Goal: Information Seeking & Learning: Learn about a topic

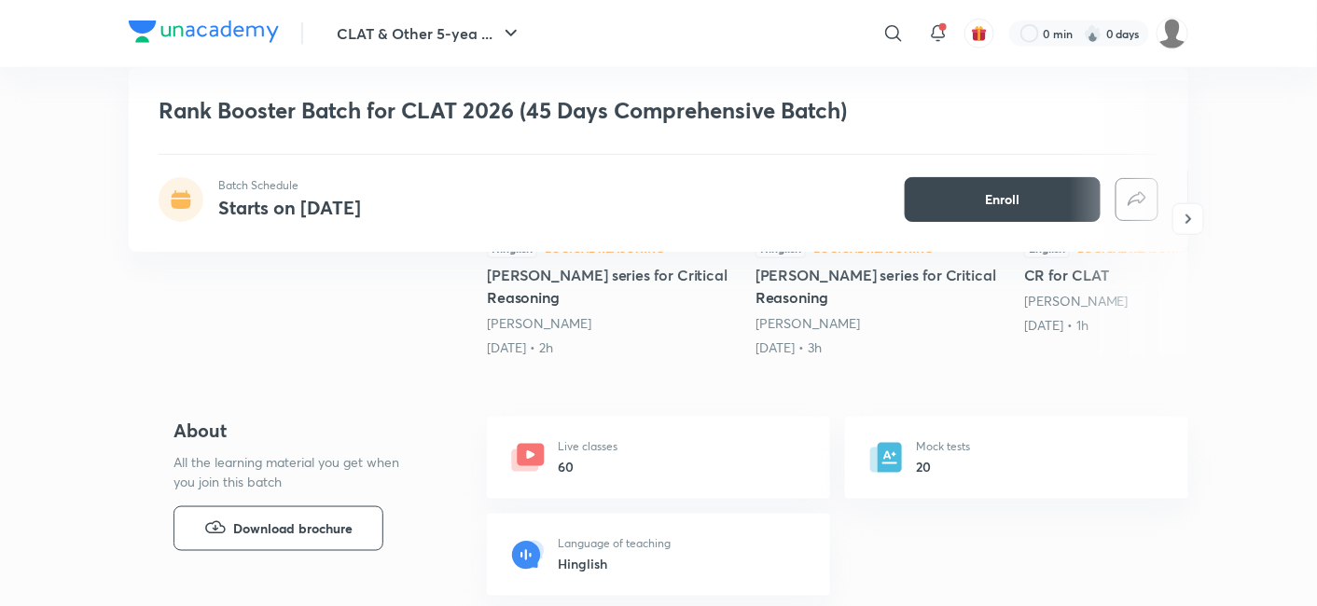
drag, startPoint x: 278, startPoint y: 47, endPoint x: 214, endPoint y: 2, distance: 77.6
click at [221, 13] on div "CLAT & Other 5-yea ... ​ 0 min 0 days" at bounding box center [658, 33] width 1059 height 67
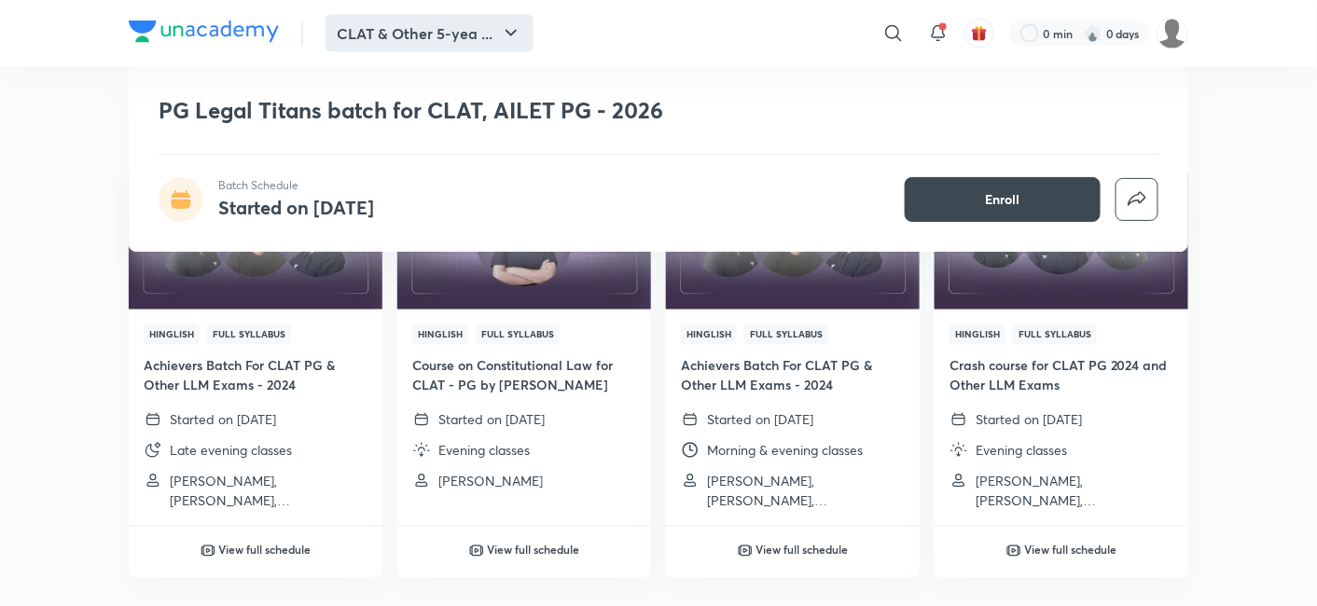
click at [398, 51] on button "CLAT & Other 5-yea ..." at bounding box center [429, 33] width 208 height 37
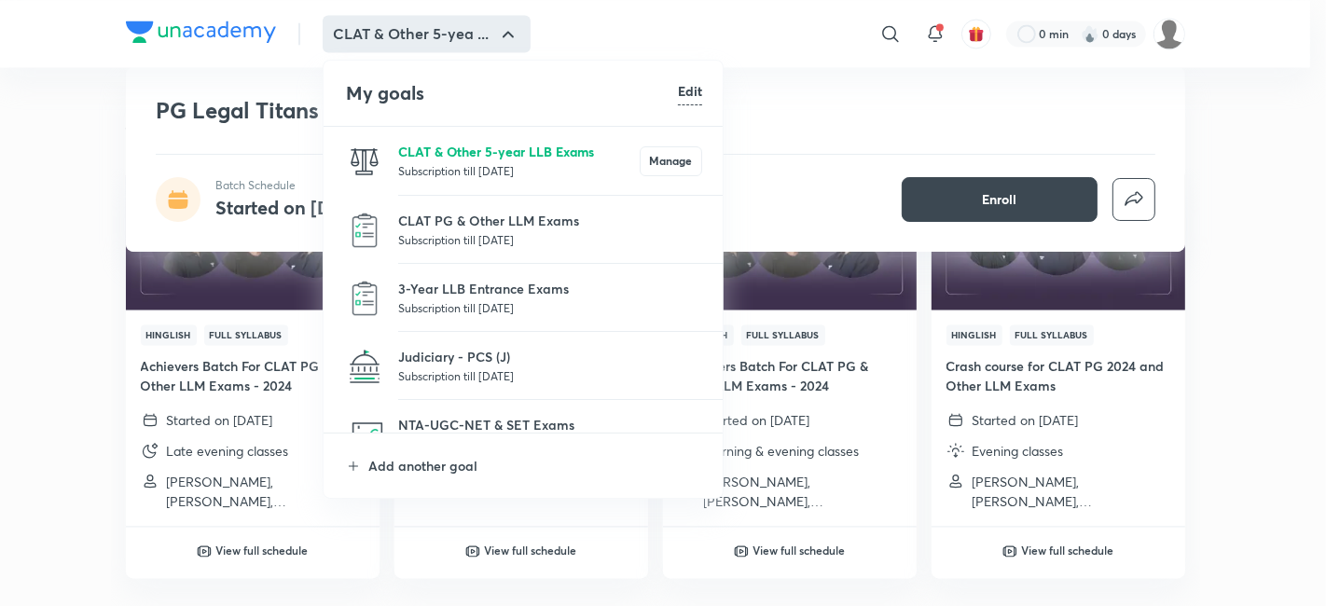
click at [420, 155] on p "CLAT & Other 5-year LLB Exams" at bounding box center [519, 152] width 242 height 20
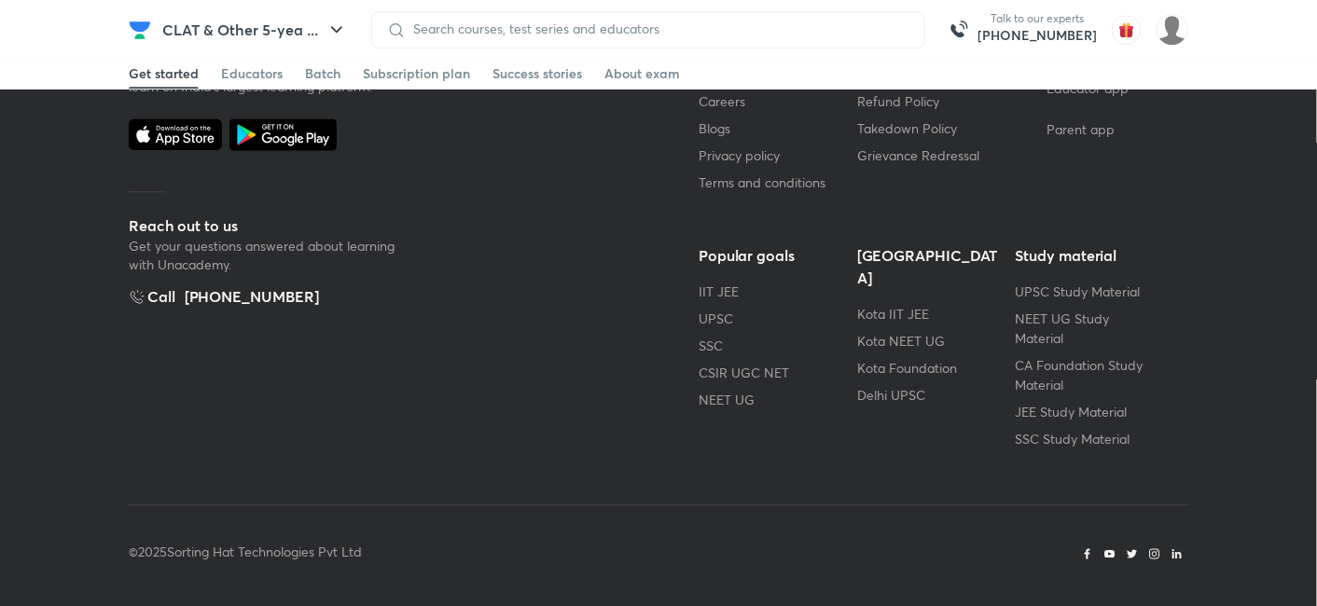
scroll to position [207, 0]
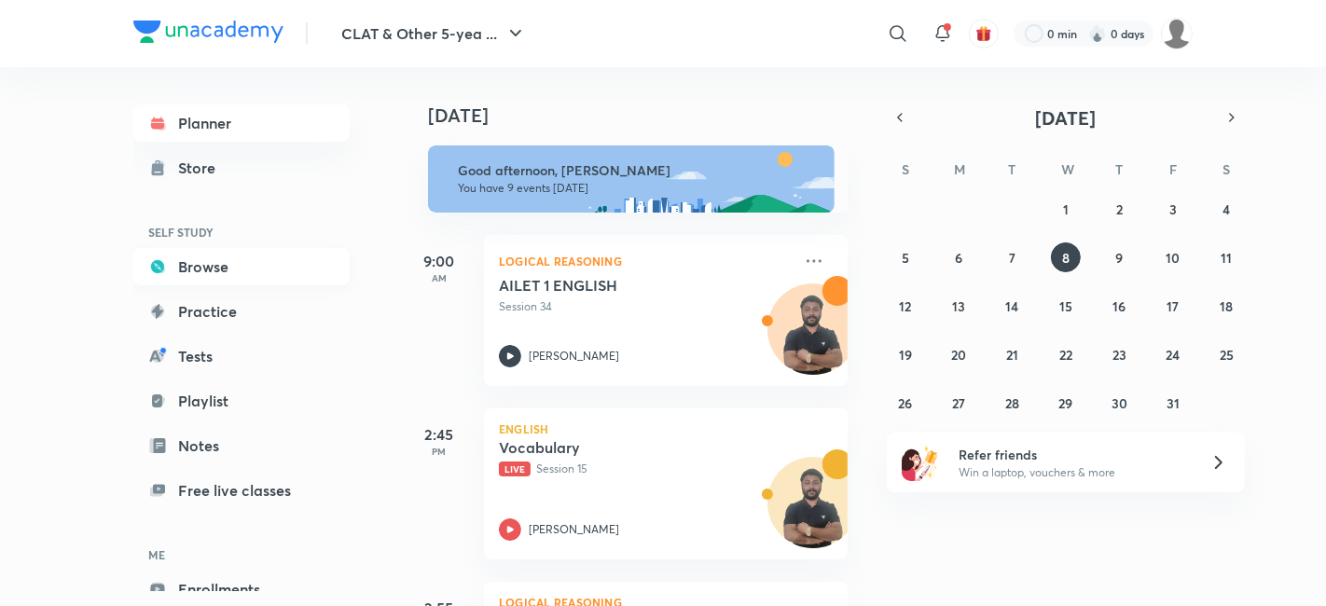
click at [221, 265] on link "Browse" at bounding box center [241, 266] width 216 height 37
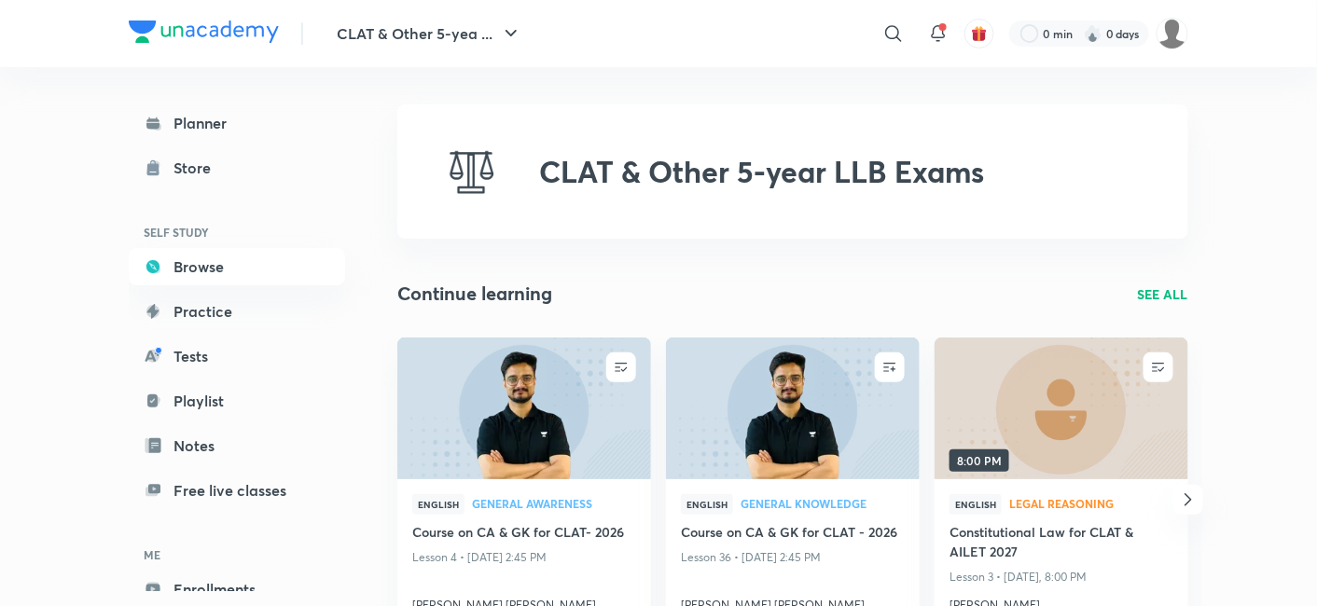
click at [1164, 287] on p "SEE ALL" at bounding box center [1163, 294] width 50 height 20
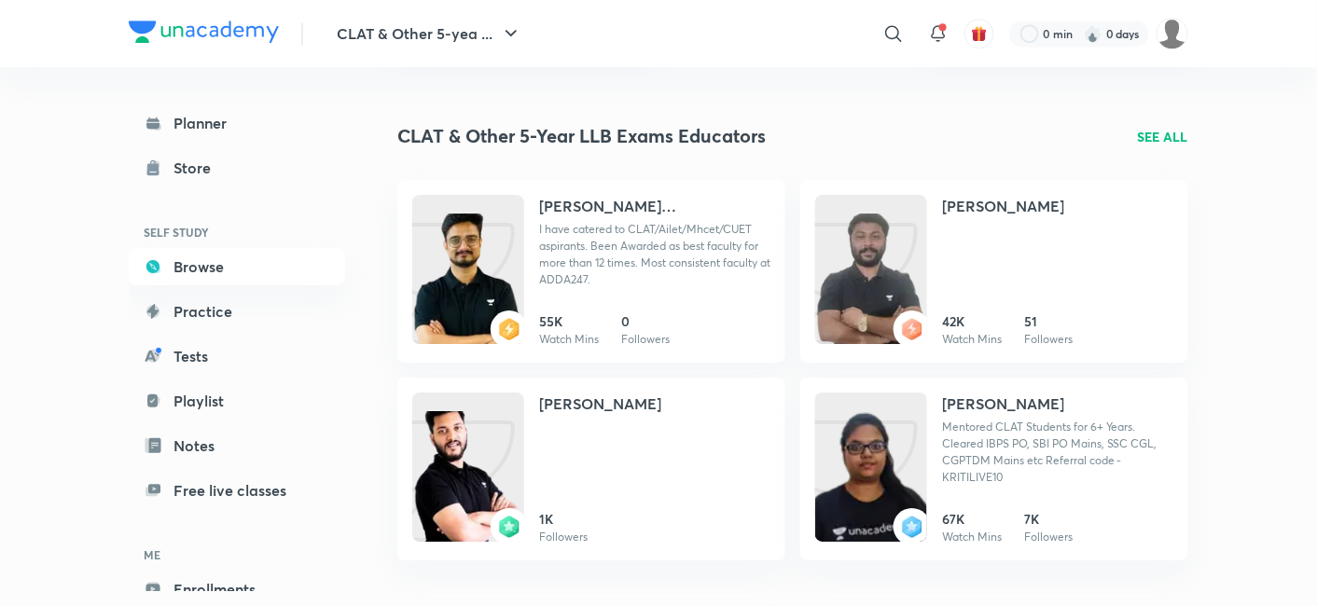
scroll to position [1969, 0]
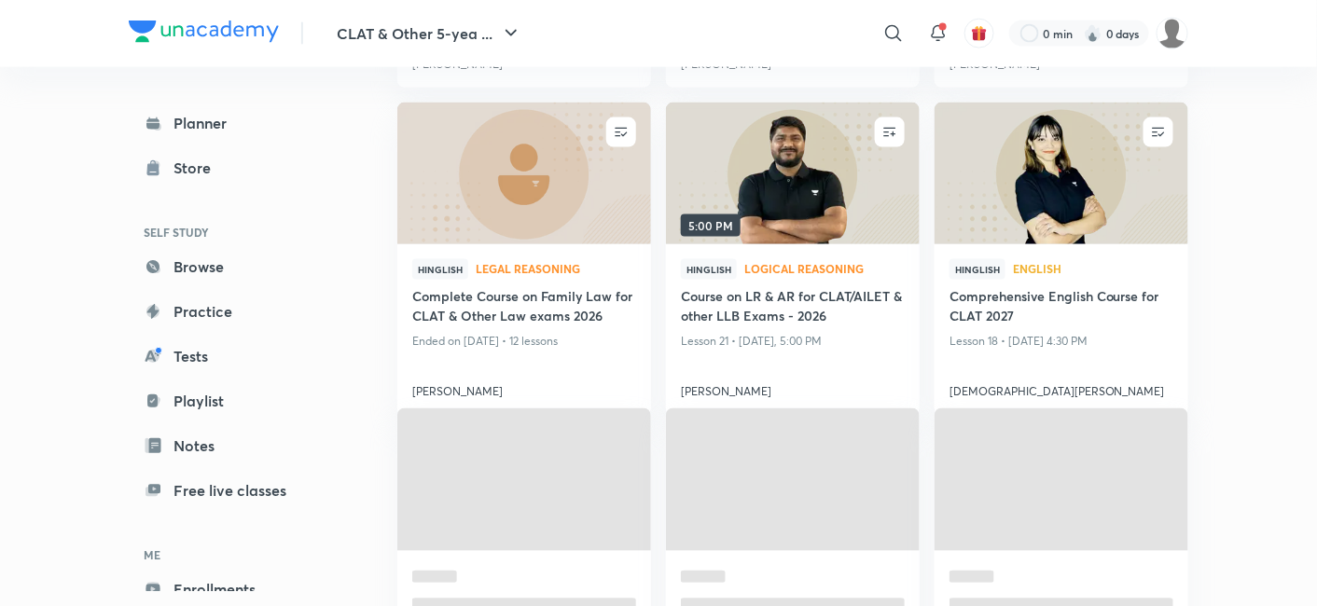
scroll to position [414, 0]
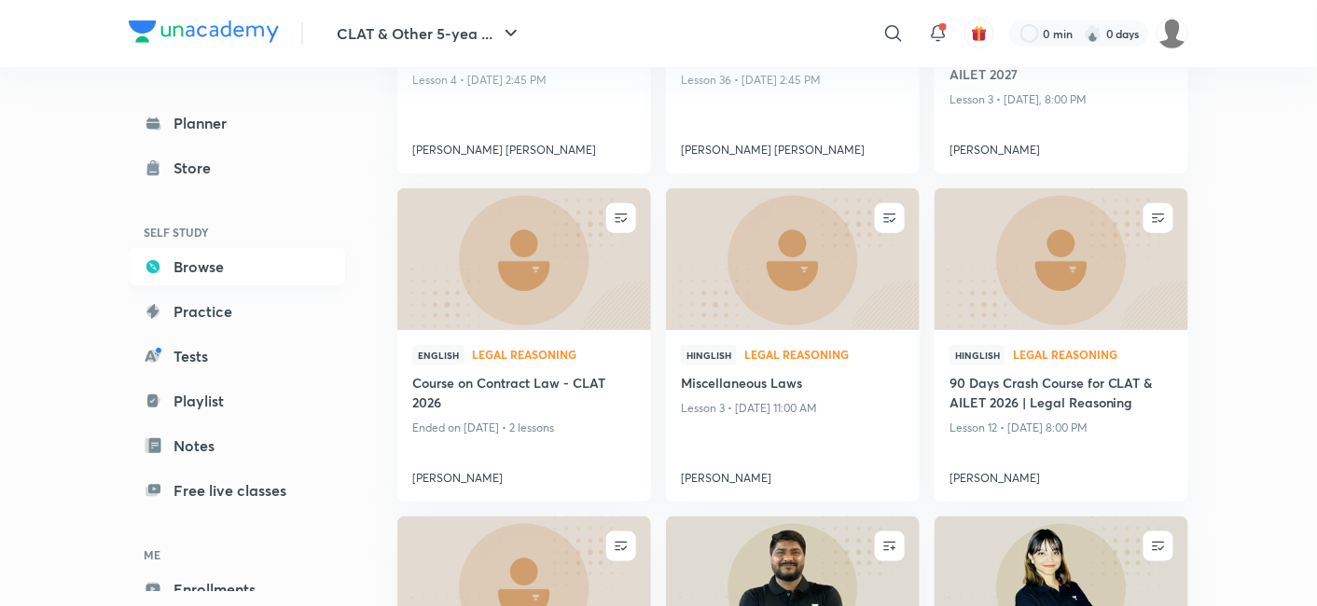
click at [180, 257] on link "Browse" at bounding box center [237, 266] width 216 height 37
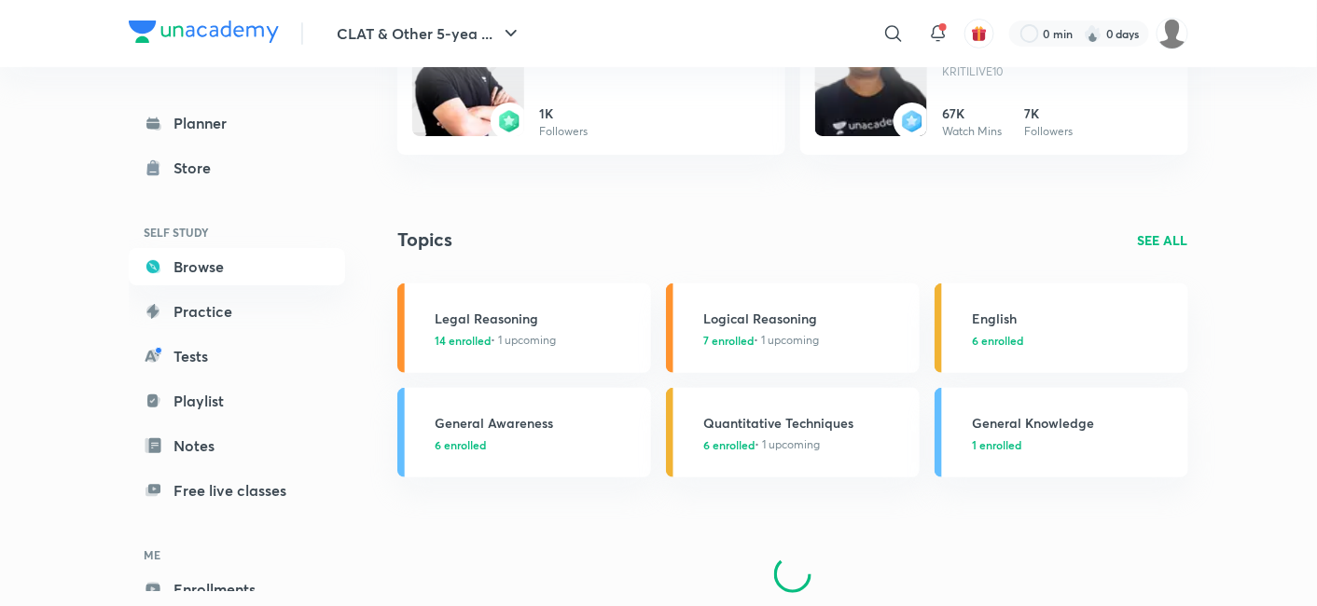
scroll to position [2314, 0]
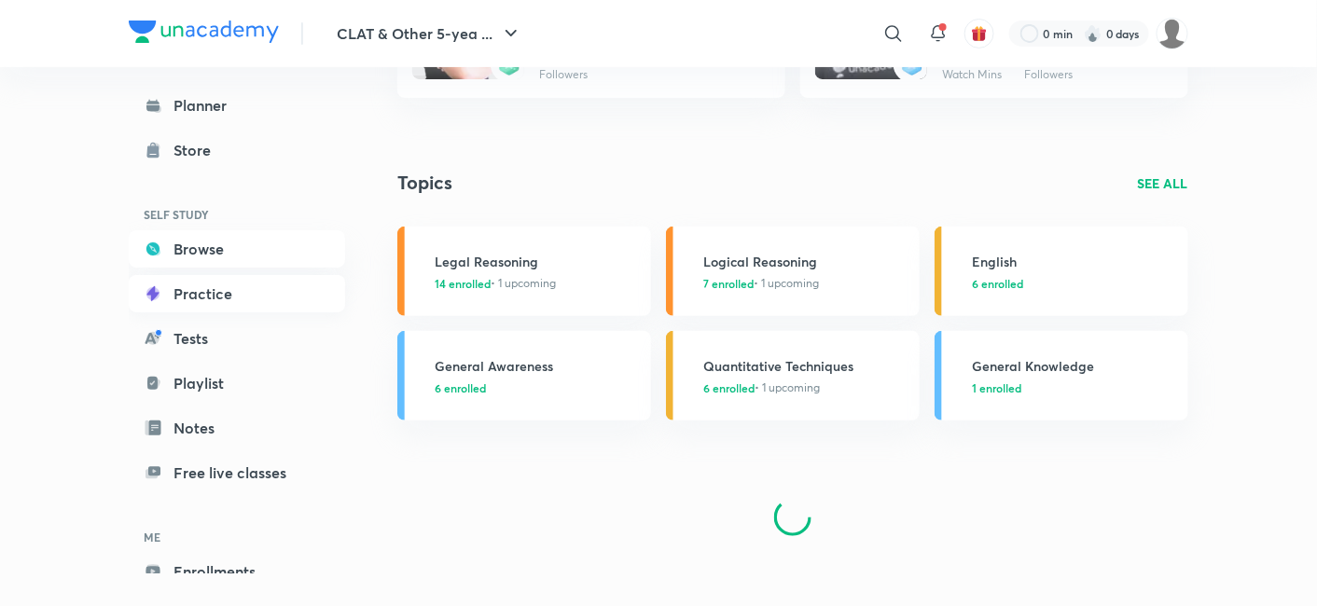
click at [202, 308] on link "Practice" at bounding box center [237, 293] width 216 height 37
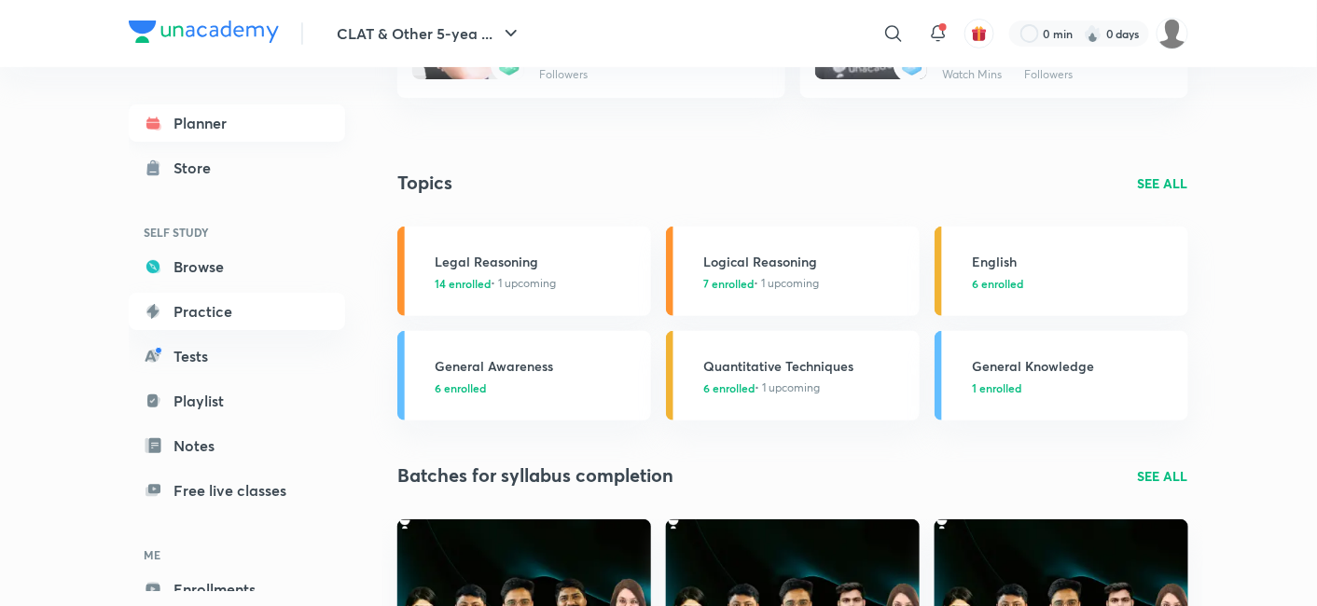
click at [193, 129] on link "Planner" at bounding box center [237, 122] width 216 height 37
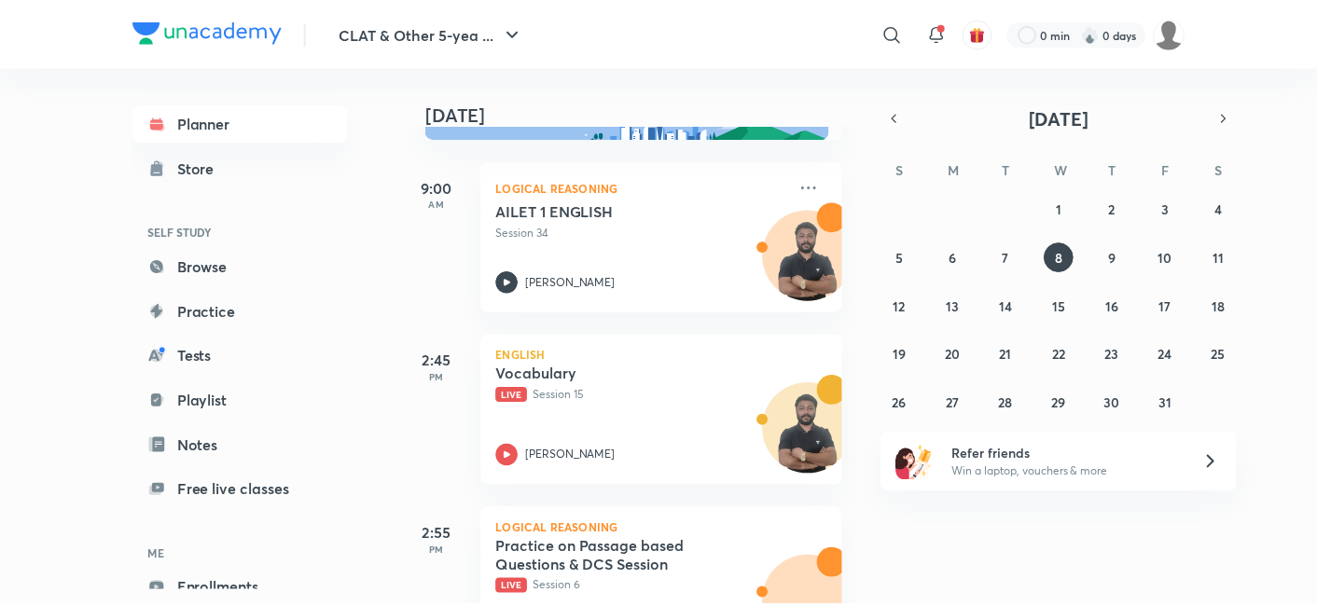
scroll to position [207, 0]
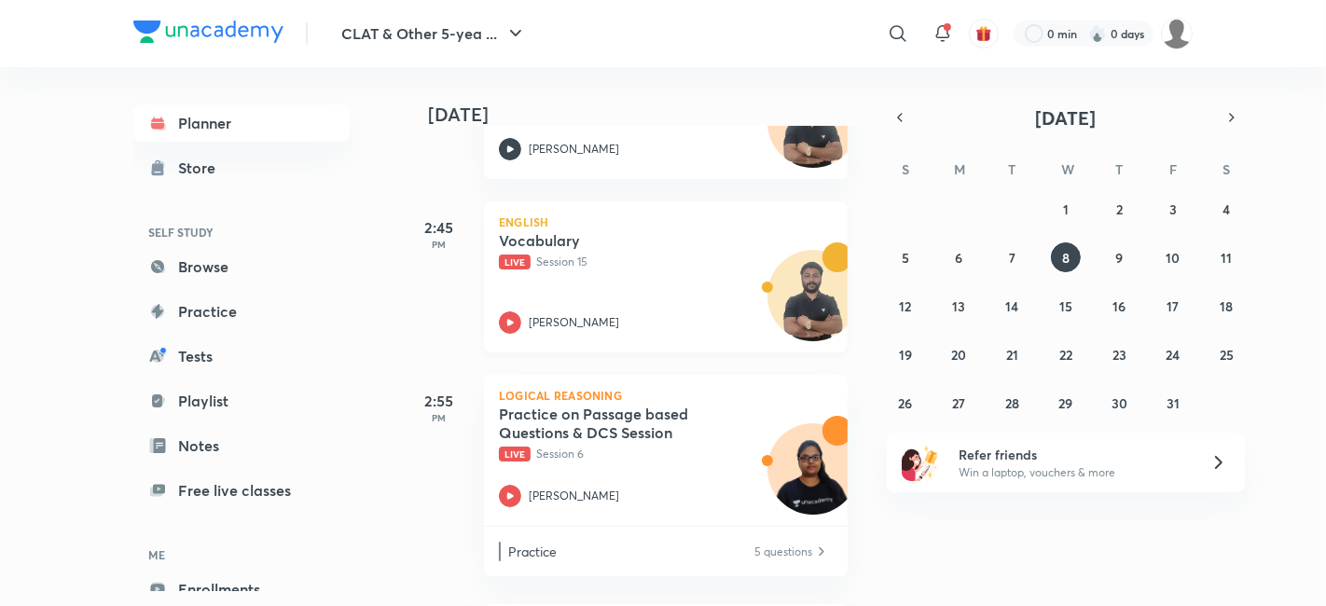
click at [575, 265] on p "Live Session 15" at bounding box center [645, 262] width 293 height 17
click at [219, 281] on link "Browse" at bounding box center [241, 266] width 216 height 37
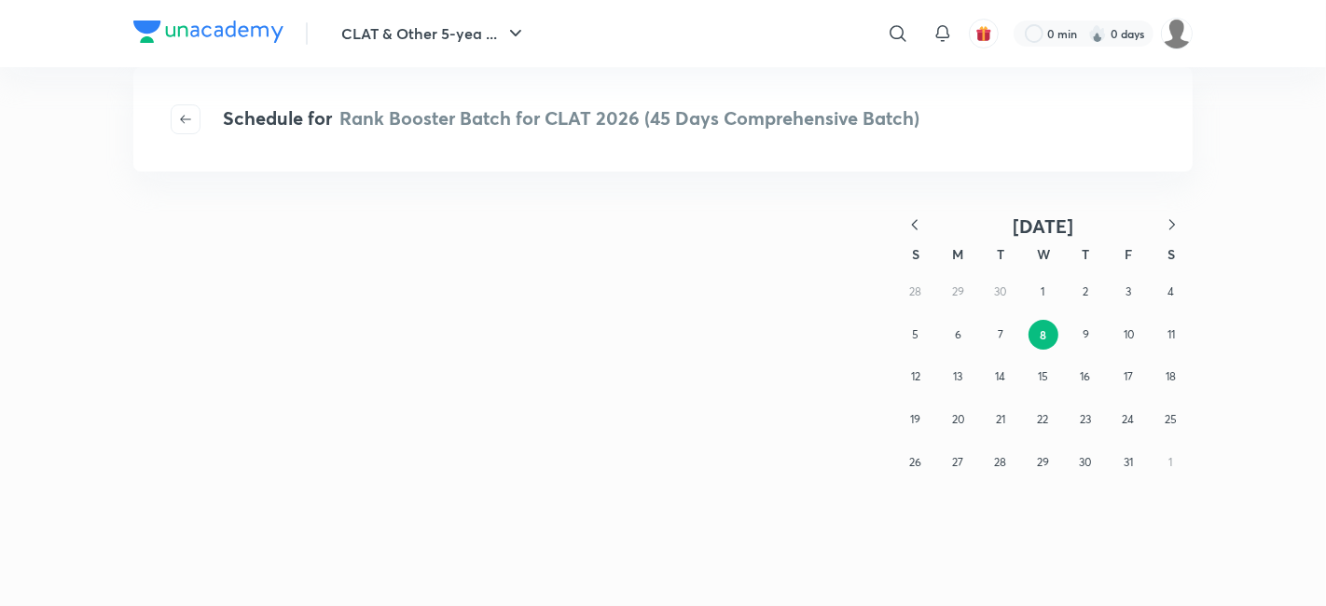
click at [179, 125] on icon "button" at bounding box center [185, 119] width 15 height 15
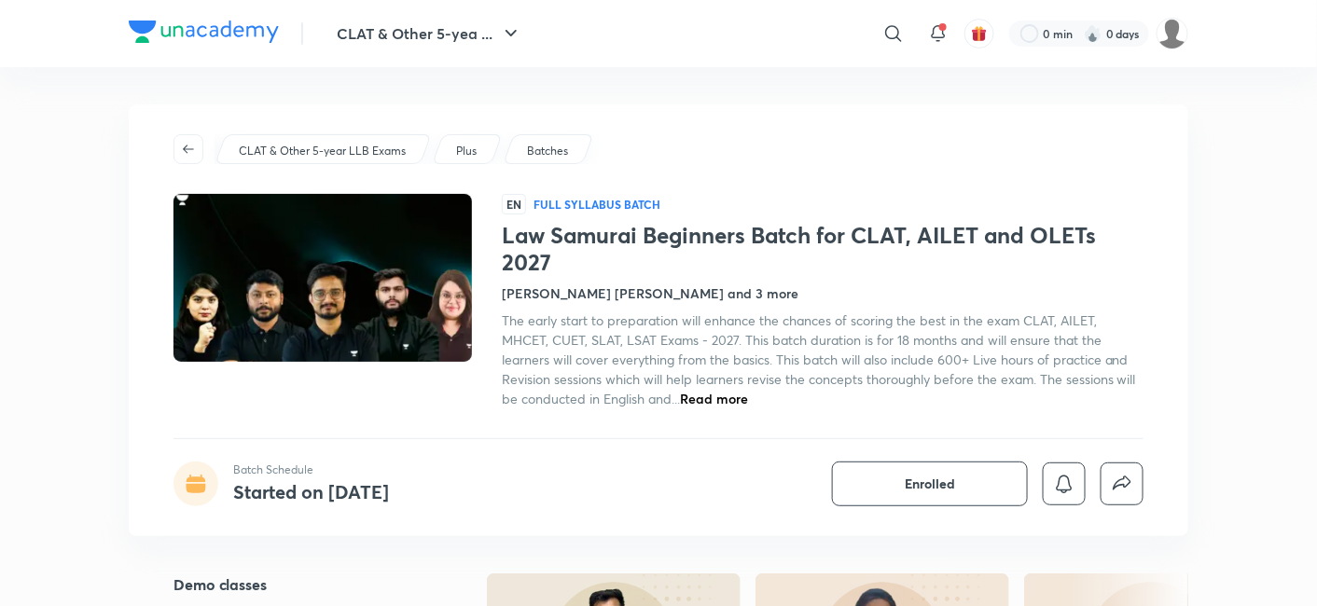
click at [543, 144] on p "Batches" at bounding box center [547, 151] width 41 height 17
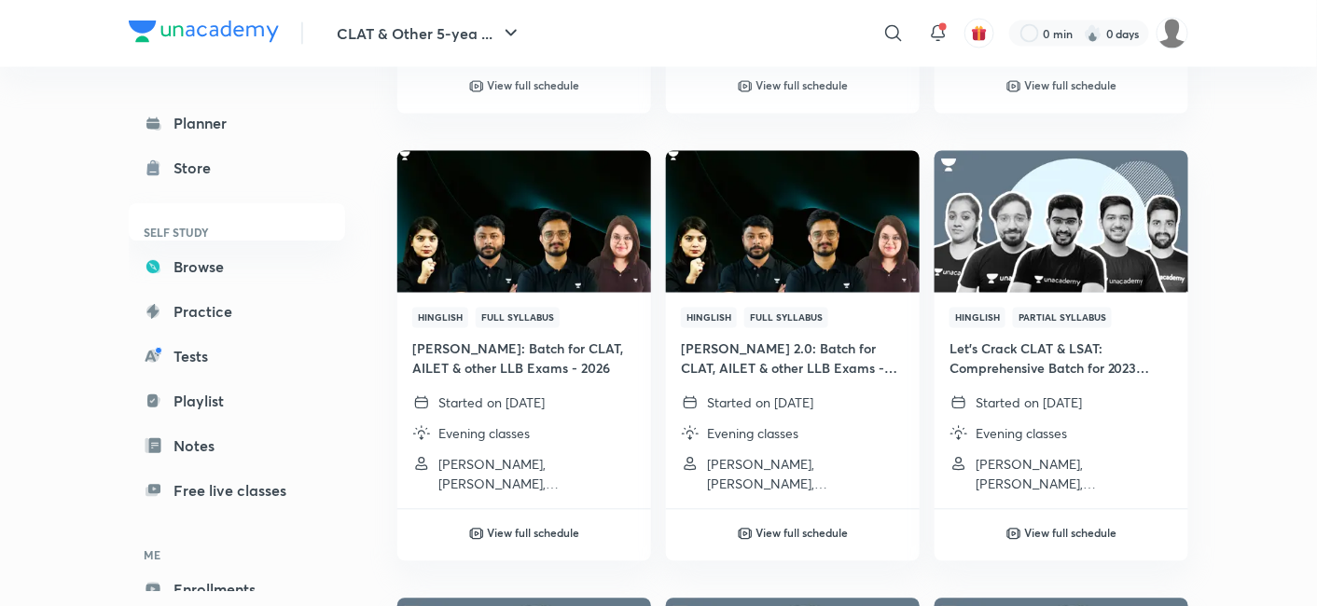
scroll to position [3354, 0]
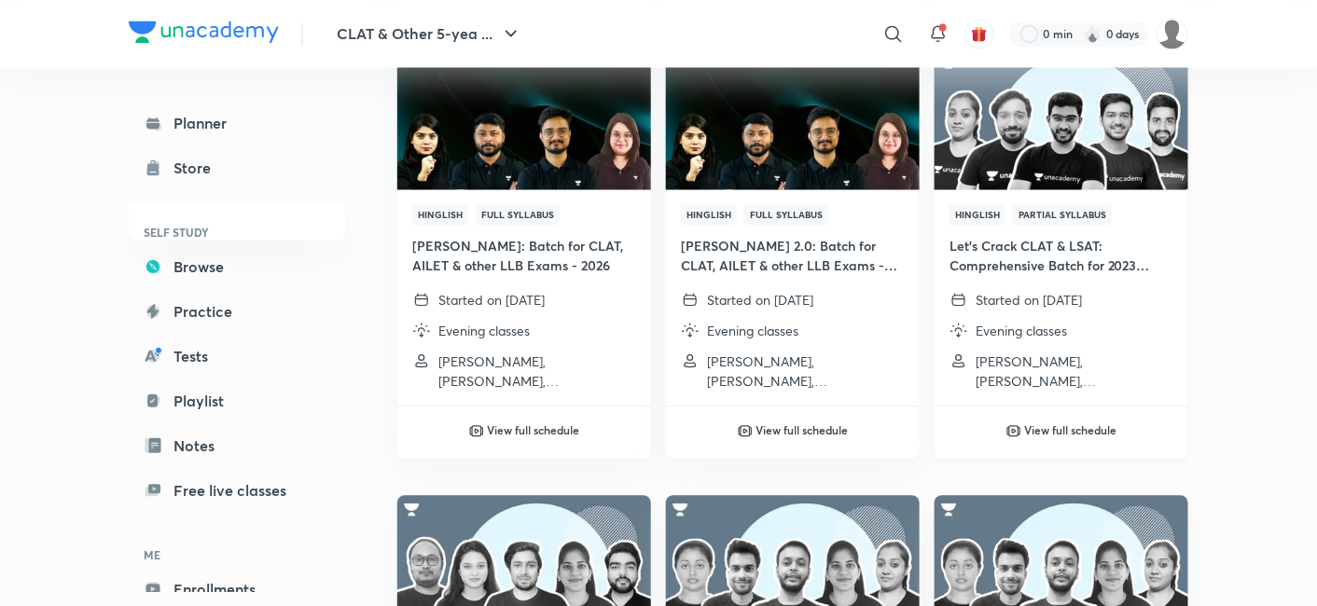
click at [1061, 164] on img at bounding box center [1061, 118] width 258 height 145
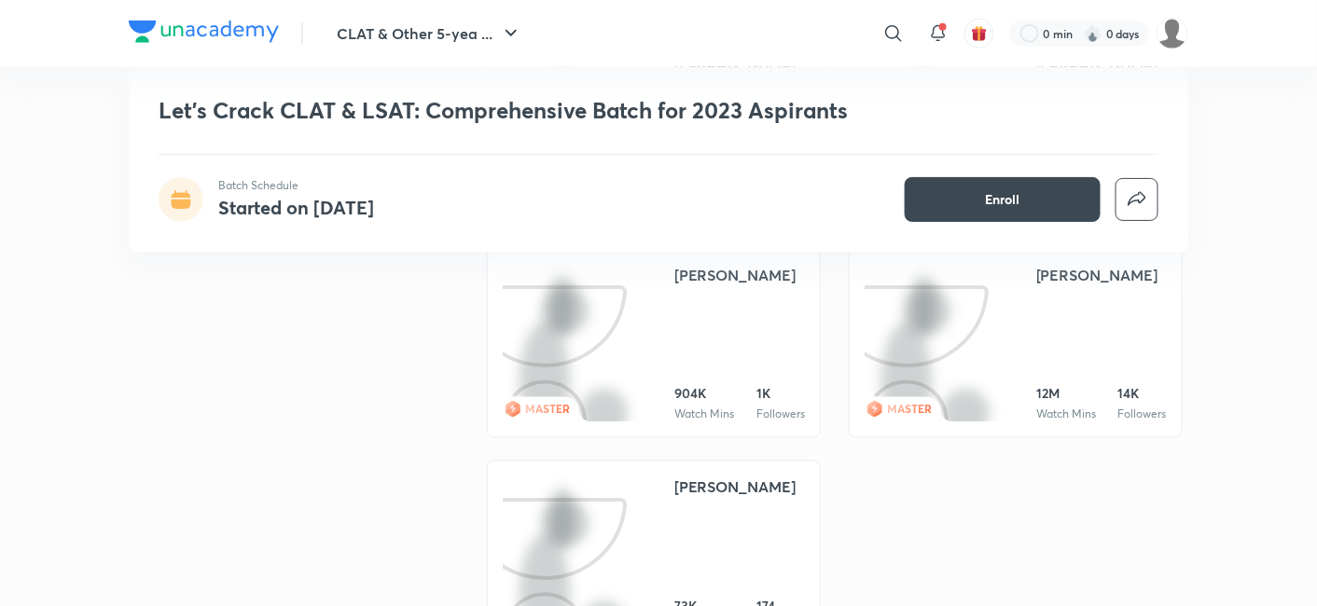
scroll to position [414, 0]
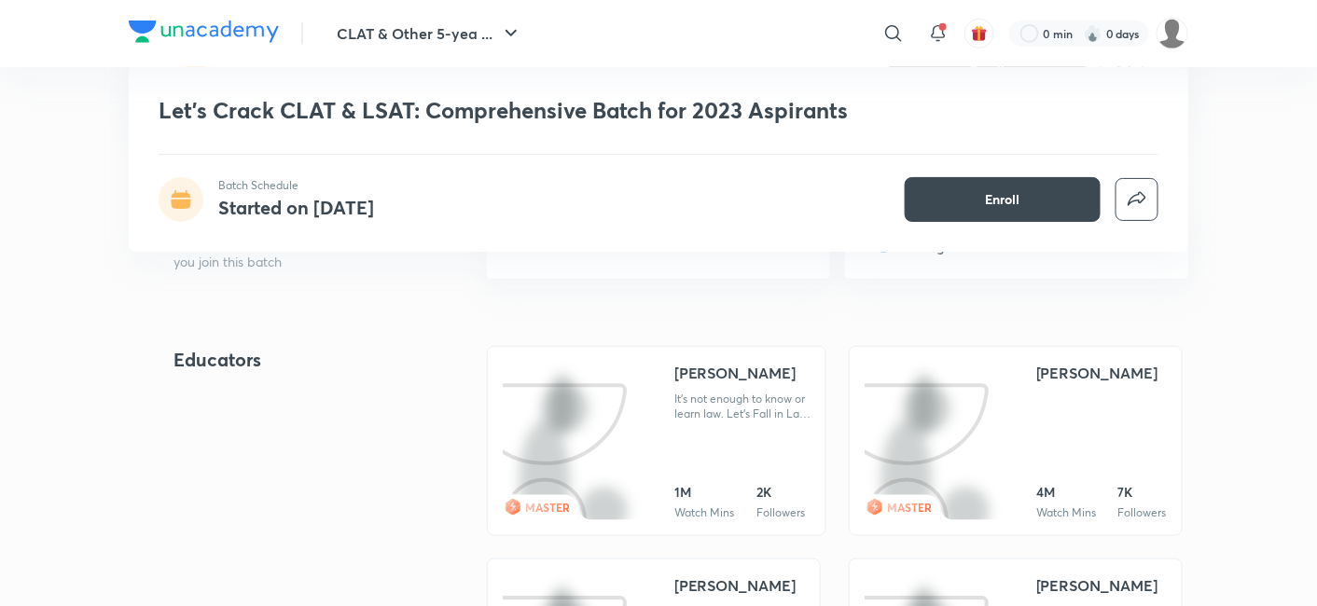
click at [1044, 578] on div "Keshav Malpani" at bounding box center [1096, 585] width 121 height 22
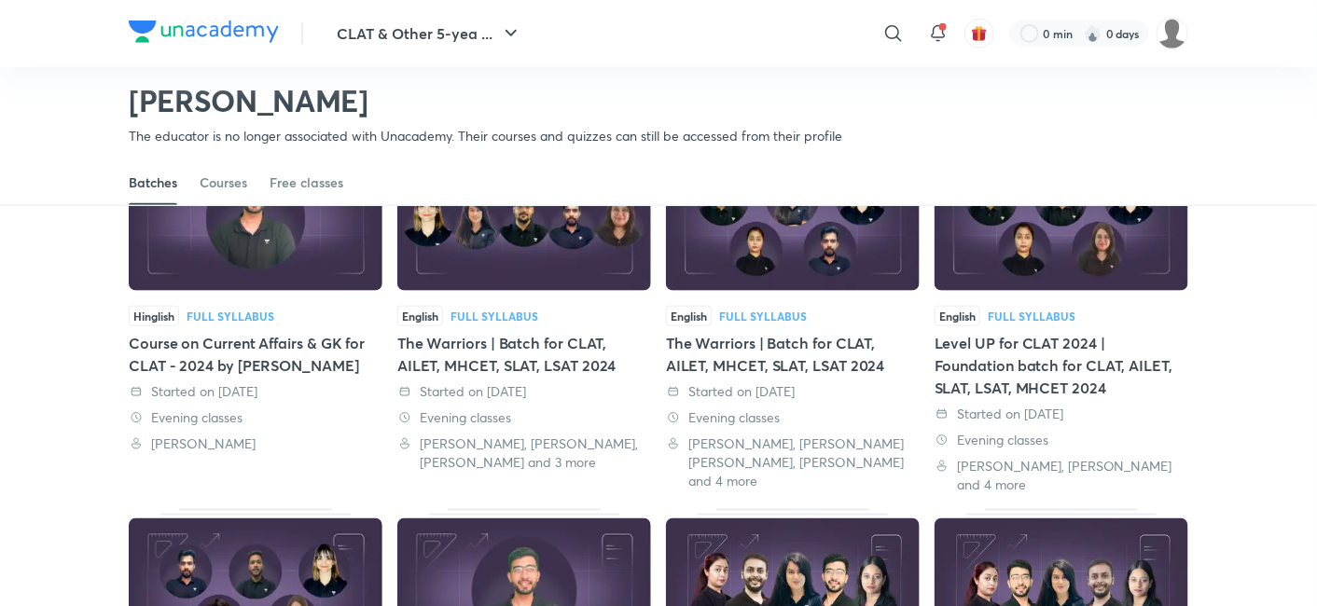
scroll to position [599, 0]
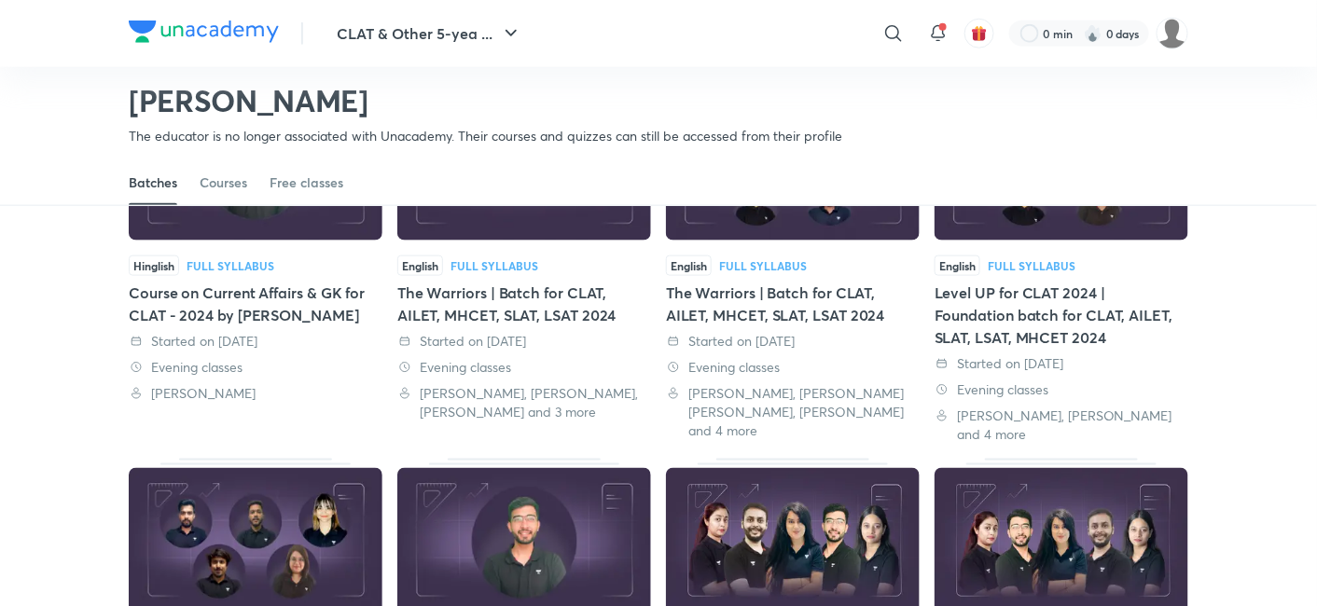
click at [314, 323] on div "Course on Current Affairs & GK for CLAT - 2024 by [PERSON_NAME]" at bounding box center [256, 304] width 254 height 45
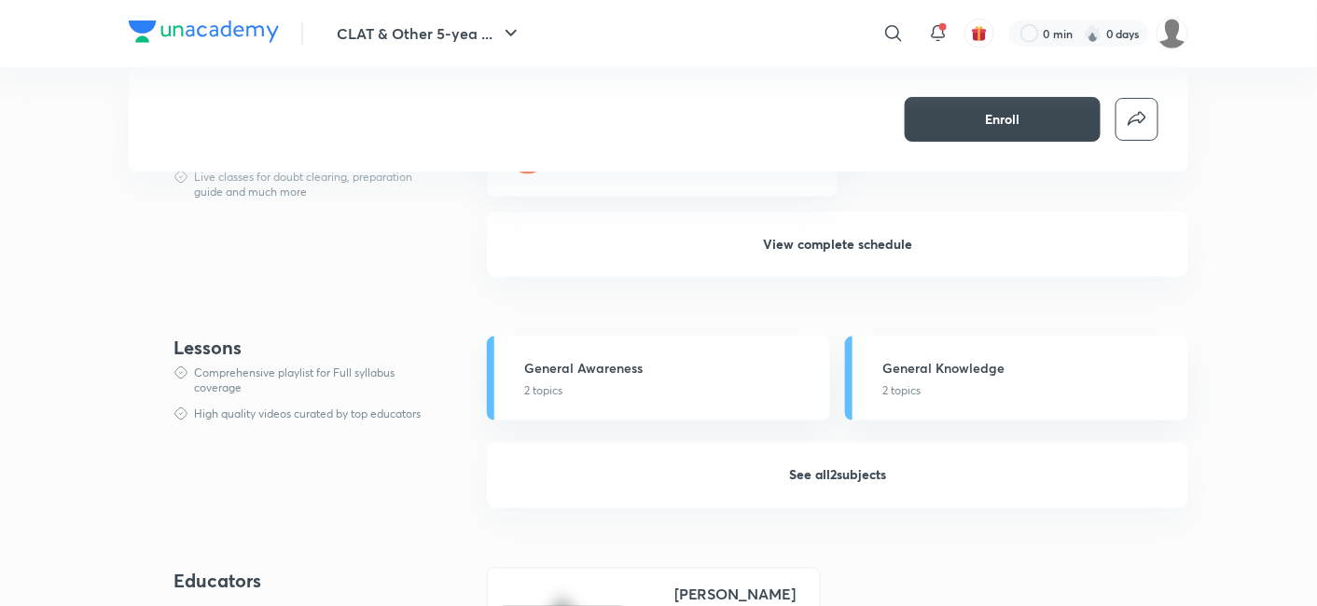
scroll to position [518, 0]
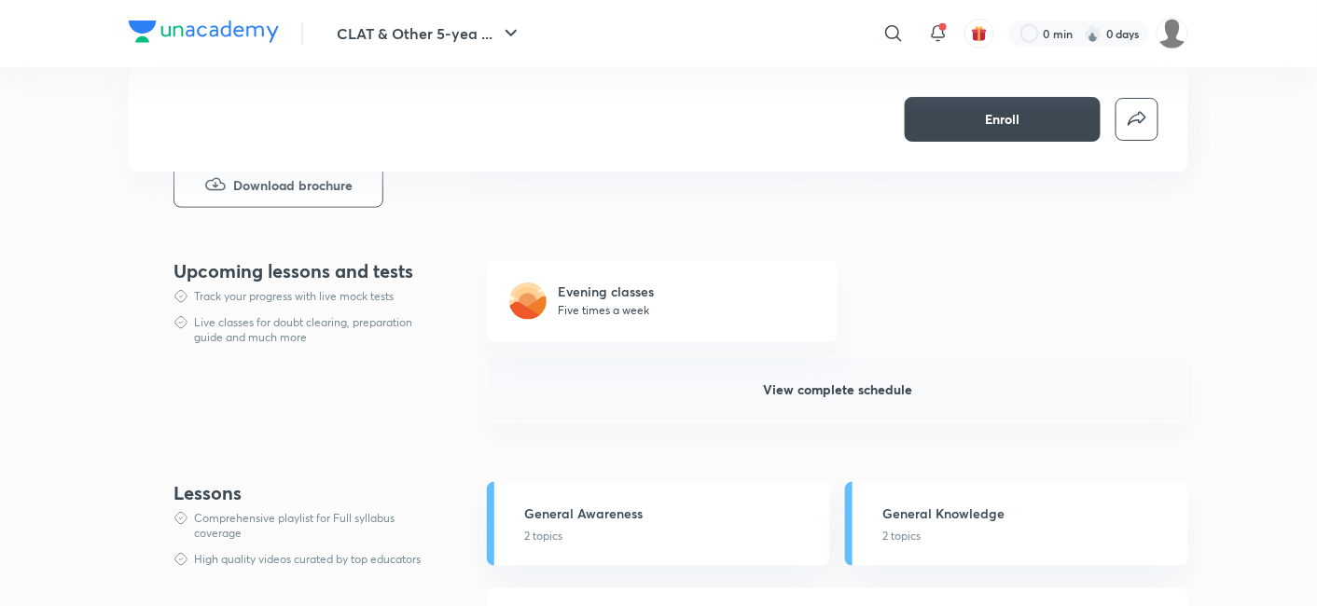
click at [866, 393] on span "View complete schedule" at bounding box center [837, 389] width 149 height 19
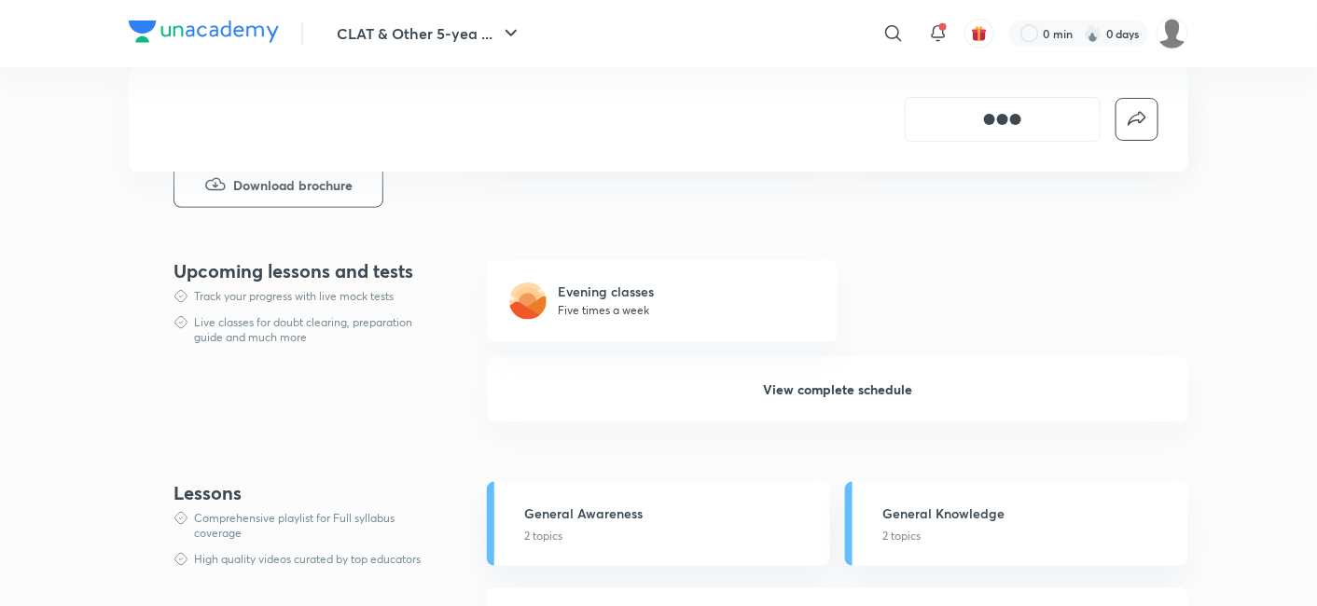
click at [999, 126] on div "[object Object]" at bounding box center [1002, 119] width 37 height 17
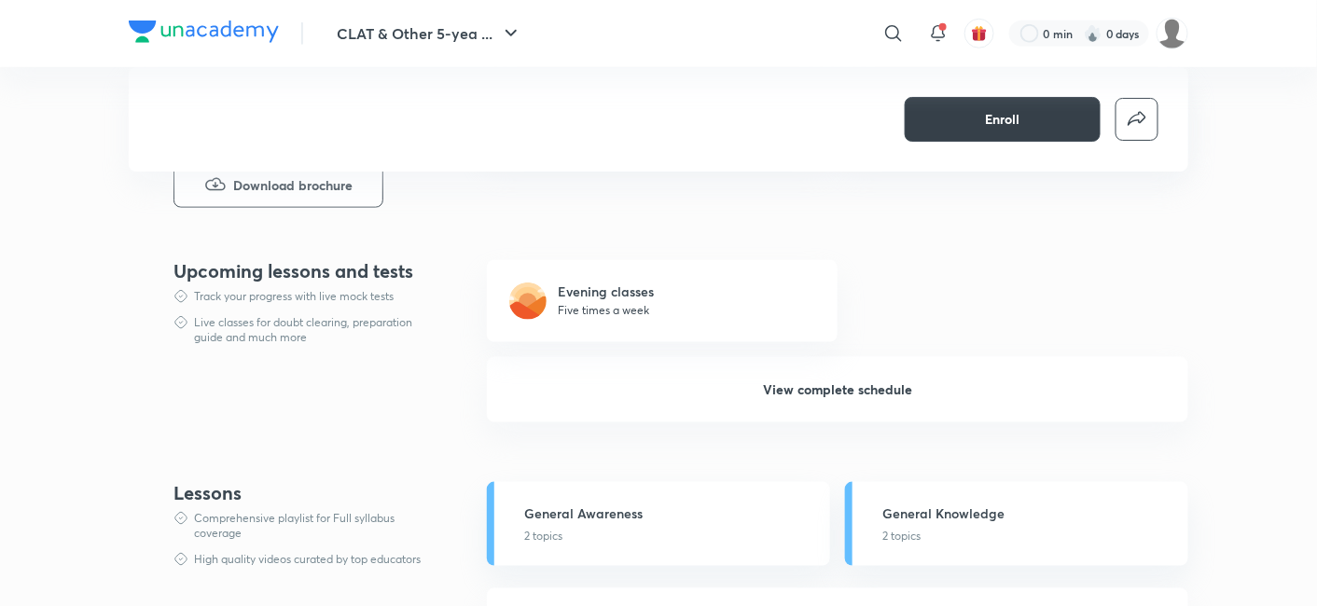
click at [999, 126] on span "Enroll" at bounding box center [1003, 119] width 35 height 19
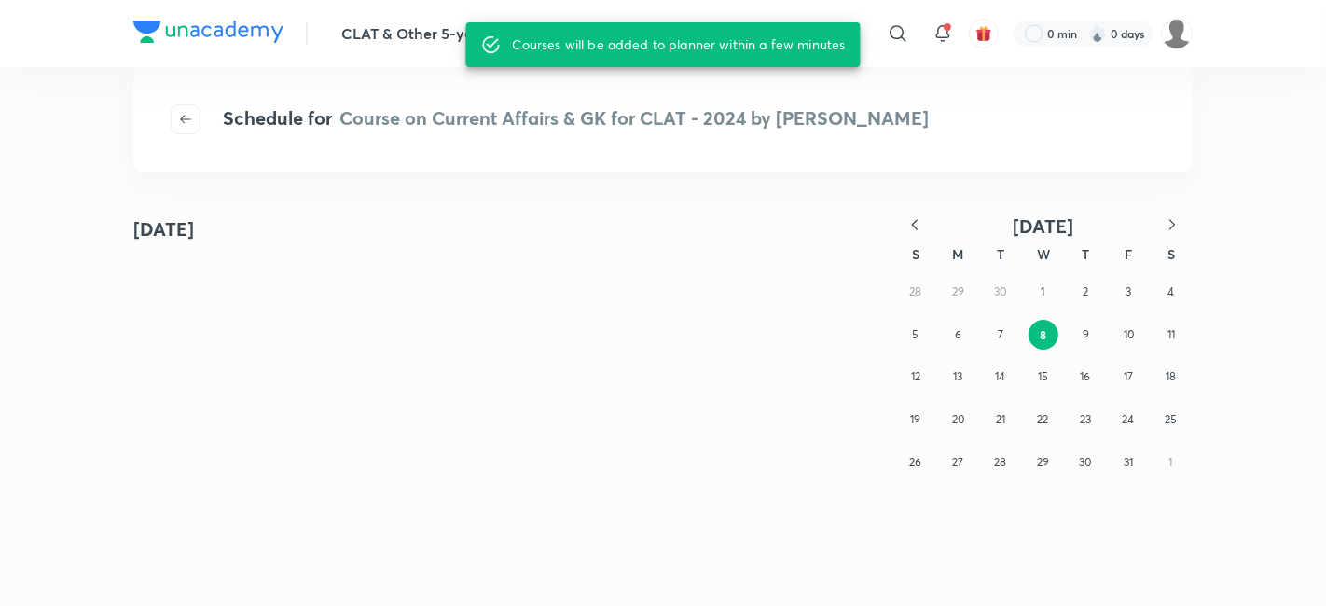
click at [926, 226] on button "button" at bounding box center [914, 225] width 41 height 23
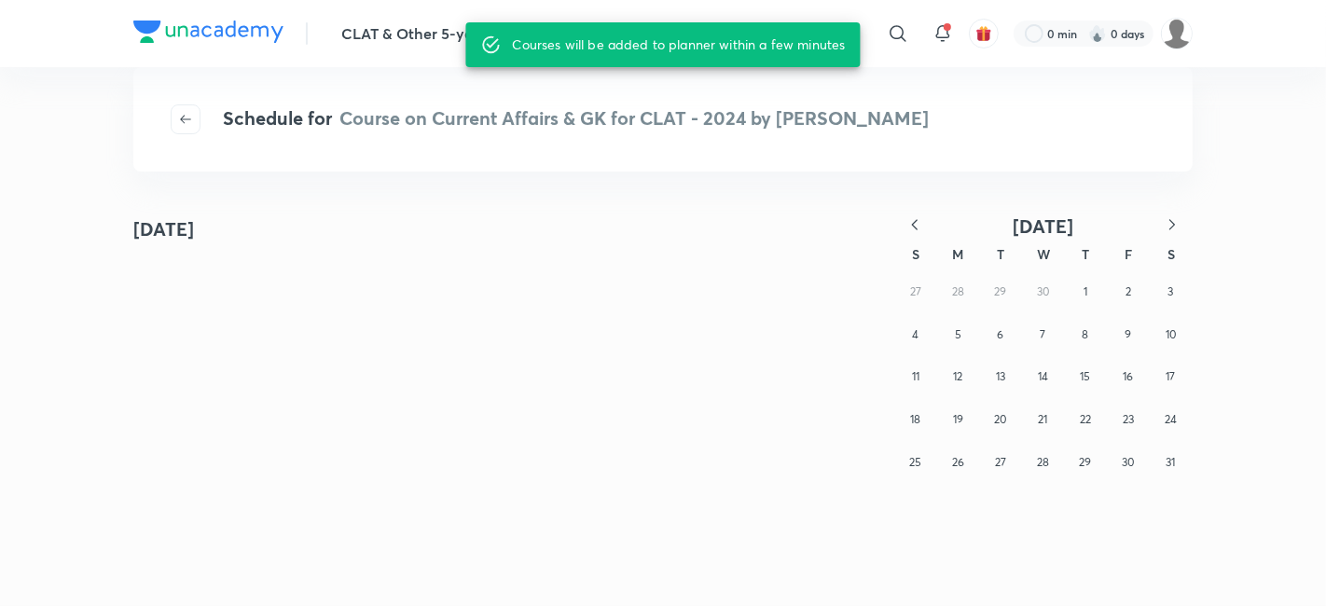
click at [926, 226] on button "button" at bounding box center [914, 225] width 41 height 23
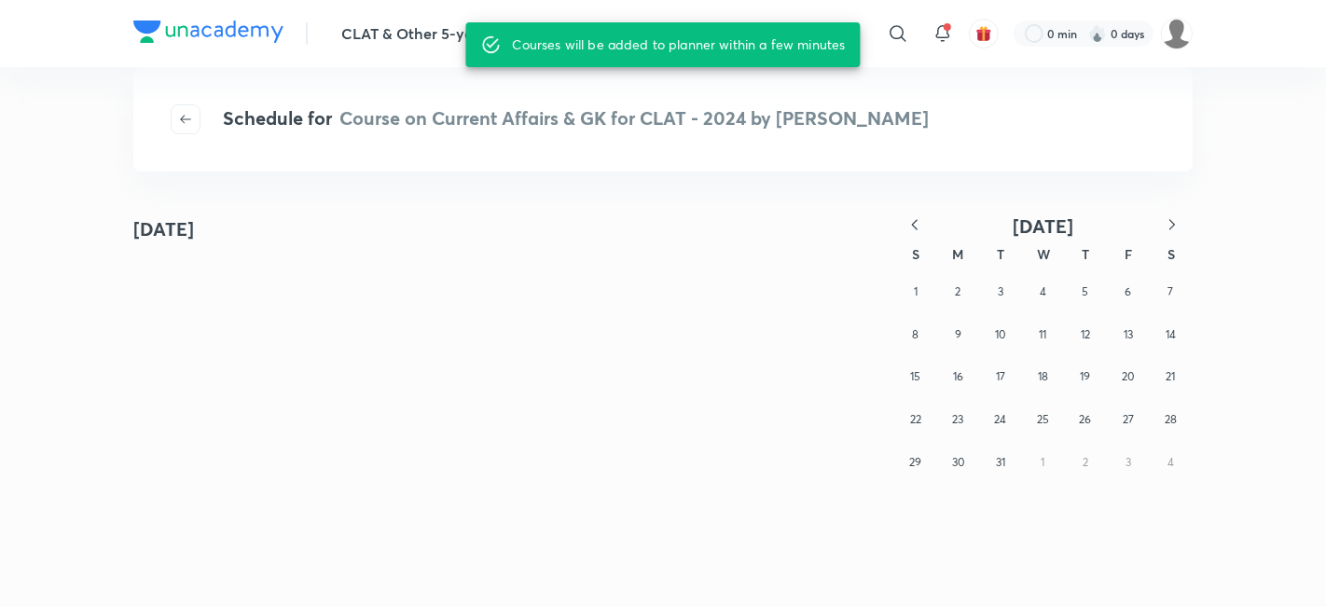
click at [926, 226] on button "button" at bounding box center [914, 225] width 41 height 23
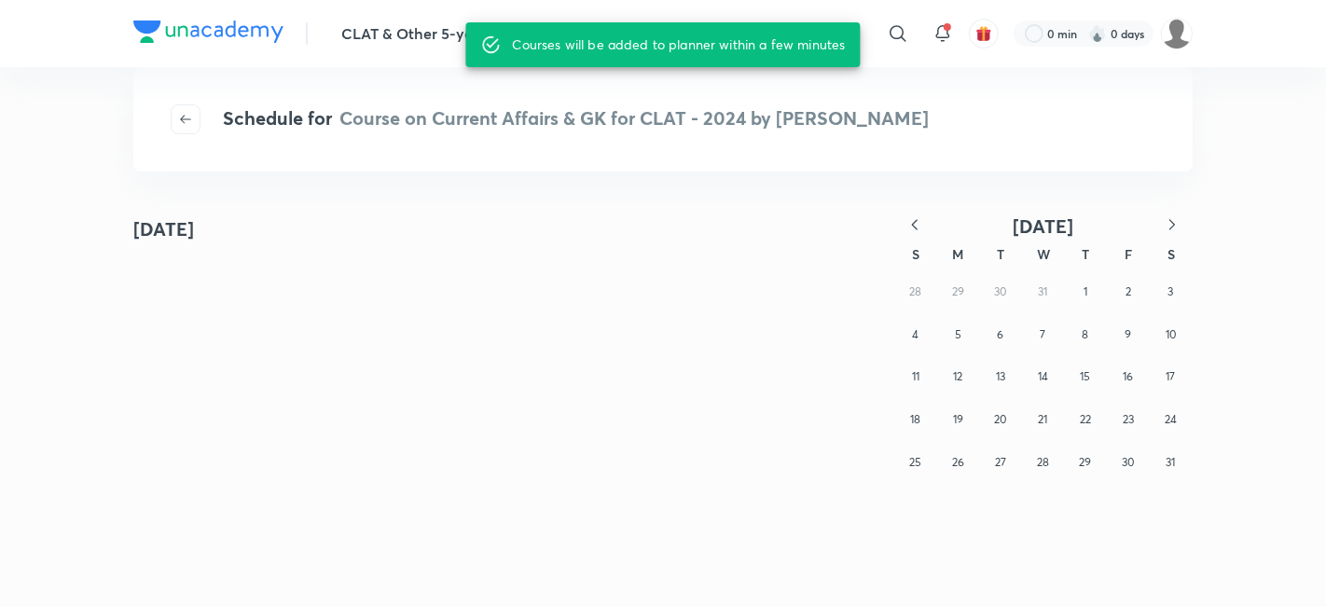
click at [926, 226] on button "button" at bounding box center [914, 225] width 41 height 23
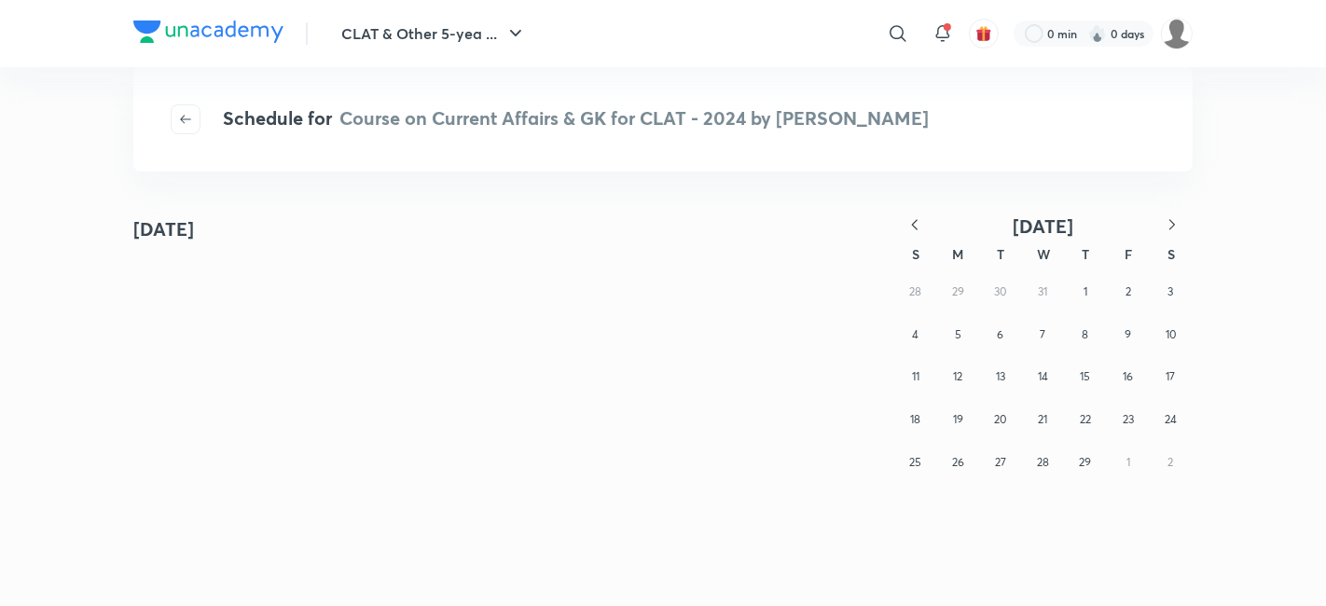
click at [926, 226] on button "button" at bounding box center [914, 225] width 41 height 23
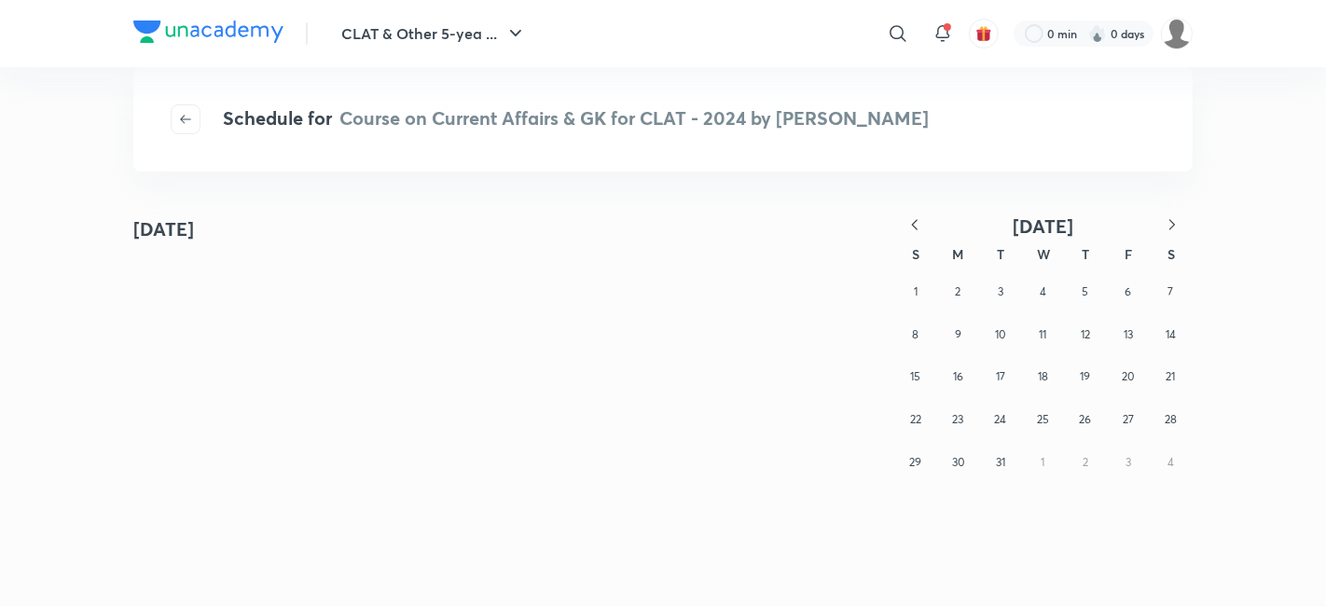
click at [926, 226] on button "button" at bounding box center [914, 225] width 41 height 23
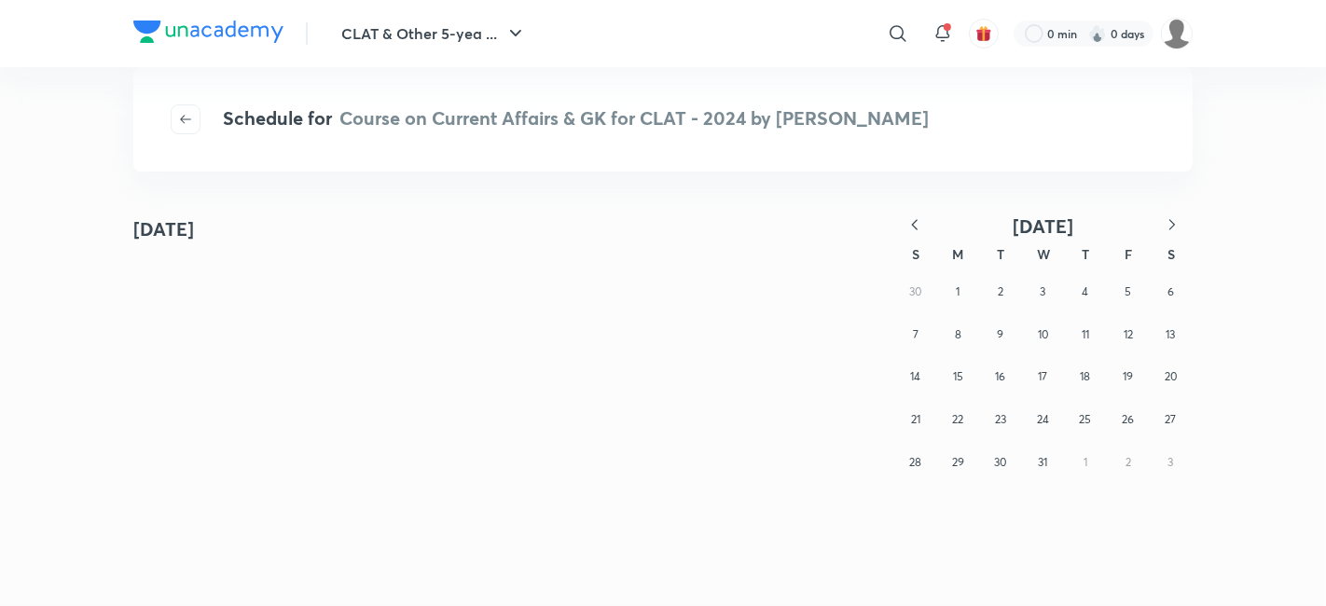
click at [926, 226] on button "button" at bounding box center [914, 225] width 41 height 23
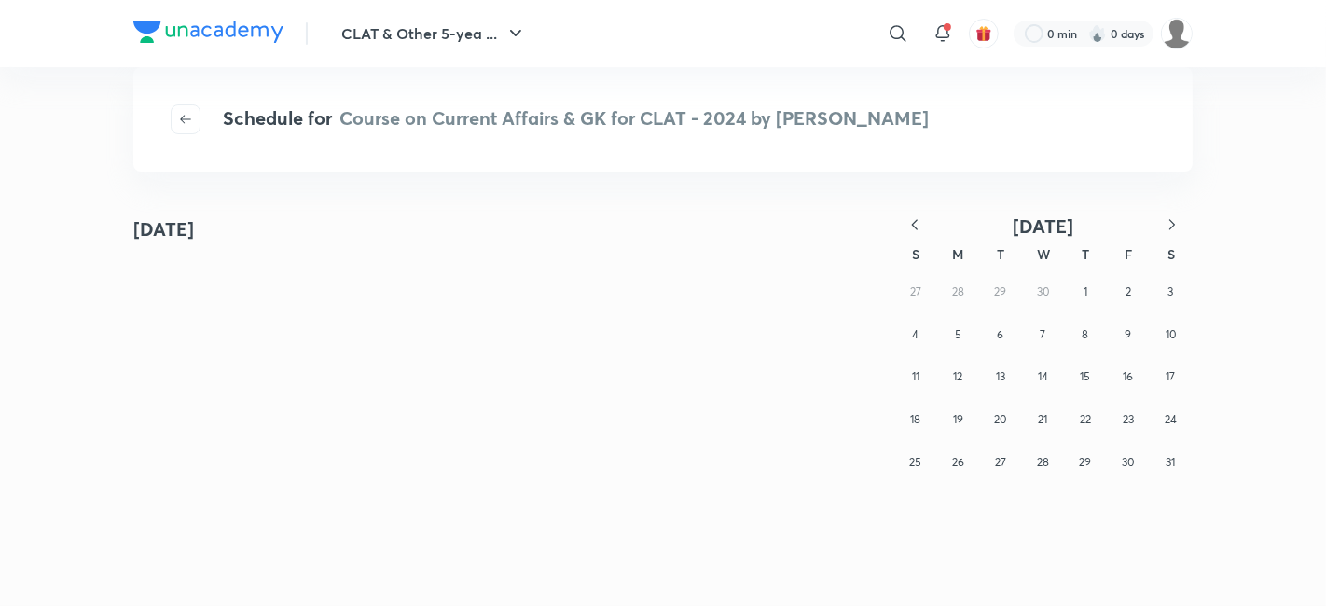
click at [926, 226] on button "button" at bounding box center [914, 225] width 41 height 23
click at [946, 248] on div "M" at bounding box center [958, 254] width 43 height 33
click at [945, 343] on div "25 26 27 28 29 30 1 2 3 4 5 6 7 8 9 10 11 12 13 14 15 16 17 18 19 20 21 22 23 2…" at bounding box center [1043, 398] width 298 height 256
click at [960, 338] on abbr "3" at bounding box center [958, 334] width 6 height 14
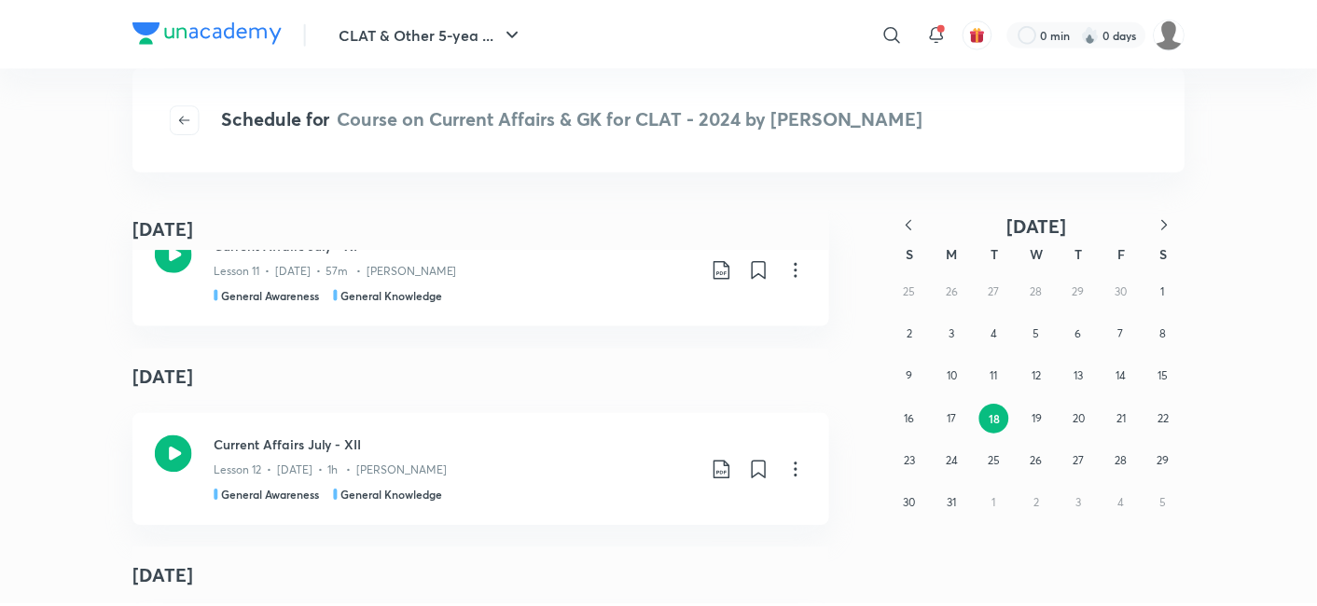
scroll to position [2072, 0]
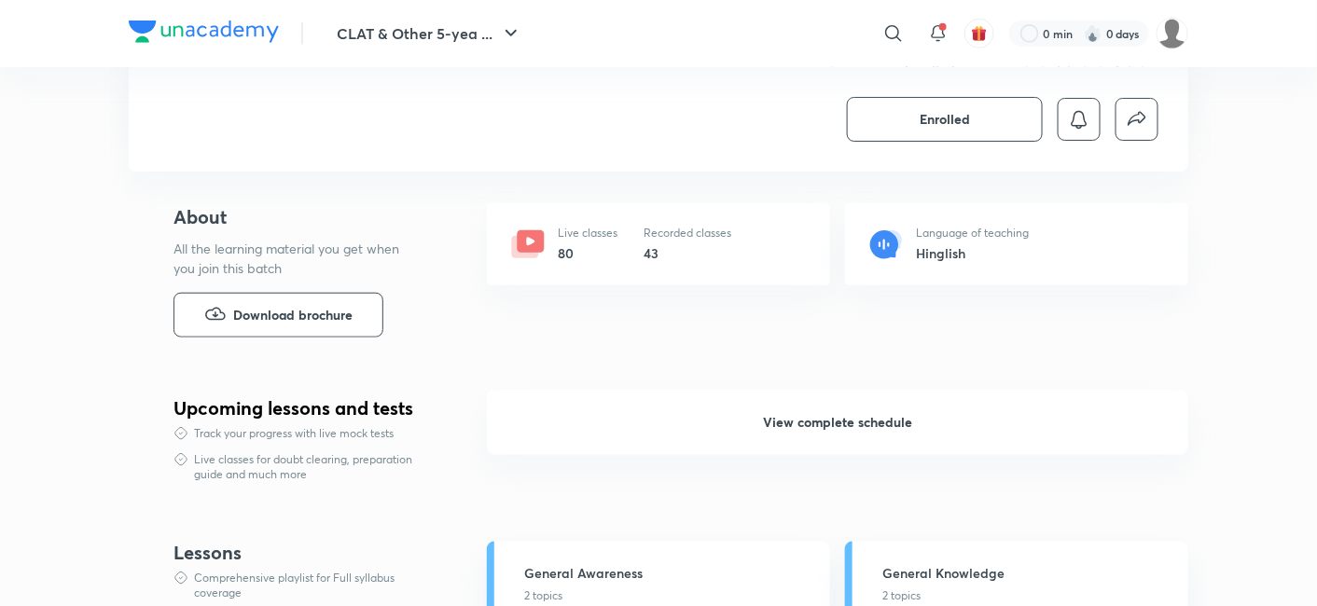
scroll to position [973, 0]
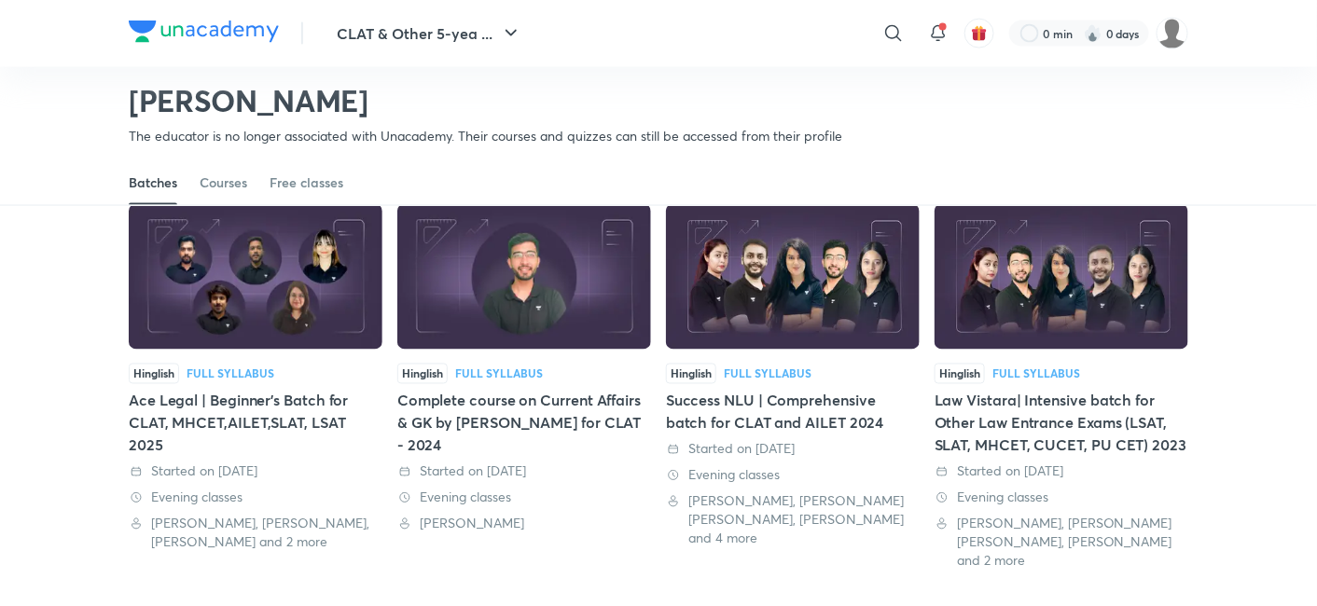
scroll to position [910, 0]
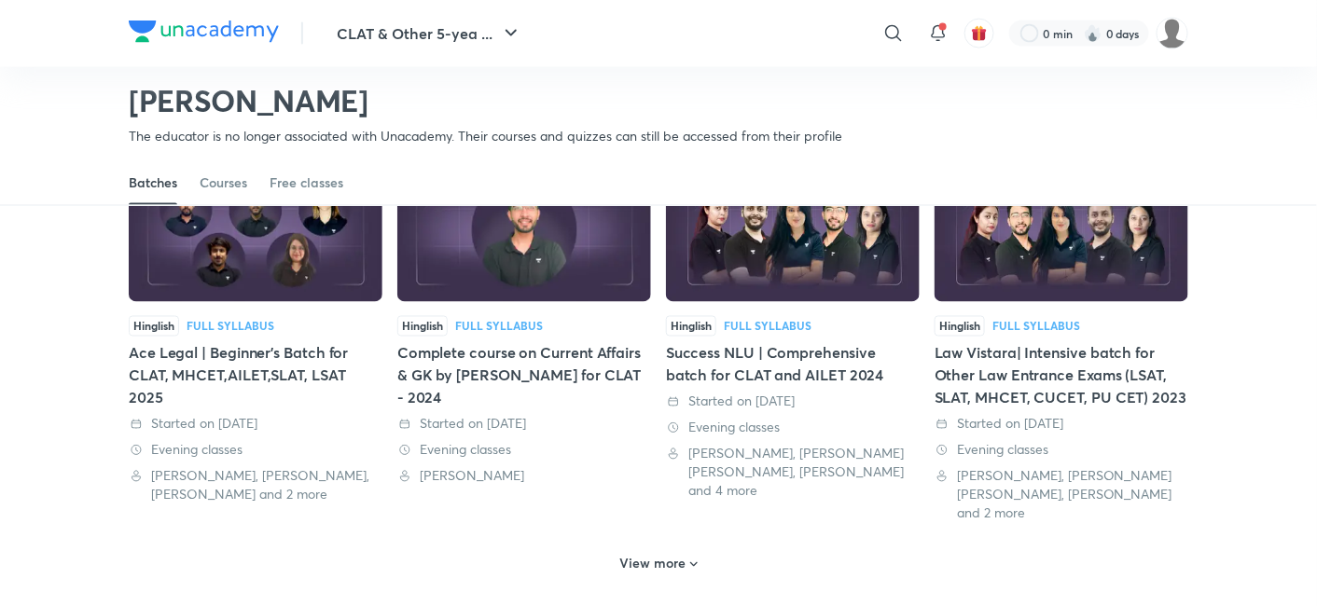
click at [455, 354] on div "Complete course on Current Affairs & GK by Keshav Malpani for CLAT - 2024" at bounding box center [524, 375] width 254 height 67
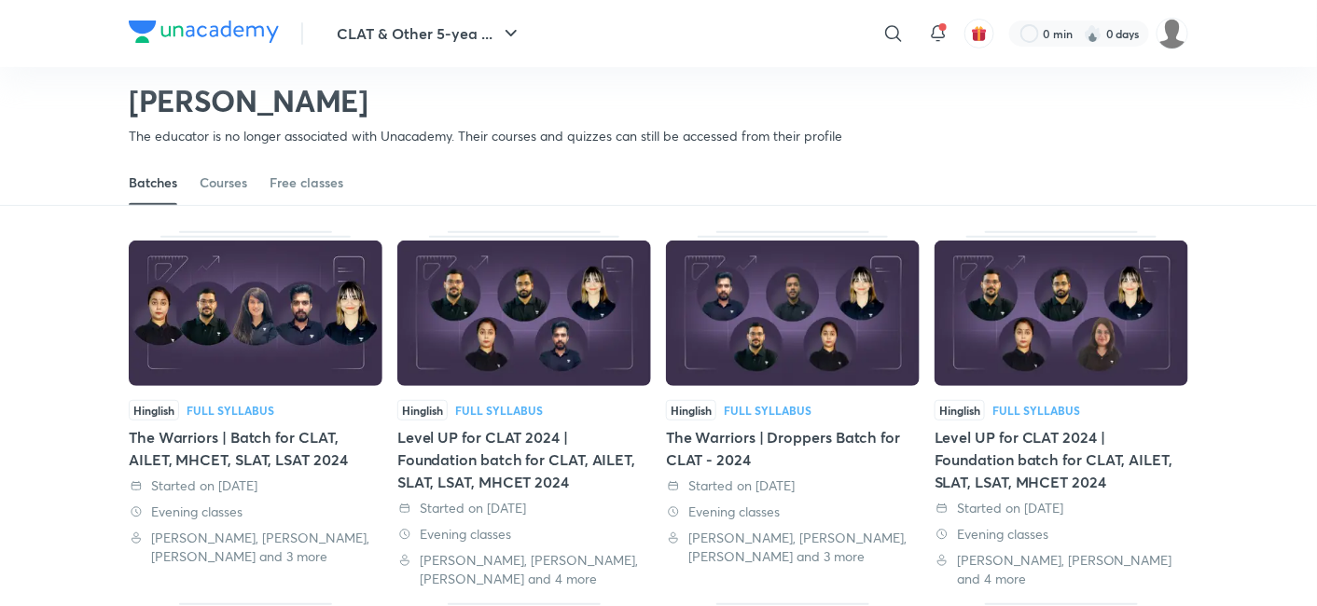
click at [785, 422] on div "Hinglish Full Syllabus The Warriors | Droppers Batch for CLAT - 2024 Started on…" at bounding box center [793, 483] width 254 height 166
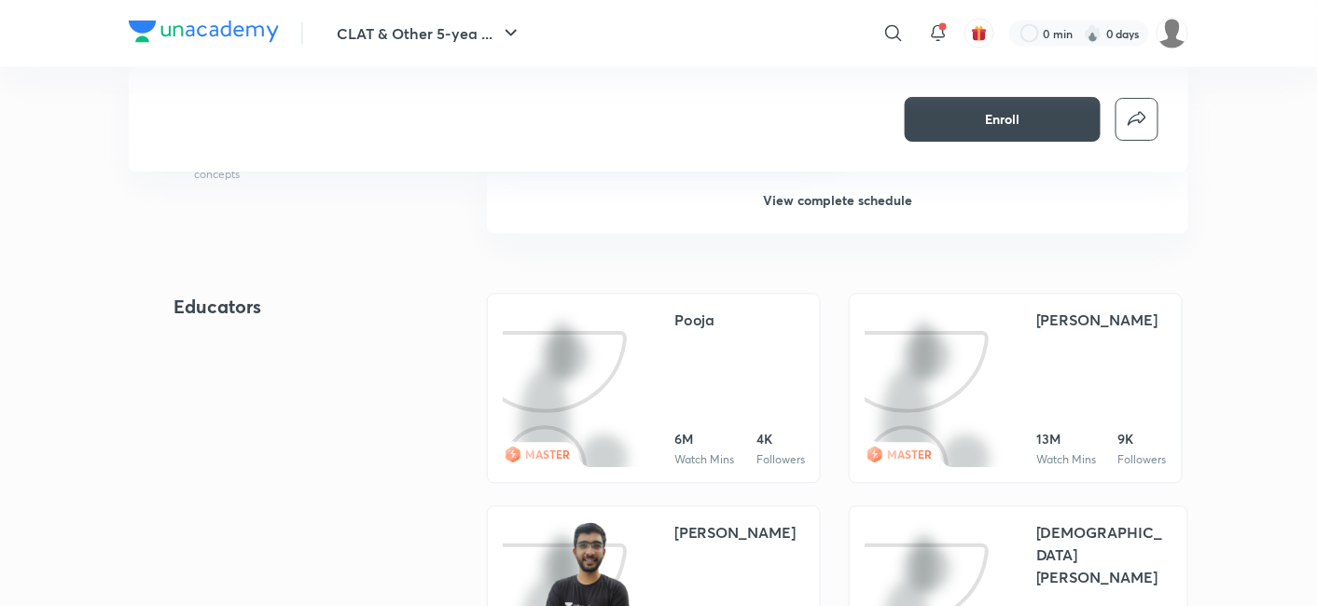
scroll to position [1036, 0]
click at [808, 190] on span "View complete schedule" at bounding box center [837, 199] width 149 height 19
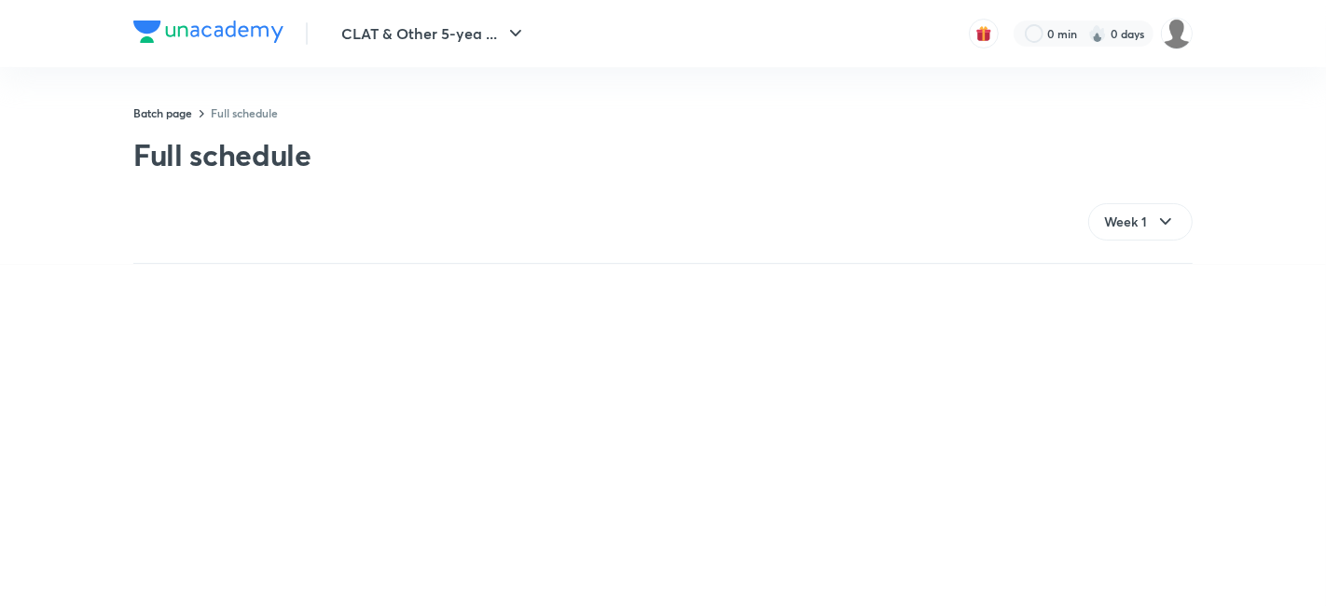
click at [961, 123] on div "Batch page Full schedule Full schedule" at bounding box center [662, 138] width 1059 height 69
click at [1156, 211] on icon at bounding box center [1165, 222] width 22 height 22
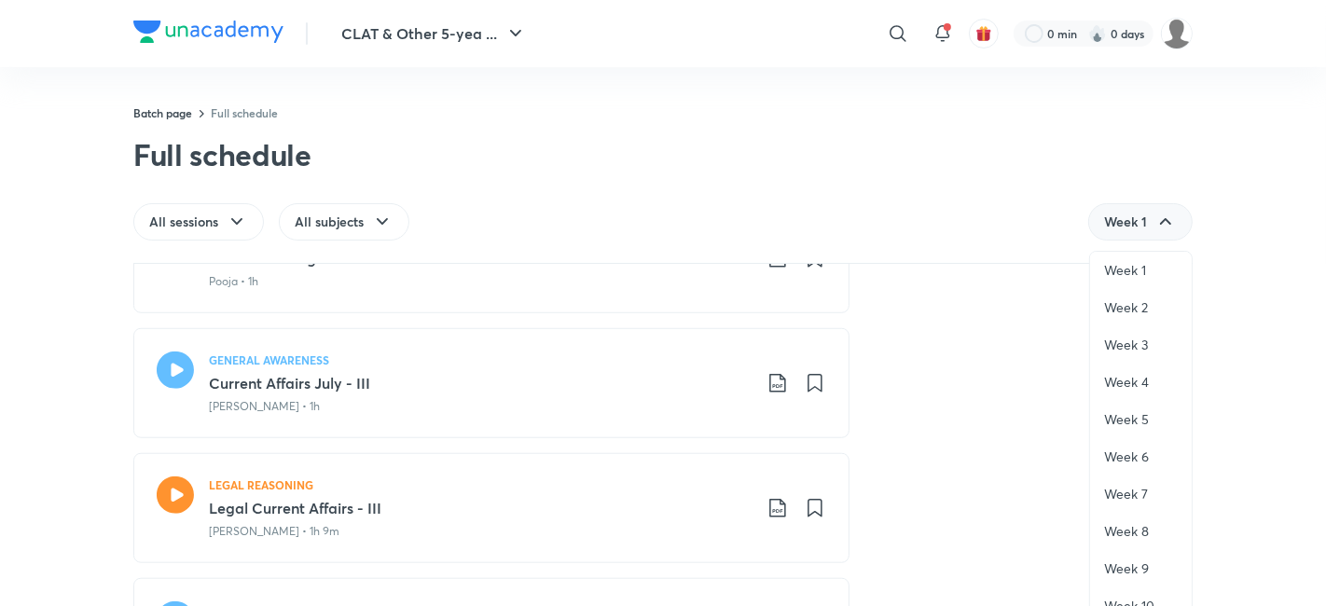
scroll to position [1657, 0]
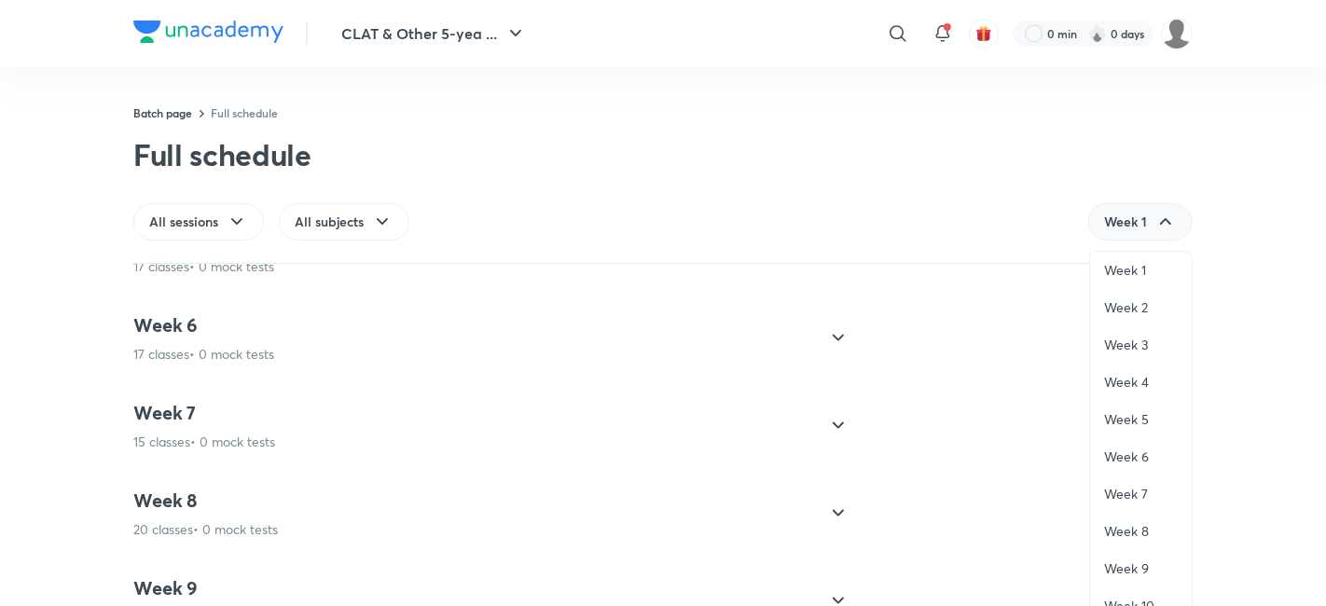
click at [318, 432] on div "Week 7 15 classes • 0 mock tests" at bounding box center [474, 426] width 683 height 50
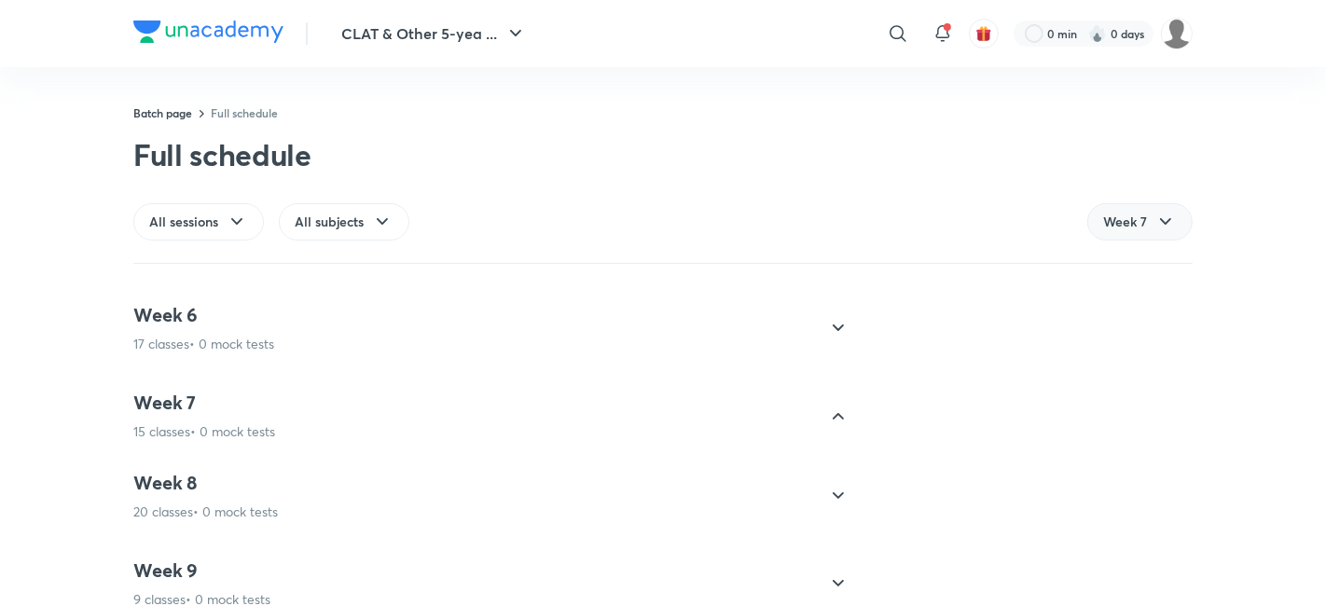
scroll to position [421, 0]
click at [303, 343] on div "Week 6 17 classes • 0 mock tests" at bounding box center [474, 330] width 683 height 50
click at [827, 334] on icon at bounding box center [838, 330] width 22 height 22
click at [146, 337] on p "17 classes • 0 mock tests" at bounding box center [203, 346] width 141 height 19
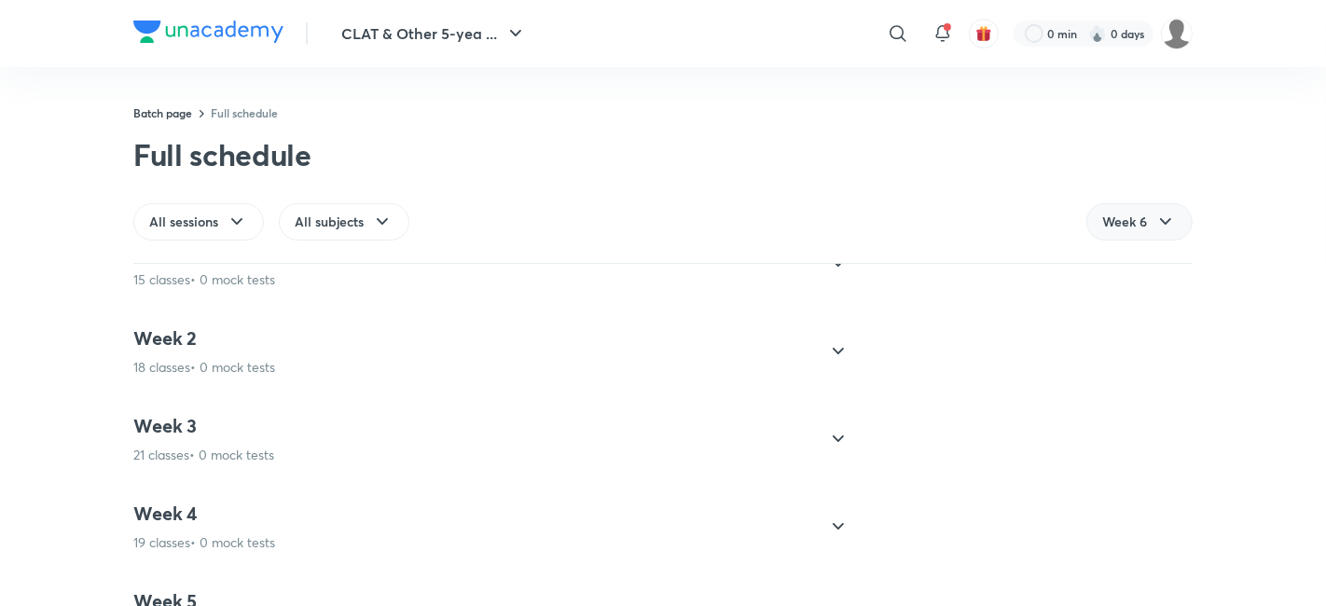
scroll to position [0, 0]
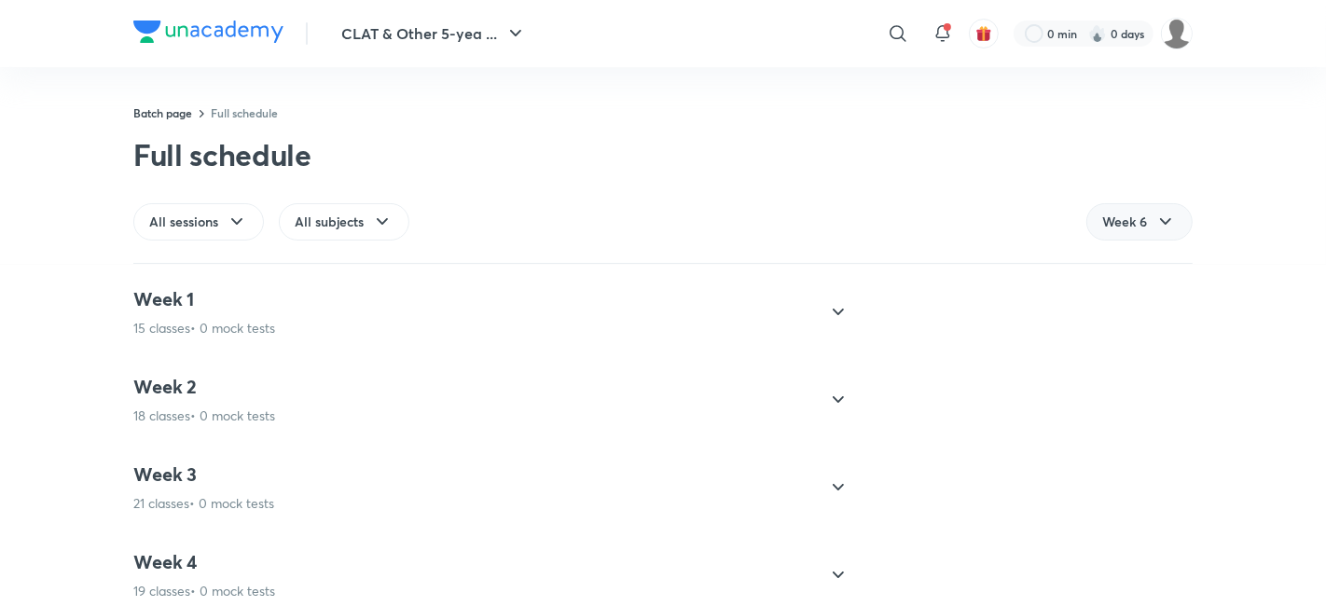
click at [1126, 219] on span "Week 6" at bounding box center [1124, 222] width 45 height 19
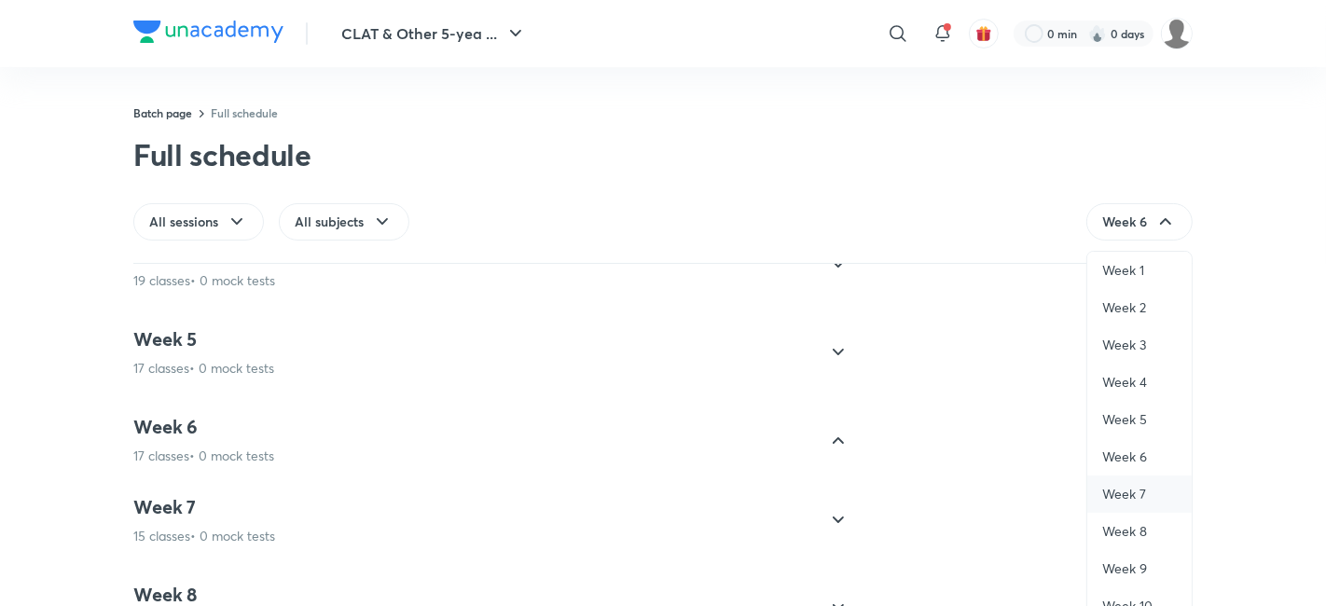
click at [1122, 477] on div "Week 7" at bounding box center [1139, 494] width 104 height 37
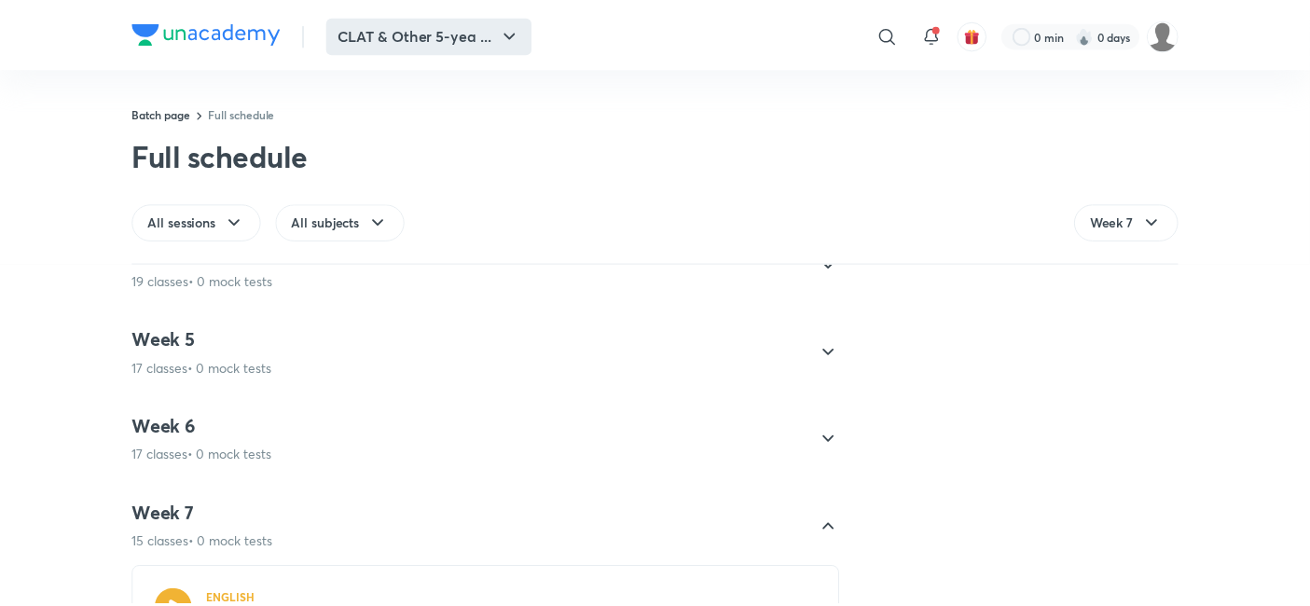
scroll to position [514, 0]
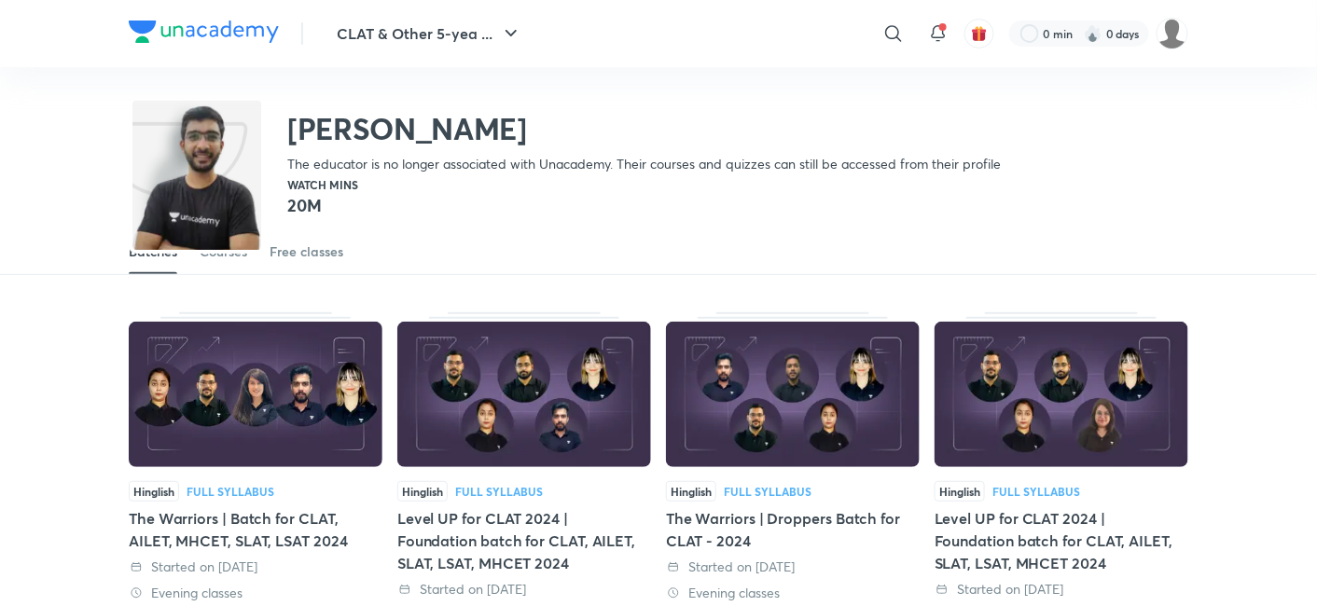
click at [195, 529] on div "The Warriors | Batch for CLAT, AILET, MHCET, SLAT, LSAT 2024" at bounding box center [256, 529] width 254 height 45
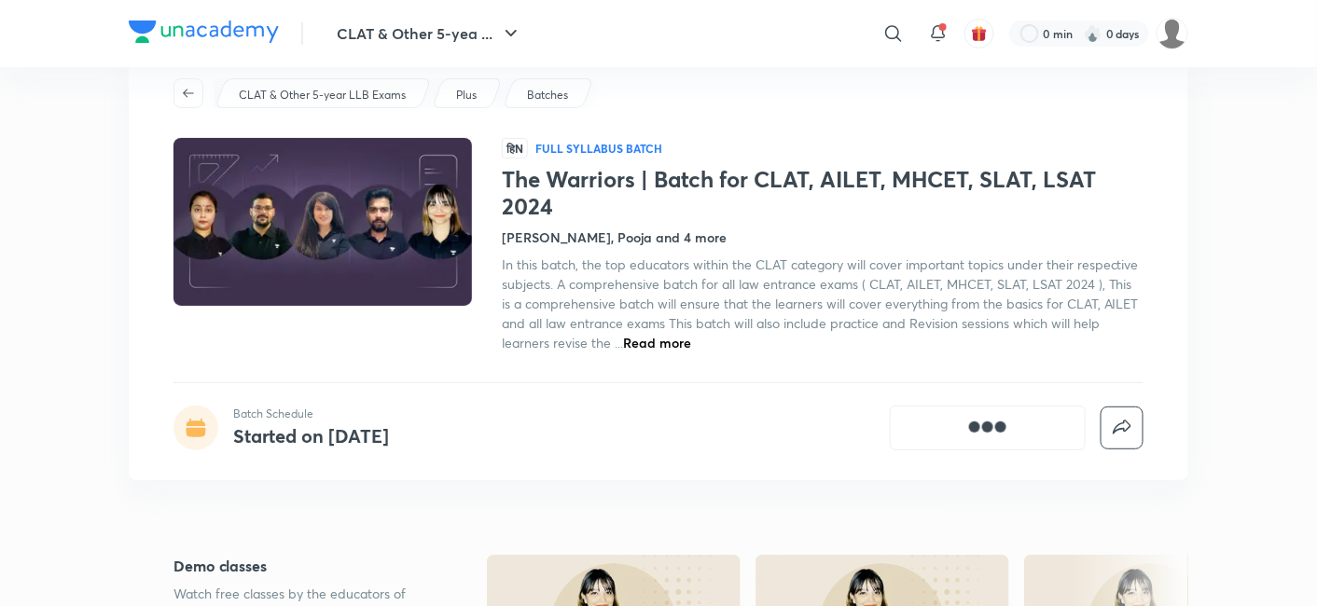
click at [292, 480] on div "CLAT & Other 5-year LLB Exams Plus Batches हिN Full Syllabus Batch The Warriors…" at bounding box center [658, 264] width 1059 height 432
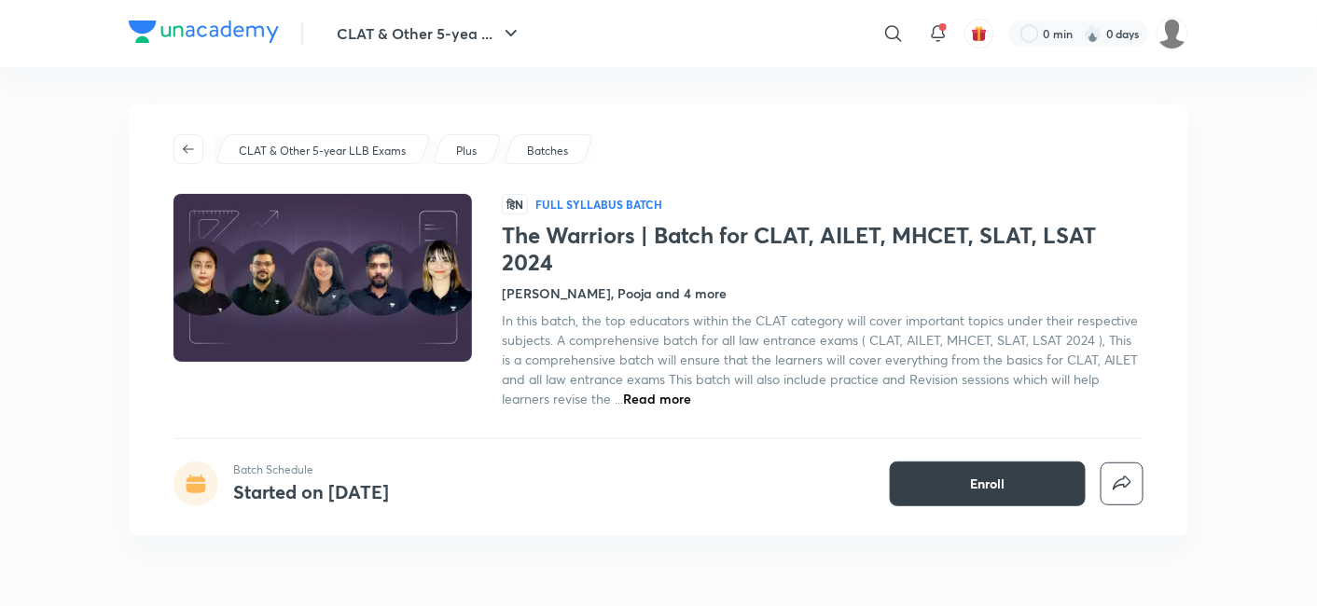
click at [965, 470] on button "Enroll" at bounding box center [988, 484] width 196 height 45
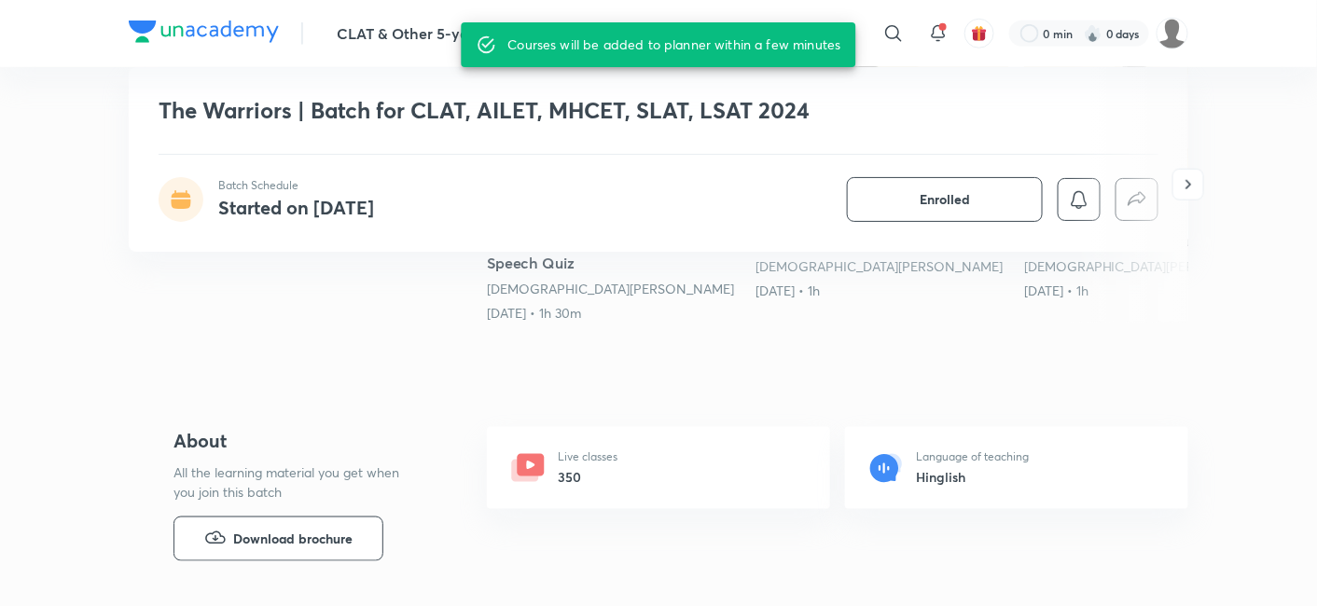
scroll to position [512, 0]
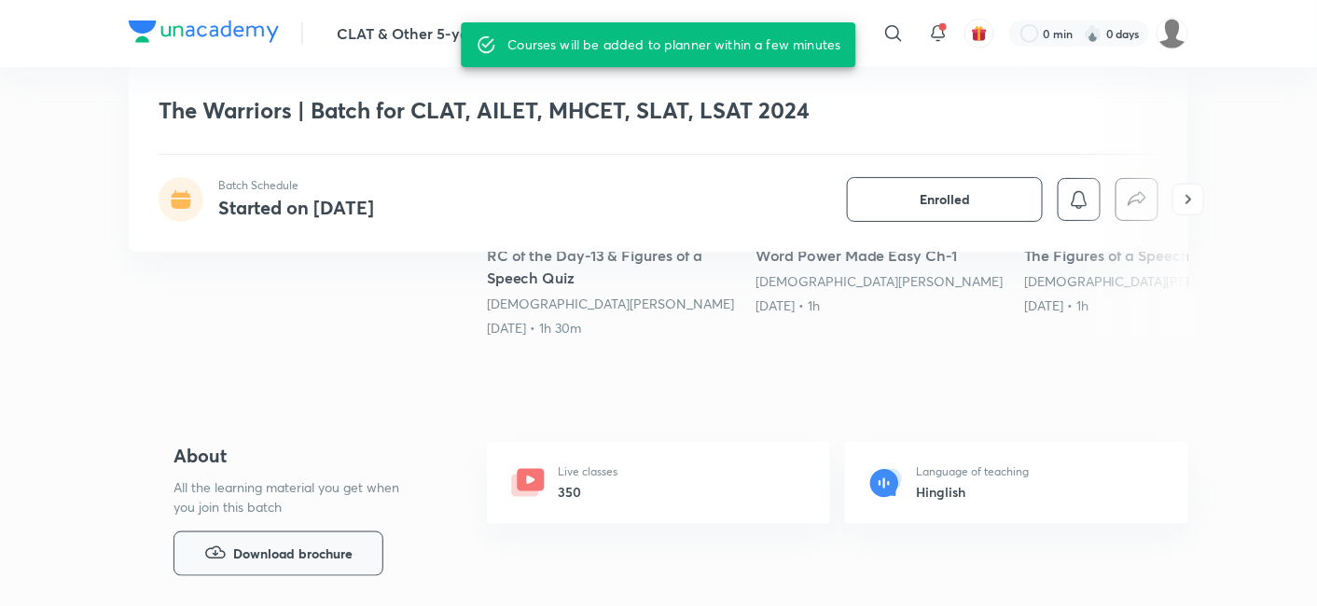
click at [320, 552] on span "Download brochure" at bounding box center [292, 554] width 119 height 21
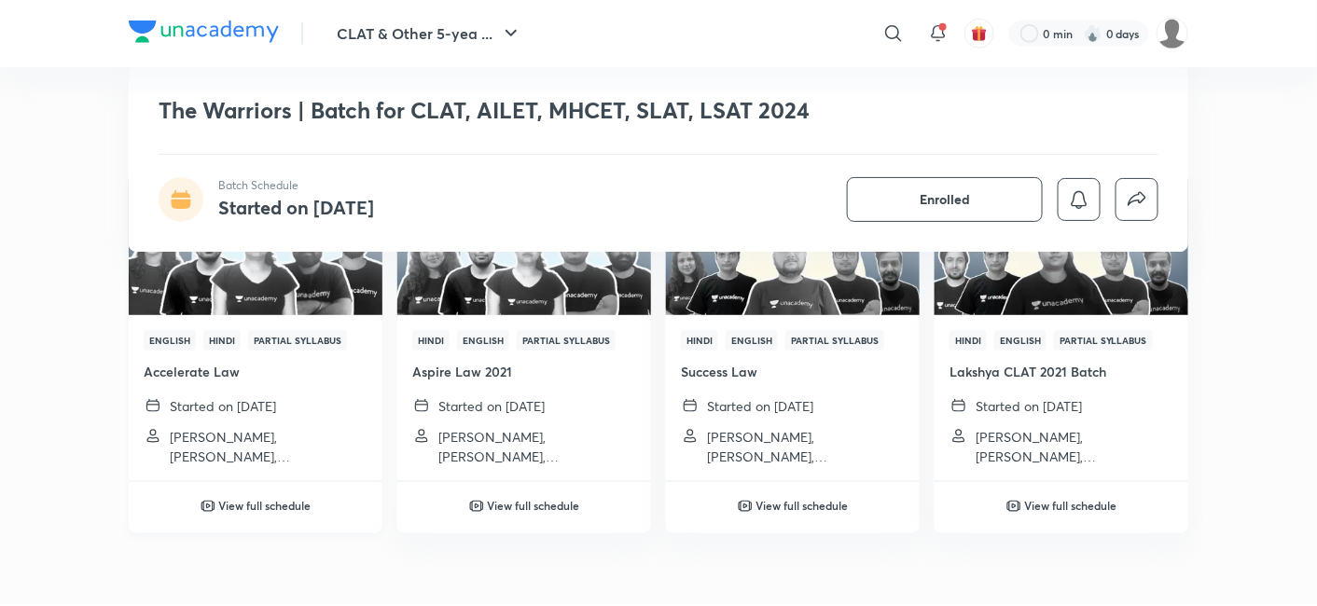
scroll to position [2687, 0]
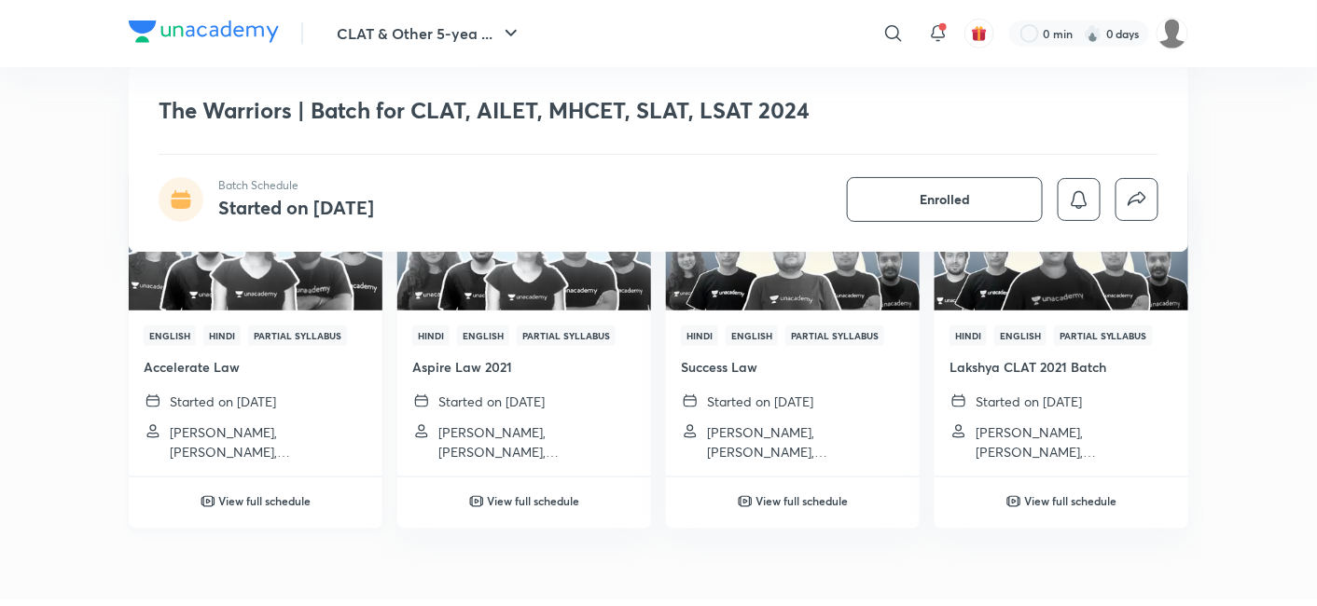
click at [255, 500] on h6 "View full schedule" at bounding box center [265, 500] width 92 height 17
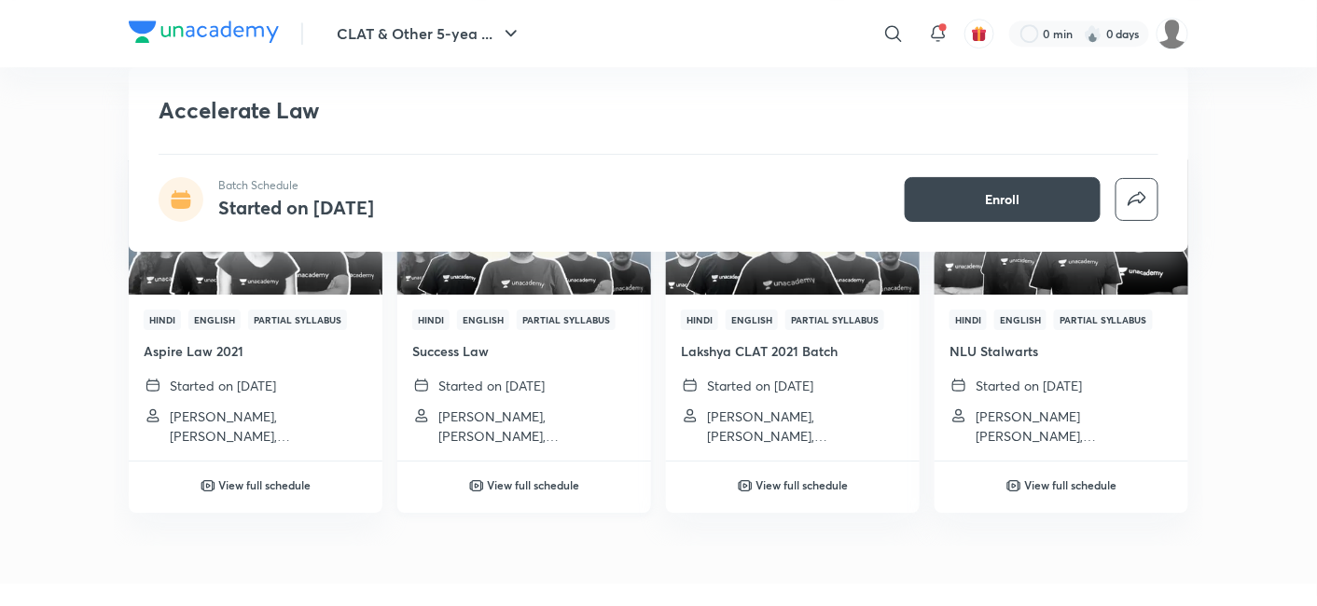
scroll to position [1865, 0]
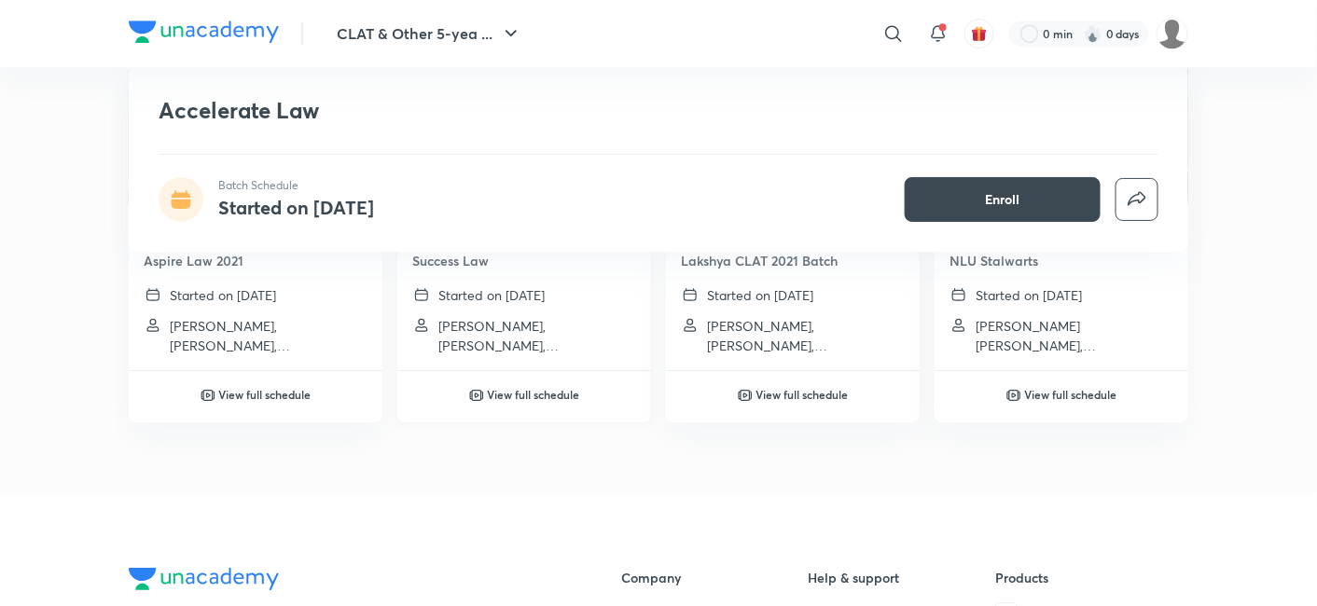
click at [574, 396] on h6 "View full schedule" at bounding box center [534, 394] width 92 height 17
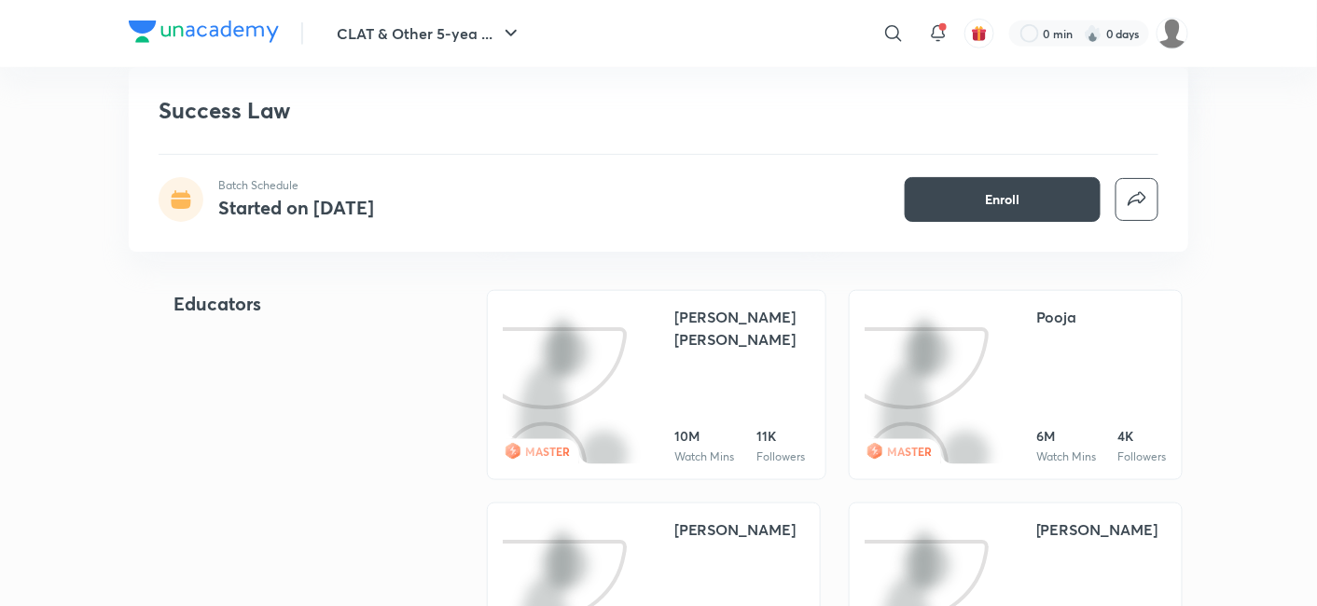
scroll to position [518, 0]
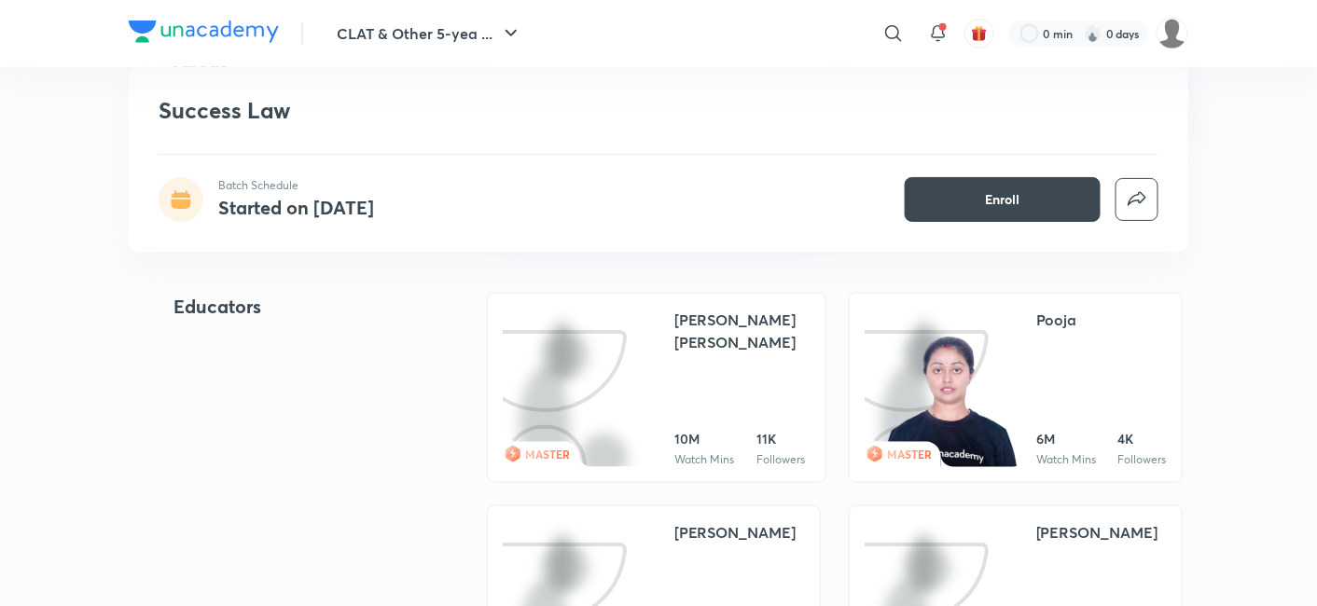
click at [581, 470] on img at bounding box center [581, 470] width 0 height 0
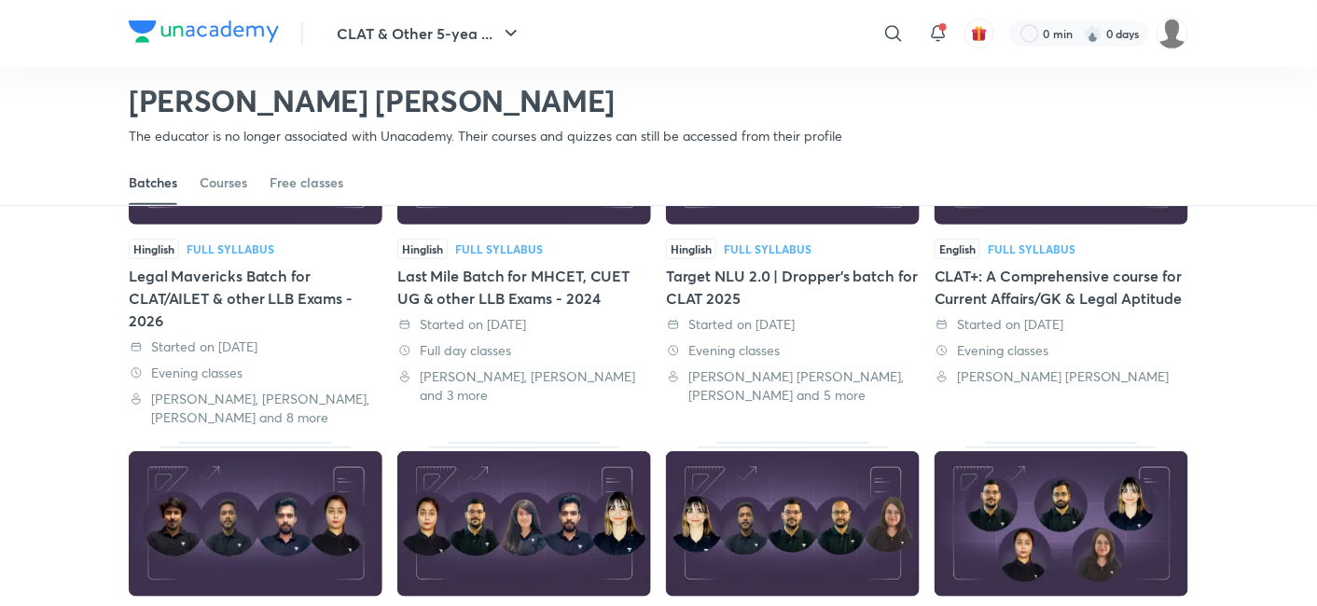
scroll to position [178, 0]
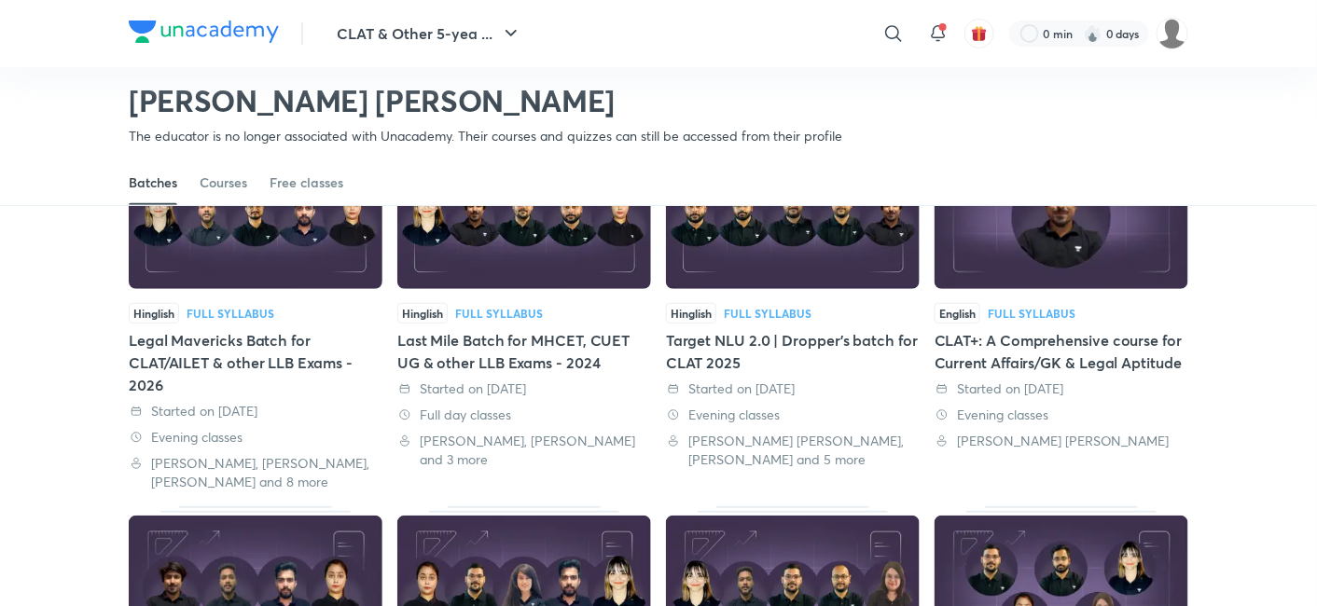
click at [1110, 310] on div "English Full Syllabus" at bounding box center [1061, 313] width 254 height 21
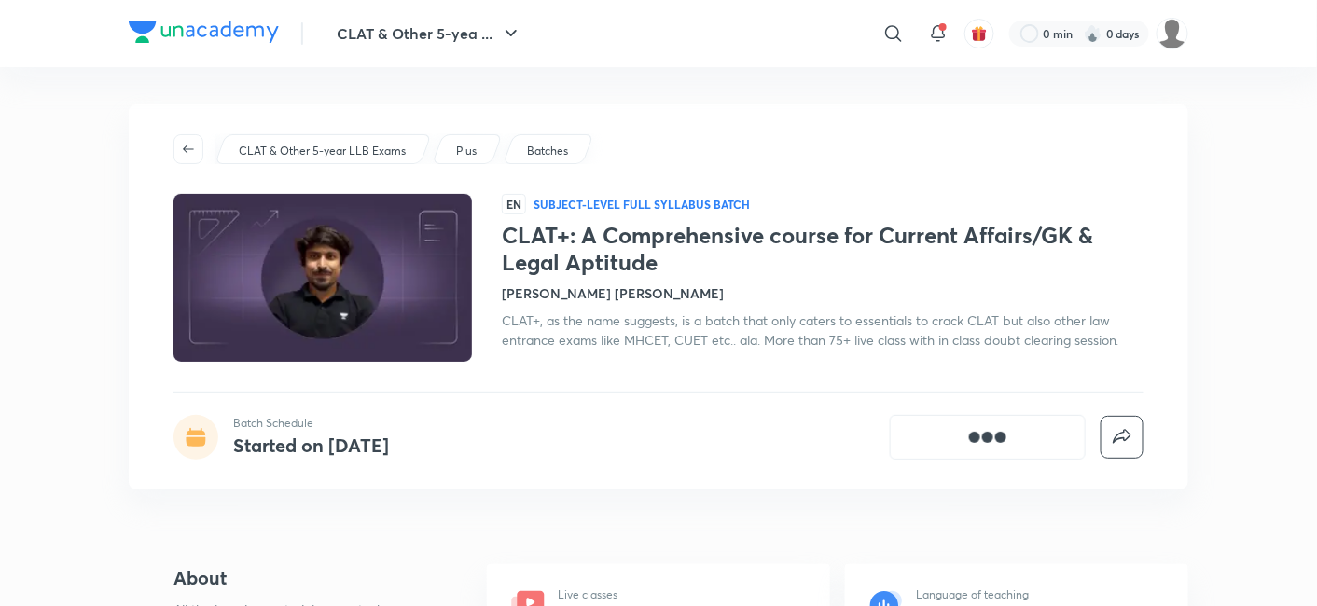
click at [1073, 272] on h1 "CLAT+: A Comprehensive course for Current Affairs/GK & Legal Aptitude" at bounding box center [823, 249] width 642 height 54
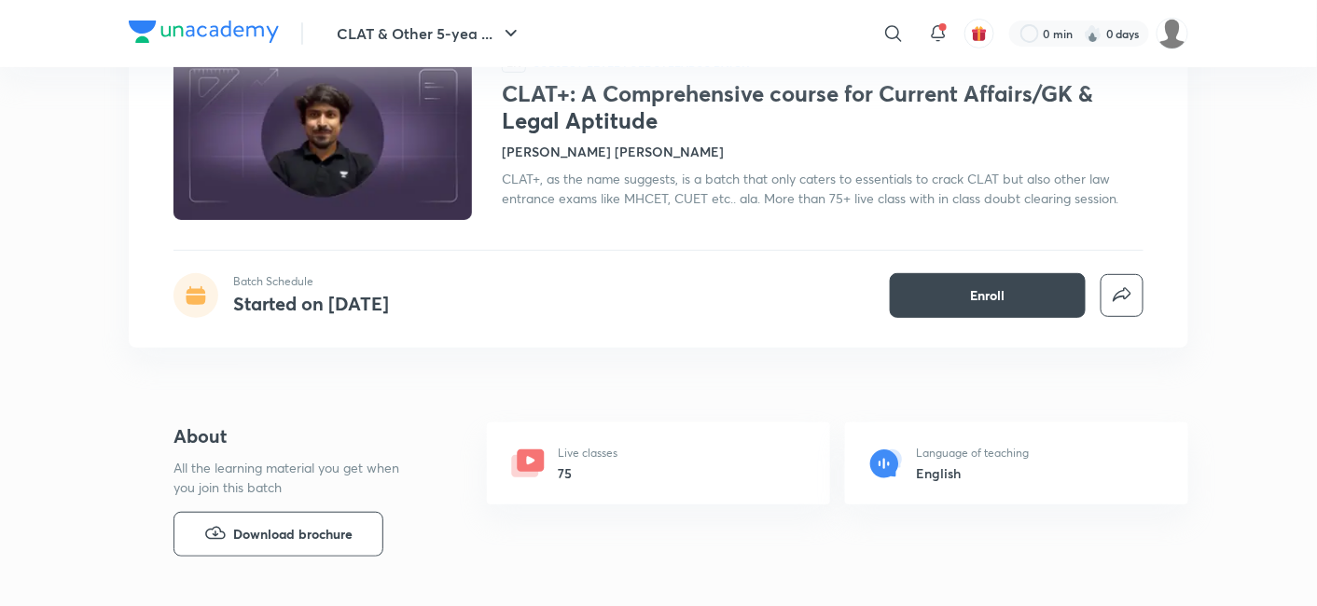
scroll to position [207, 0]
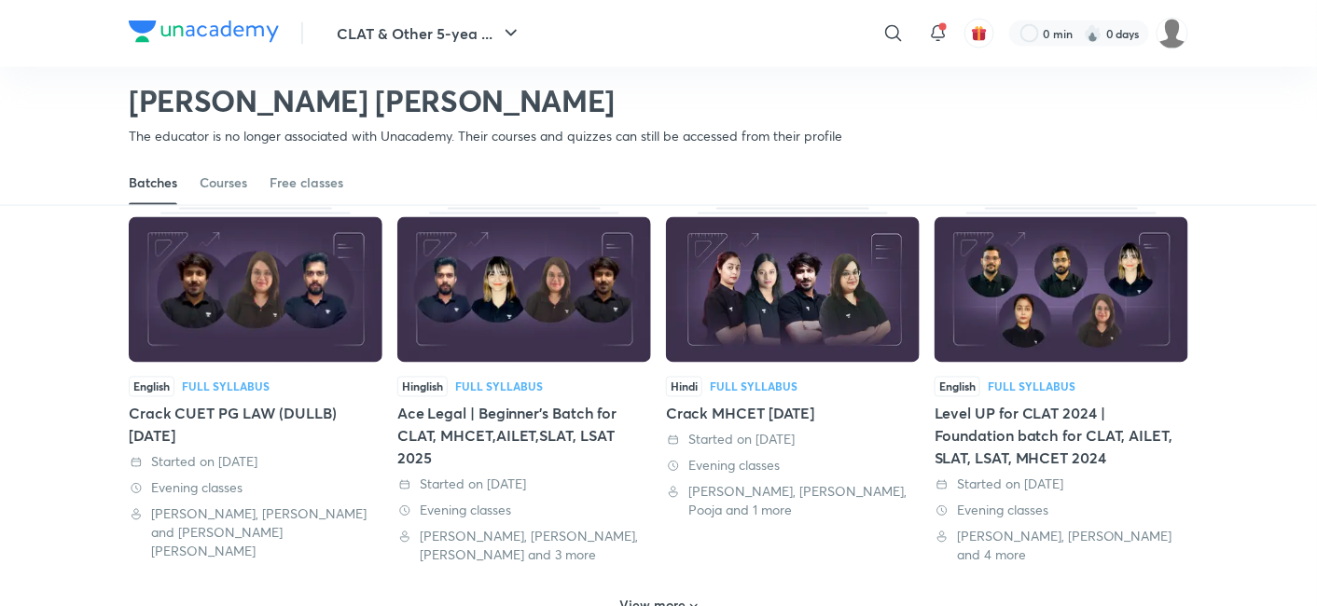
scroll to position [700, 0]
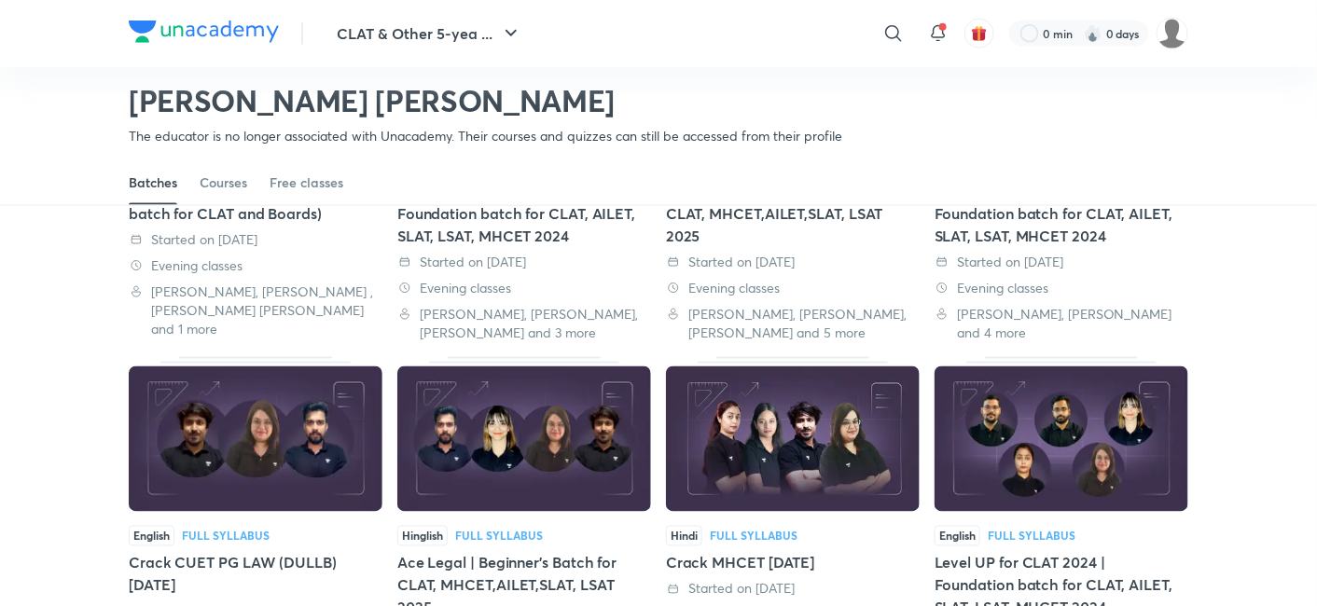
click at [623, 469] on img at bounding box center [524, 438] width 254 height 145
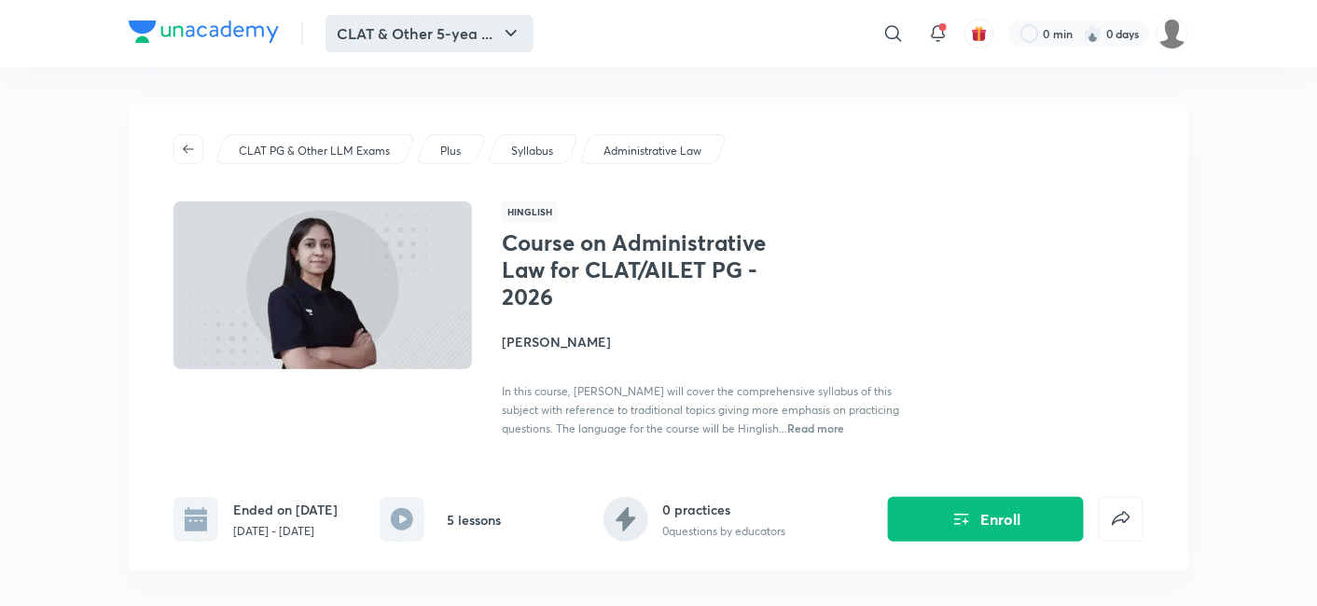
click at [431, 44] on button "CLAT & Other 5-yea ..." at bounding box center [429, 33] width 208 height 37
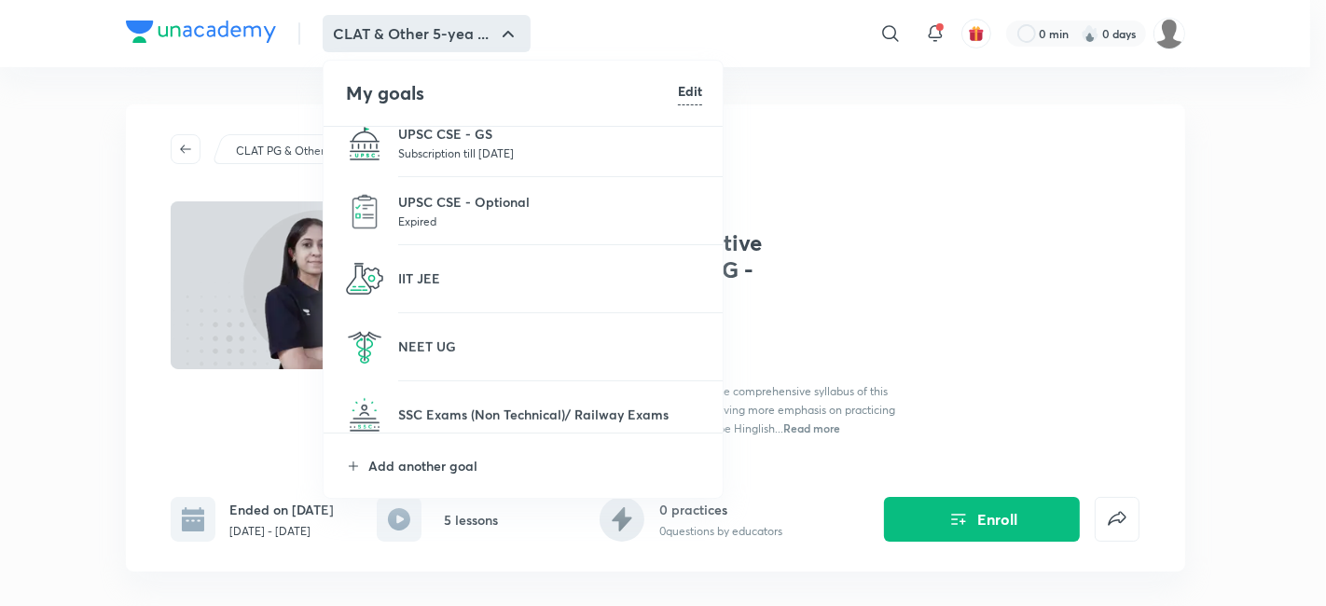
scroll to position [560, 0]
click at [476, 192] on li "UPSC CSE - Optional Expired" at bounding box center [524, 215] width 401 height 68
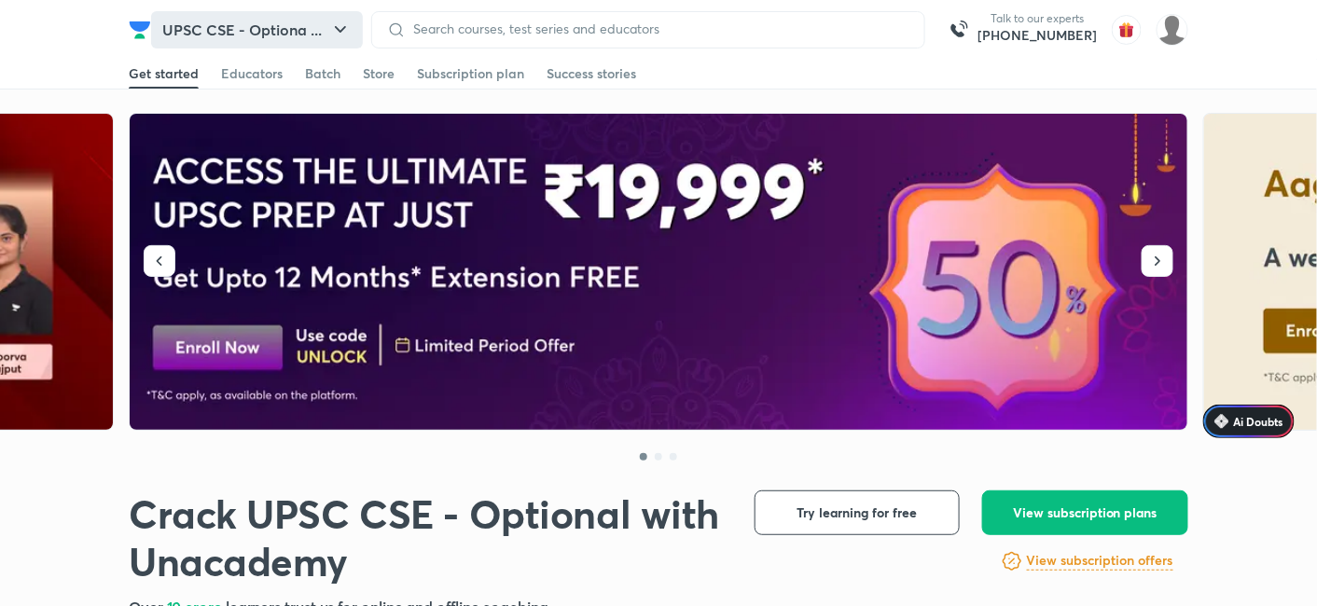
click at [285, 30] on button "UPSC CSE - Optiona ..." at bounding box center [257, 29] width 212 height 37
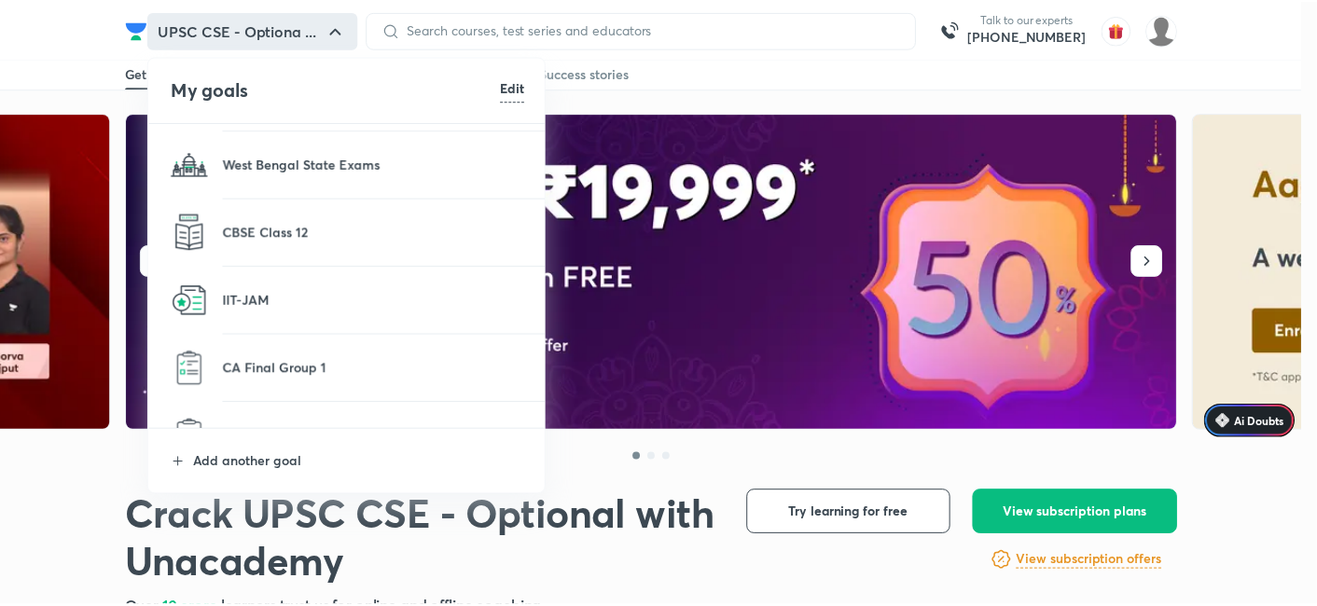
scroll to position [1055, 0]
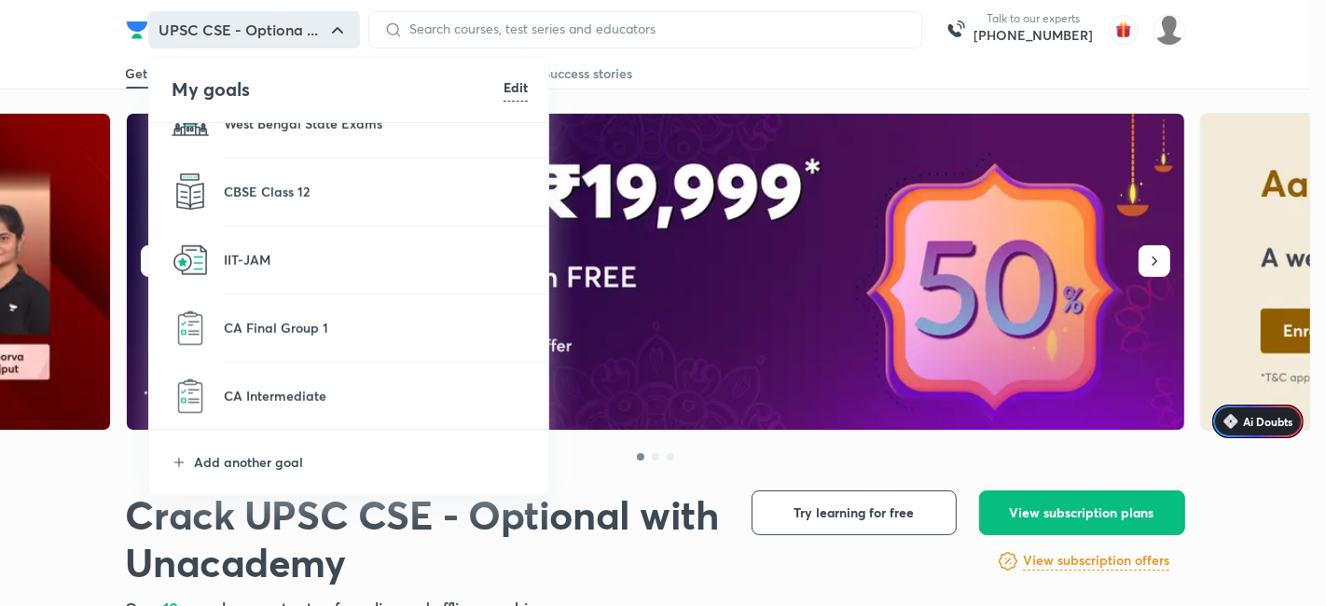
click at [254, 450] on li "Add another goal" at bounding box center [349, 462] width 401 height 64
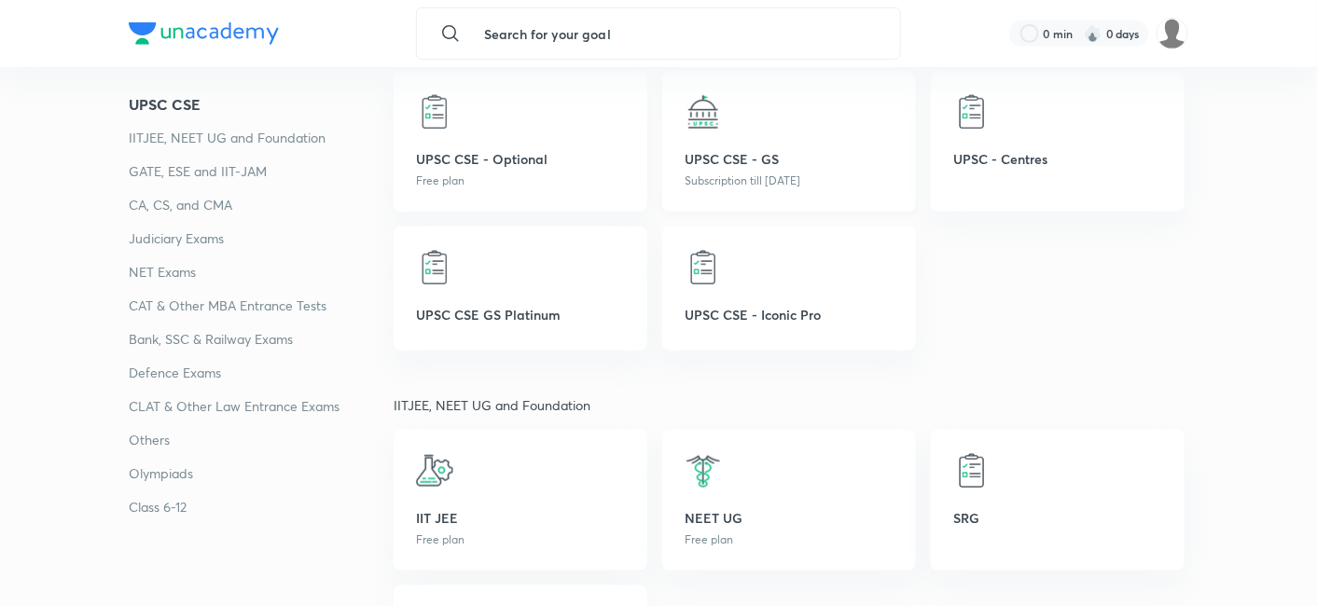
click at [761, 131] on div "UPSC CSE - GS Subscription till 24 Jul 2026" at bounding box center [789, 141] width 254 height 141
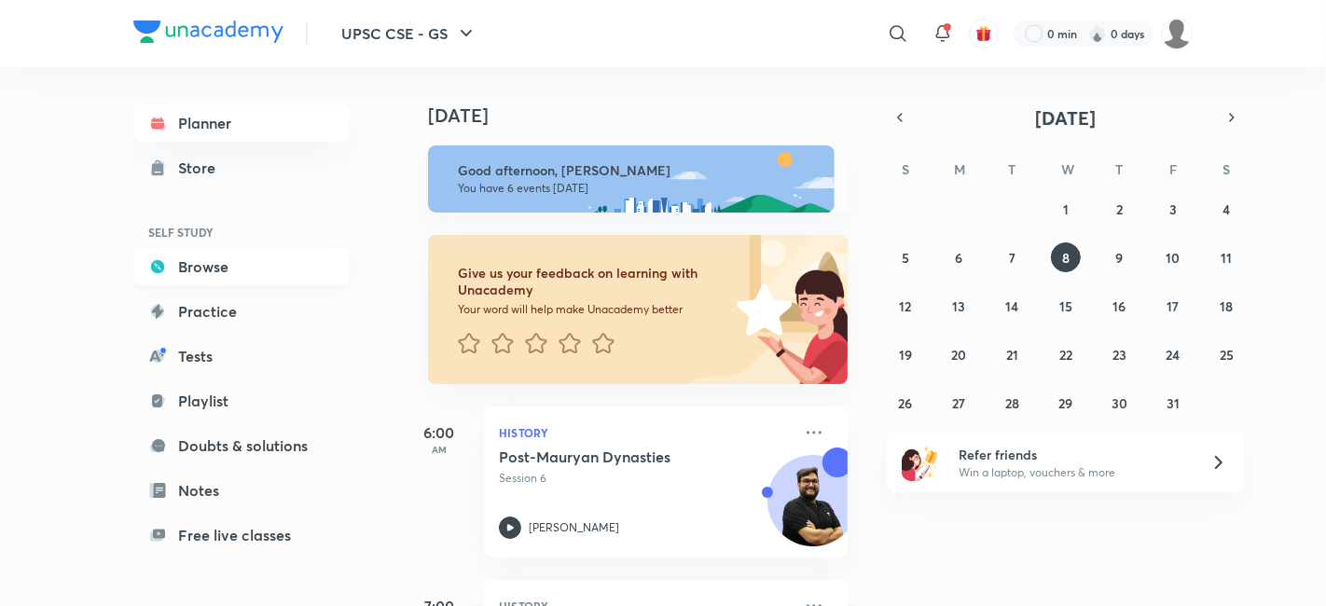
click at [228, 273] on link "Browse" at bounding box center [241, 266] width 216 height 37
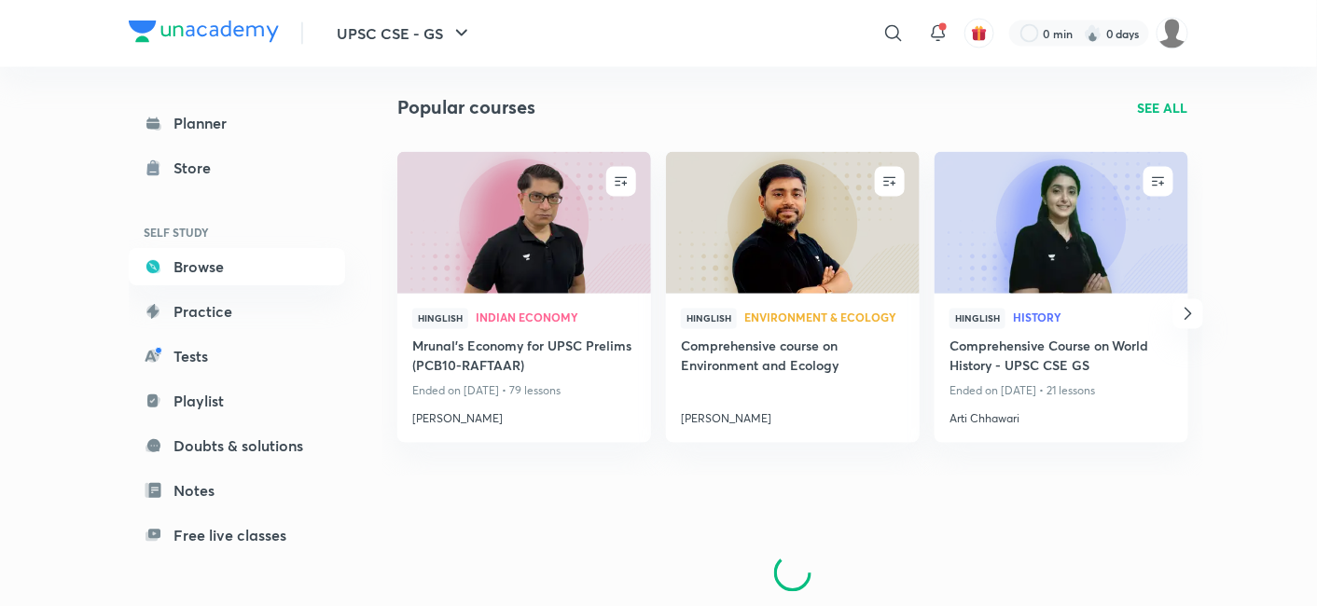
scroll to position [1065, 0]
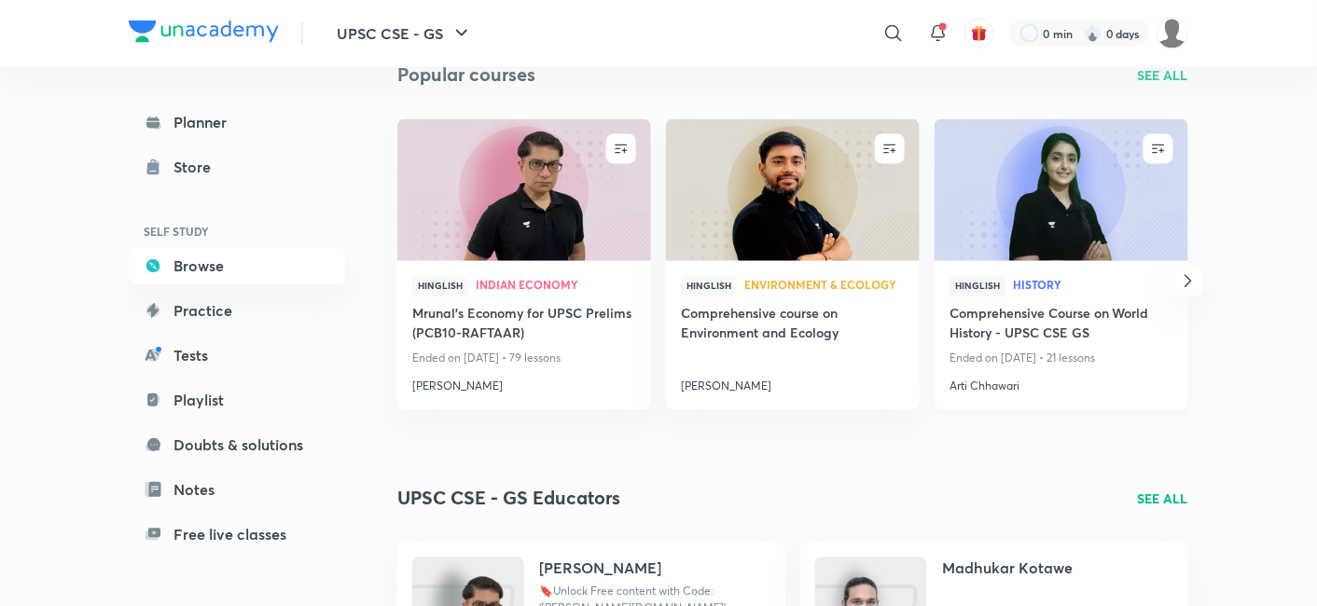
click at [1002, 246] on img at bounding box center [1061, 189] width 258 height 145
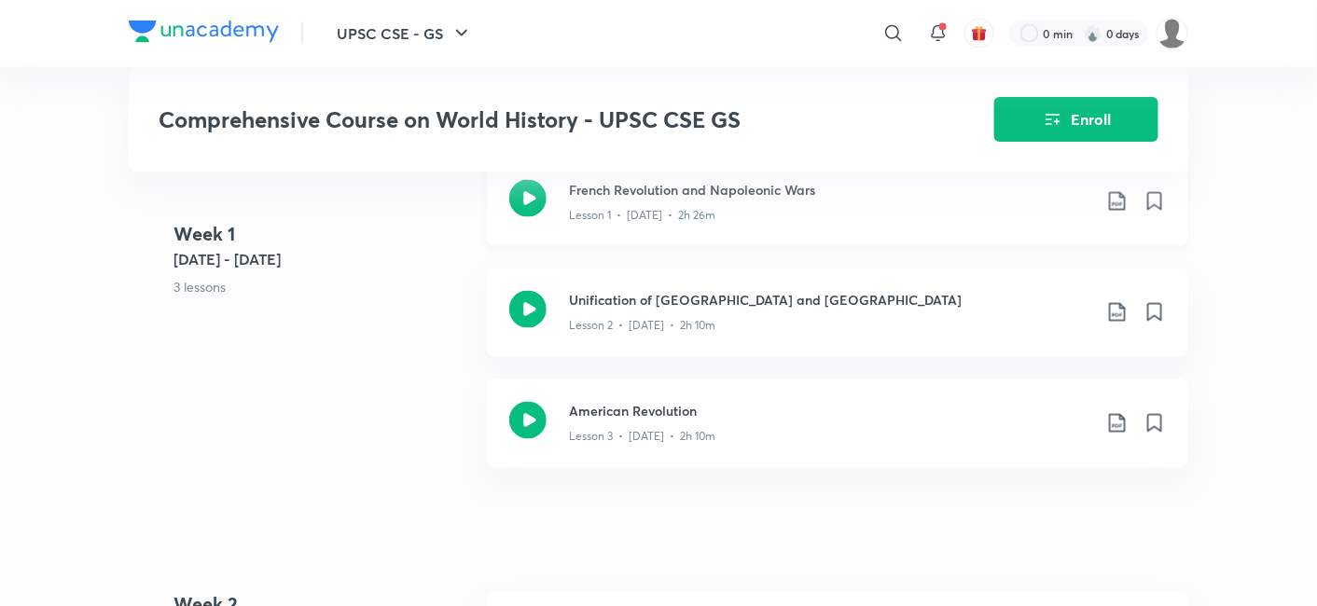
scroll to position [828, 0]
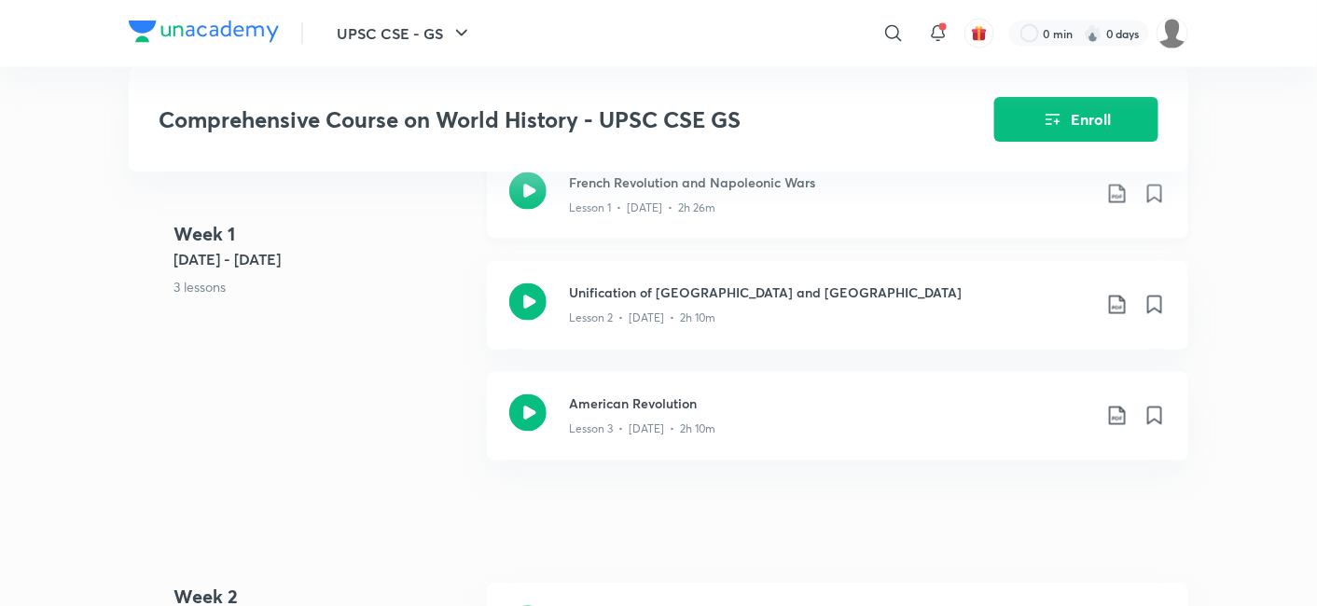
click at [708, 216] on p "Lesson 1 • Nov 24 • 2h 26m" at bounding box center [642, 208] width 146 height 17
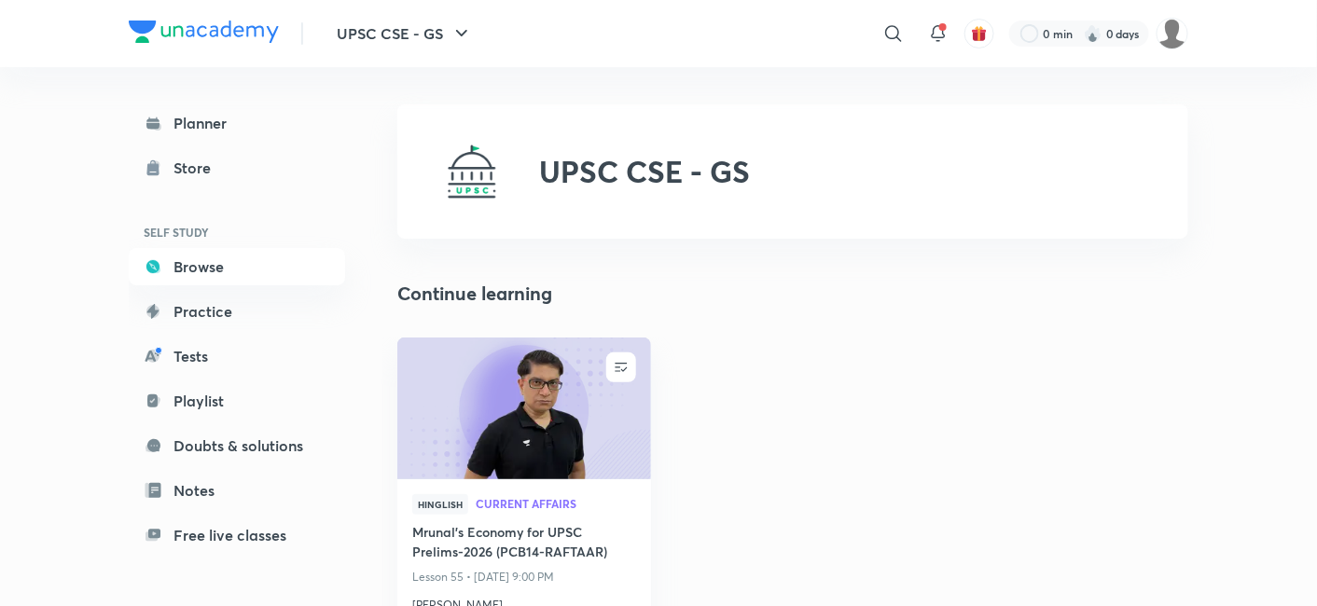
click at [335, 63] on div "UPSC CSE - GS ​ 0 min 0 days" at bounding box center [658, 33] width 1059 height 67
click at [346, 50] on button "UPSC CSE - GS" at bounding box center [404, 33] width 159 height 37
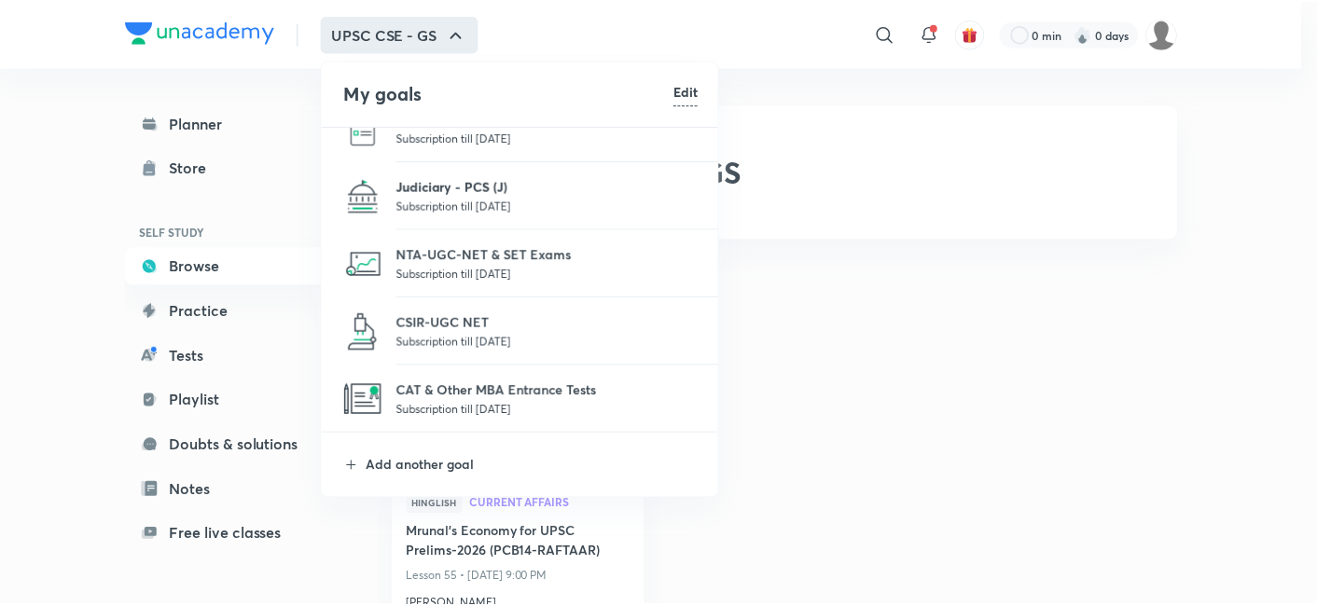
scroll to position [207, 0]
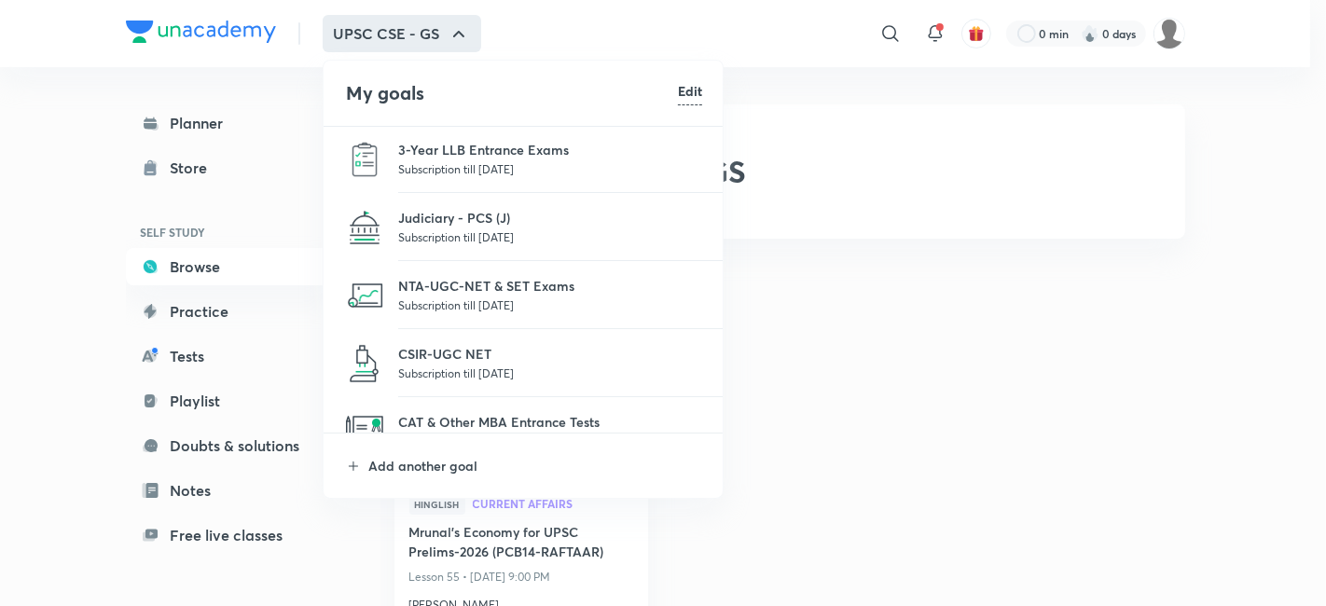
click at [441, 230] on p "Subscription till 24 Jul 2026" at bounding box center [550, 237] width 304 height 19
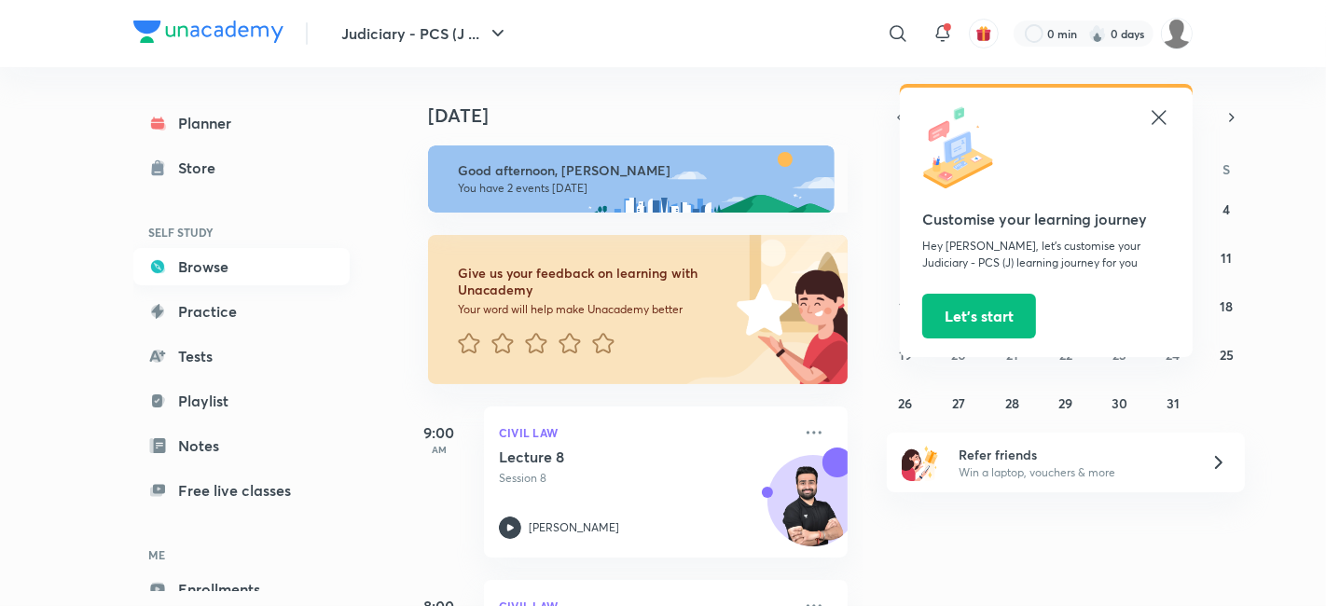
click at [234, 276] on link "Browse" at bounding box center [241, 266] width 216 height 37
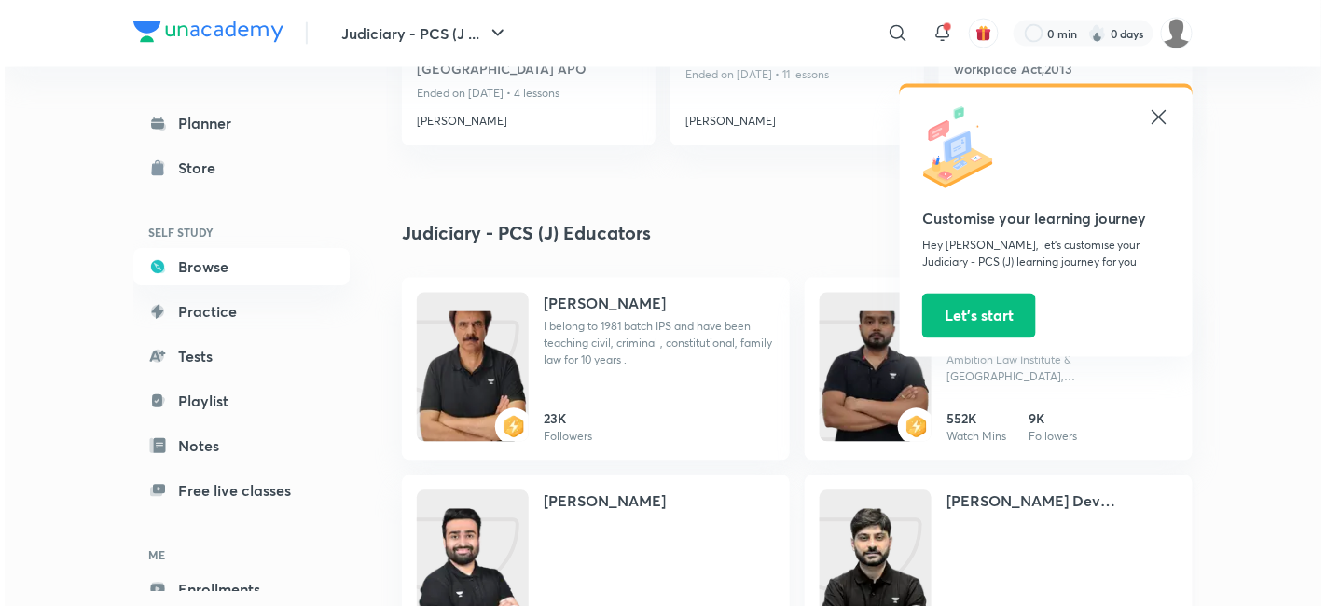
scroll to position [933, 0]
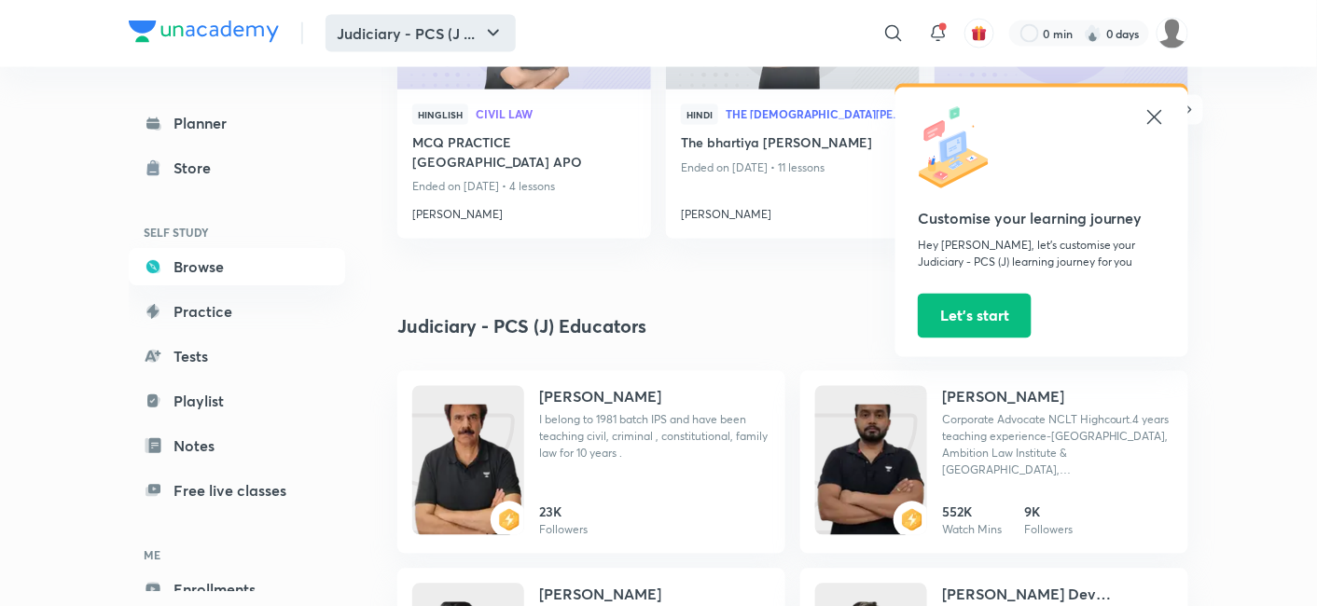
click at [449, 47] on button "Judiciary - PCS (J ..." at bounding box center [420, 33] width 190 height 37
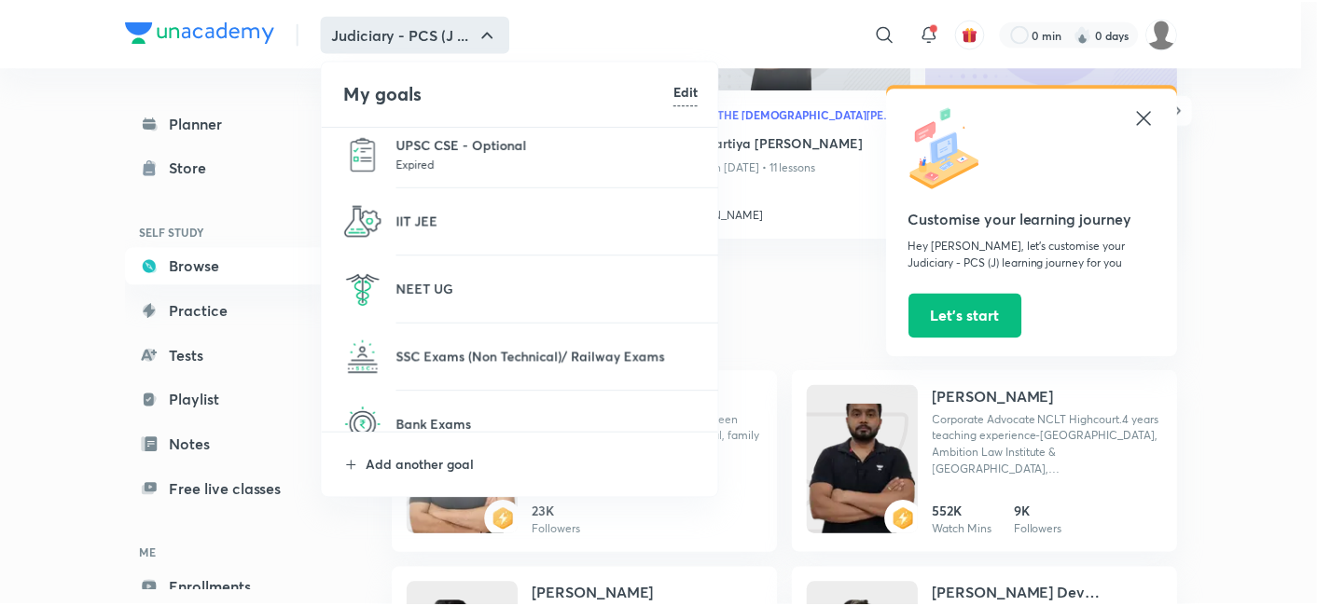
scroll to position [725, 0]
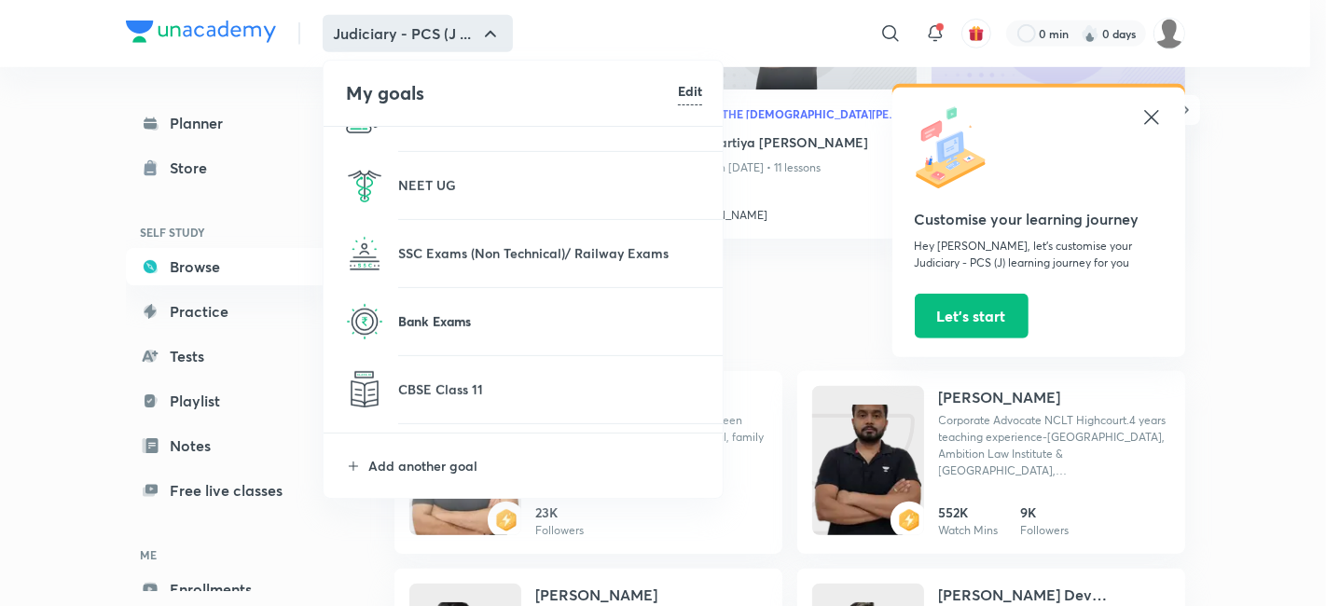
click at [435, 316] on p "Bank Exams" at bounding box center [550, 321] width 304 height 20
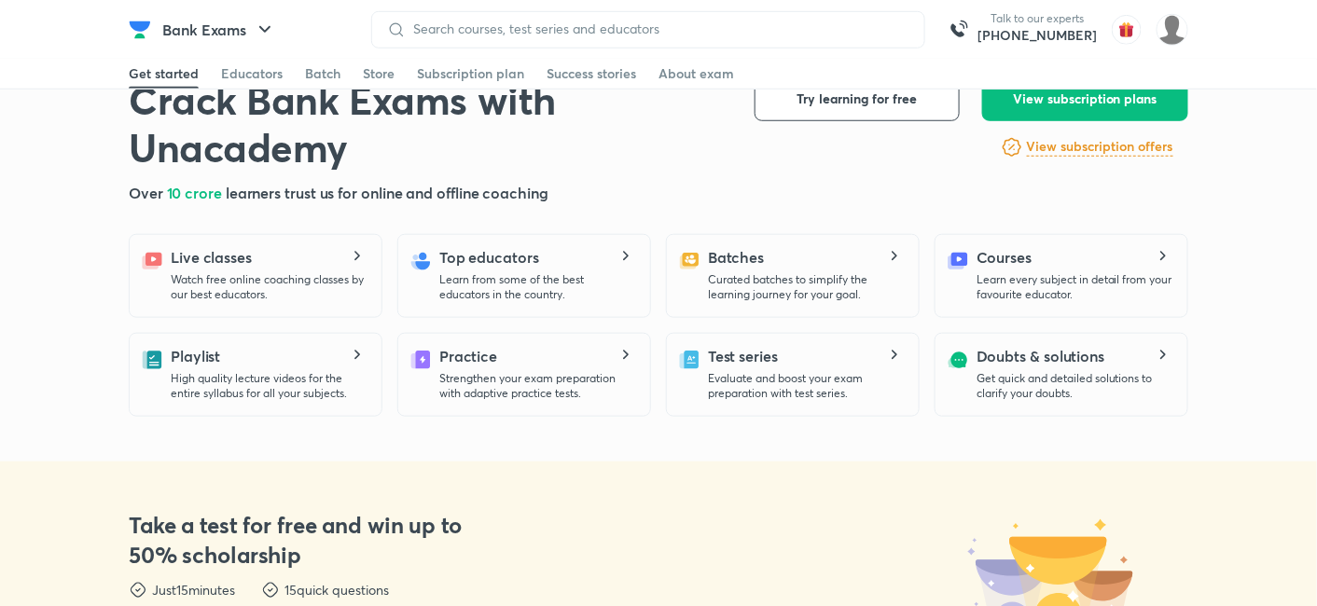
scroll to position [104, 0]
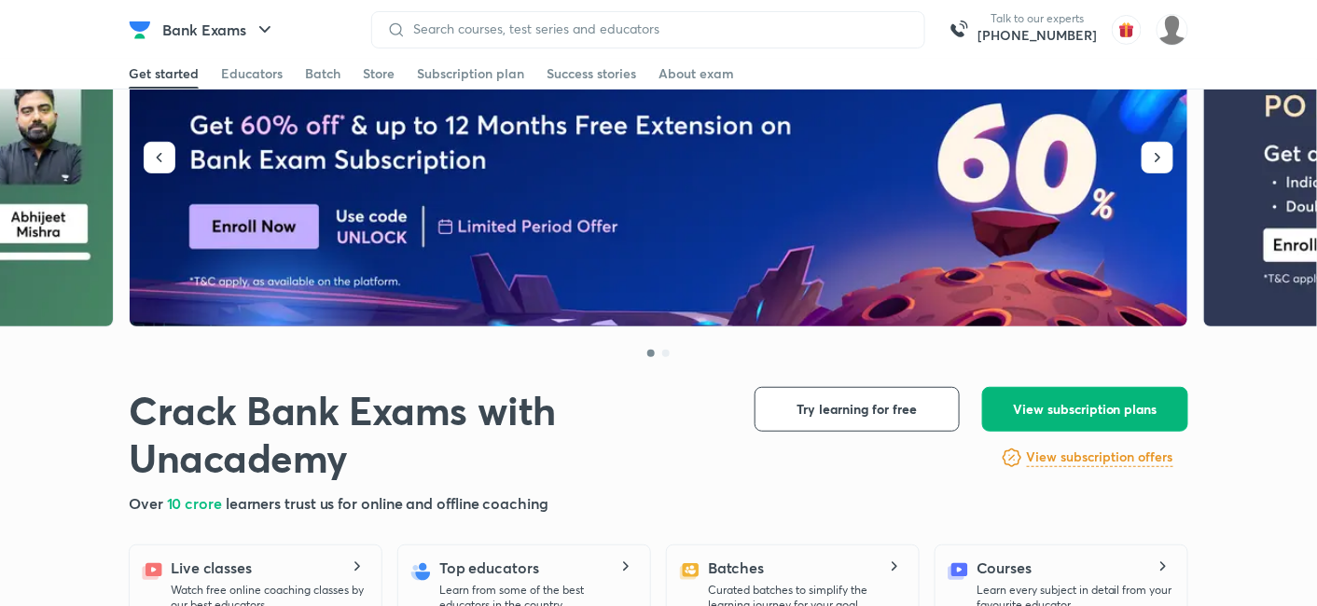
click at [1046, 401] on span "View subscription plans" at bounding box center [1085, 409] width 145 height 19
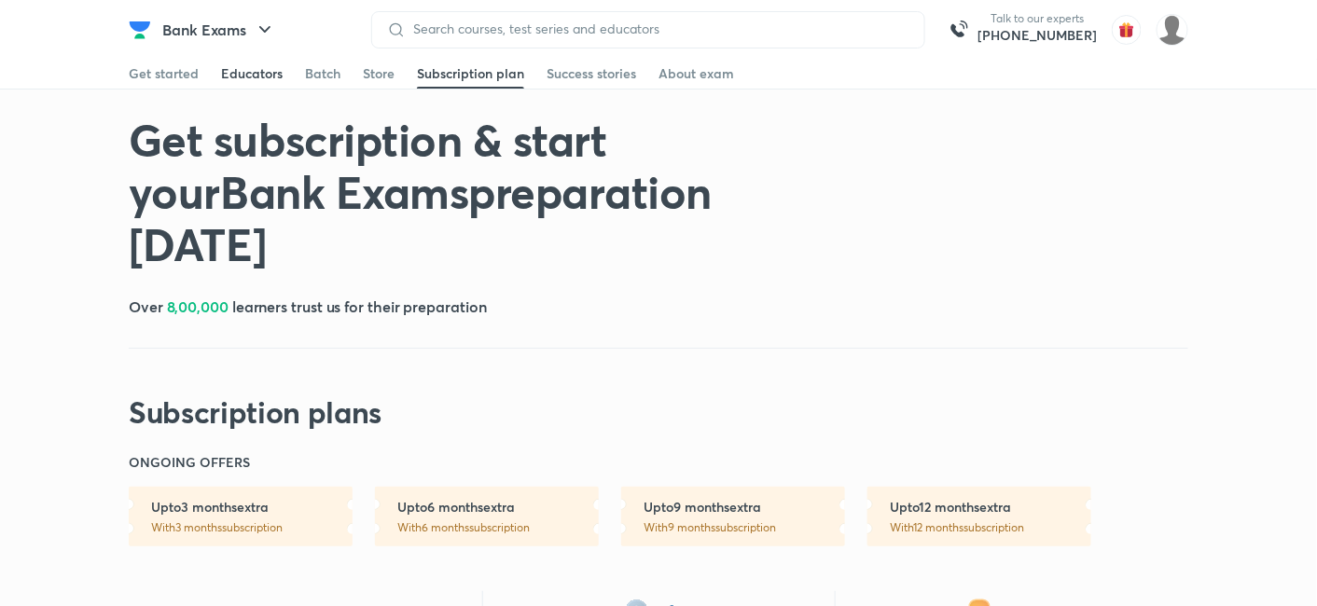
click at [237, 81] on div "Educators" at bounding box center [252, 73] width 62 height 19
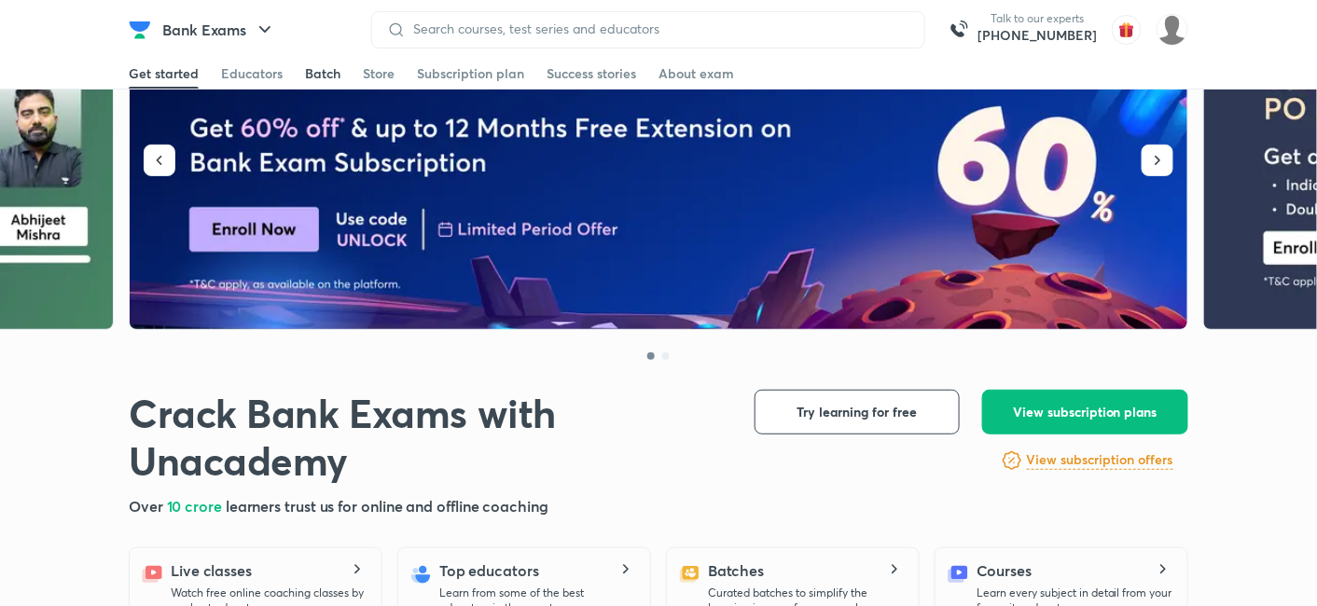
click at [314, 72] on div "Batch" at bounding box center [322, 73] width 35 height 19
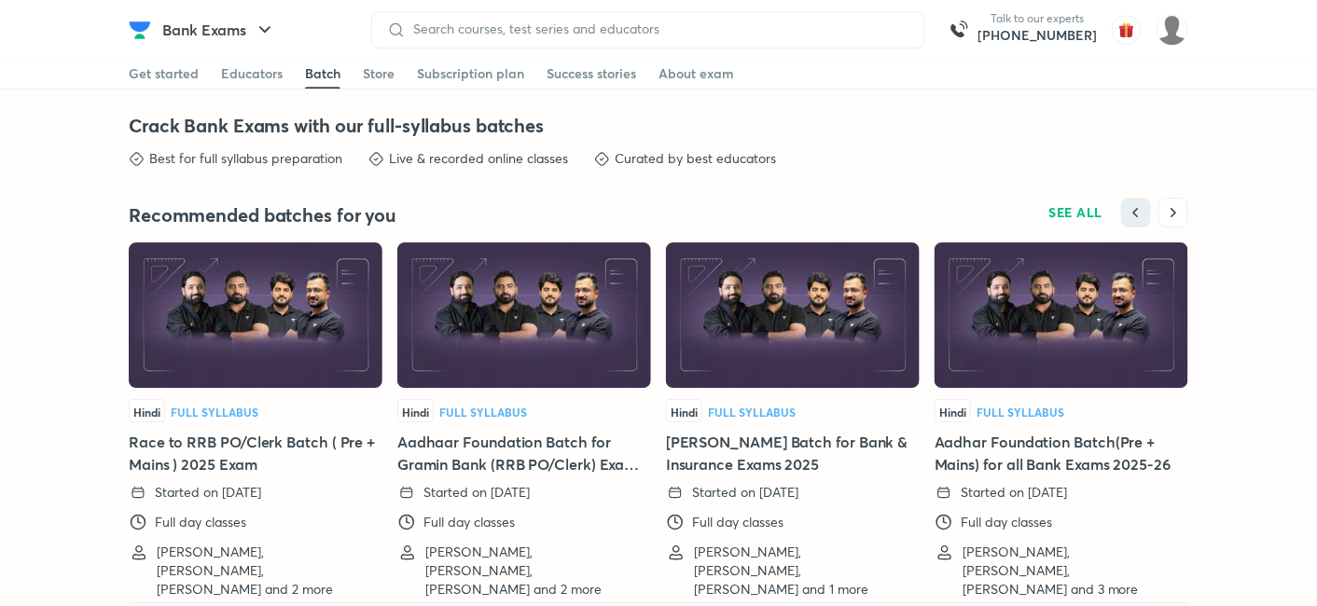
scroll to position [4063, 0]
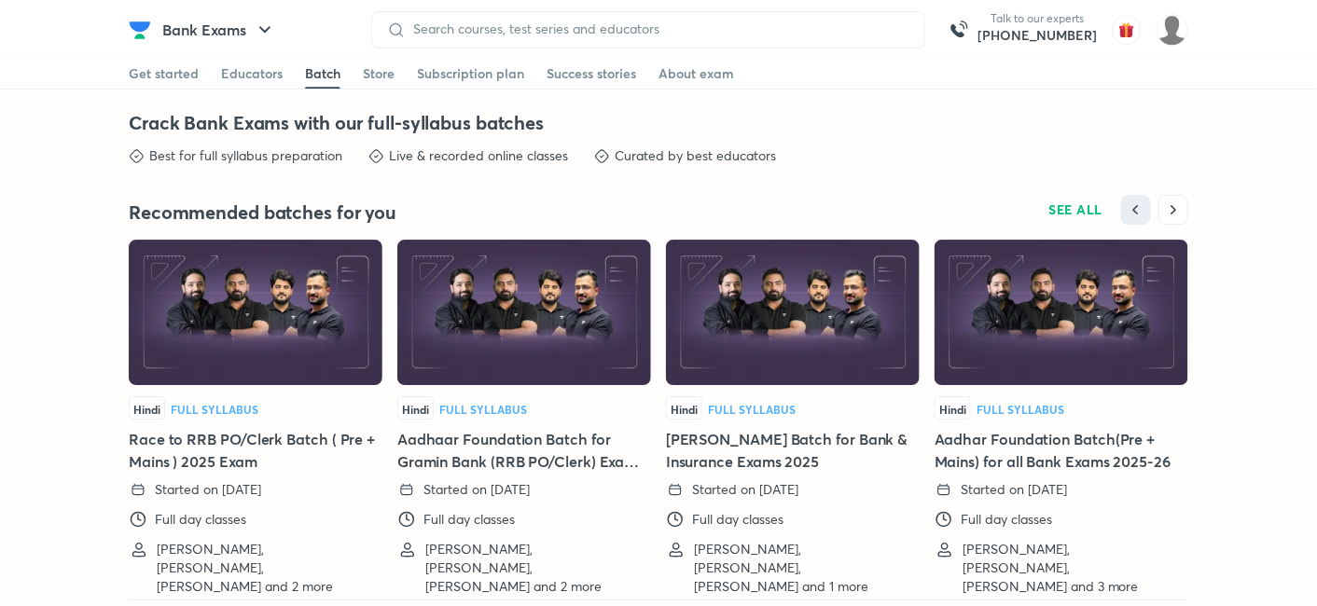
click at [772, 345] on img at bounding box center [793, 312] width 254 height 145
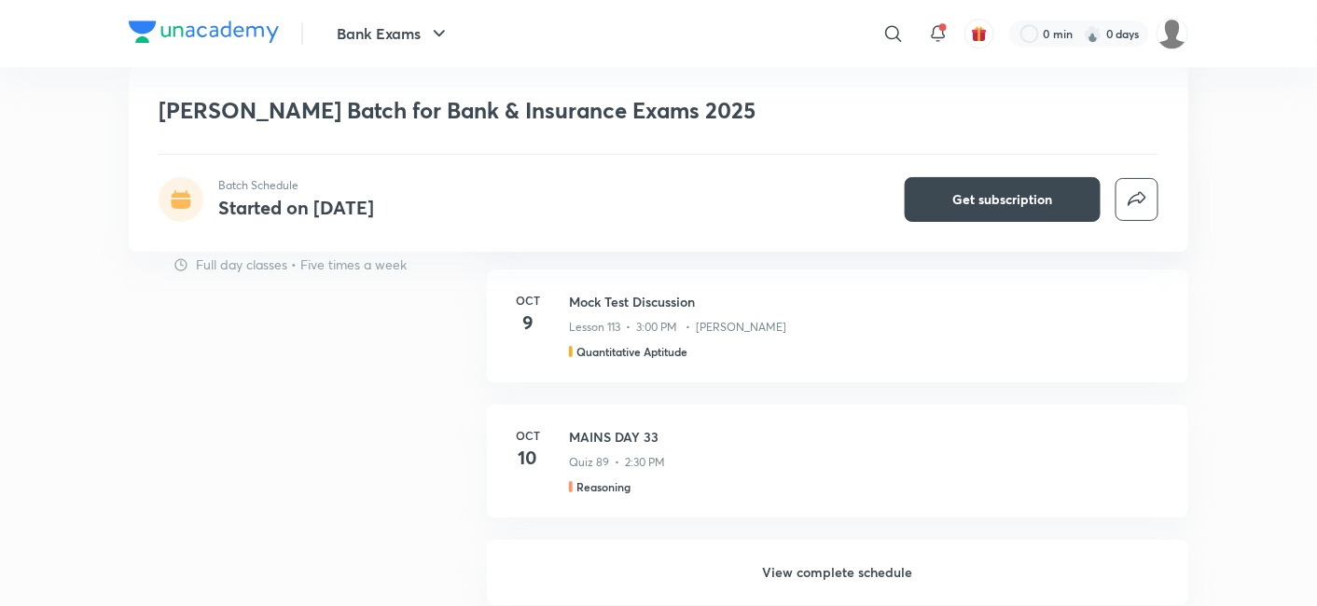
scroll to position [1761, 0]
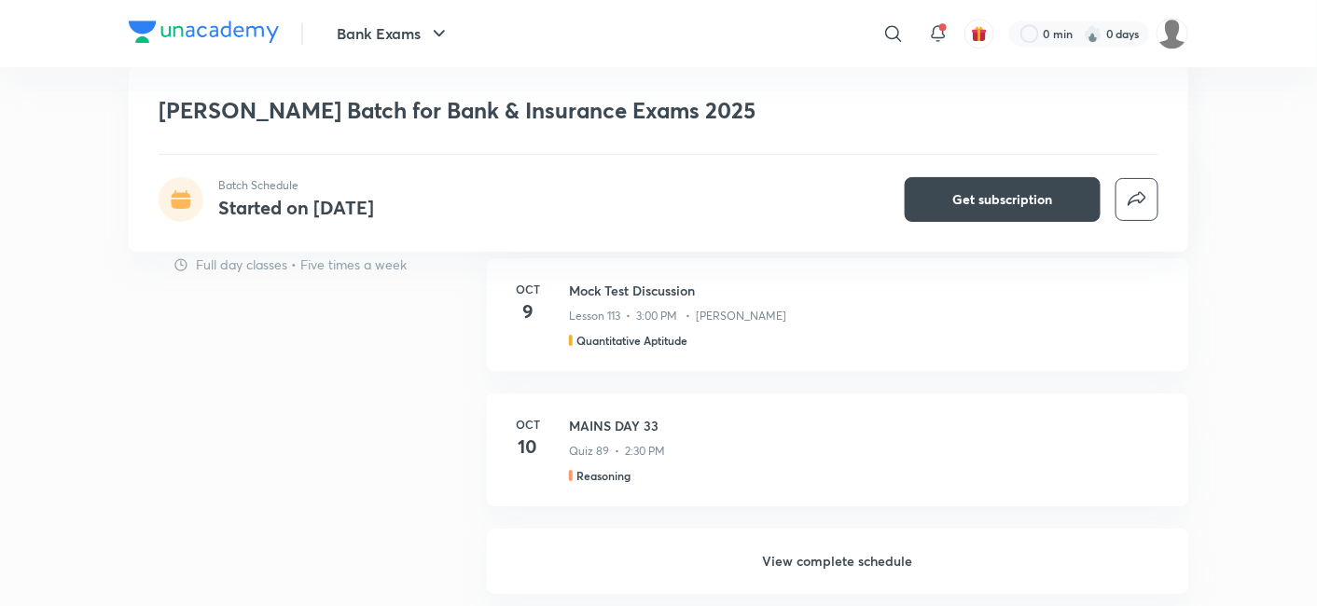
click at [794, 542] on h6 "View complete schedule" at bounding box center [837, 561] width 701 height 65
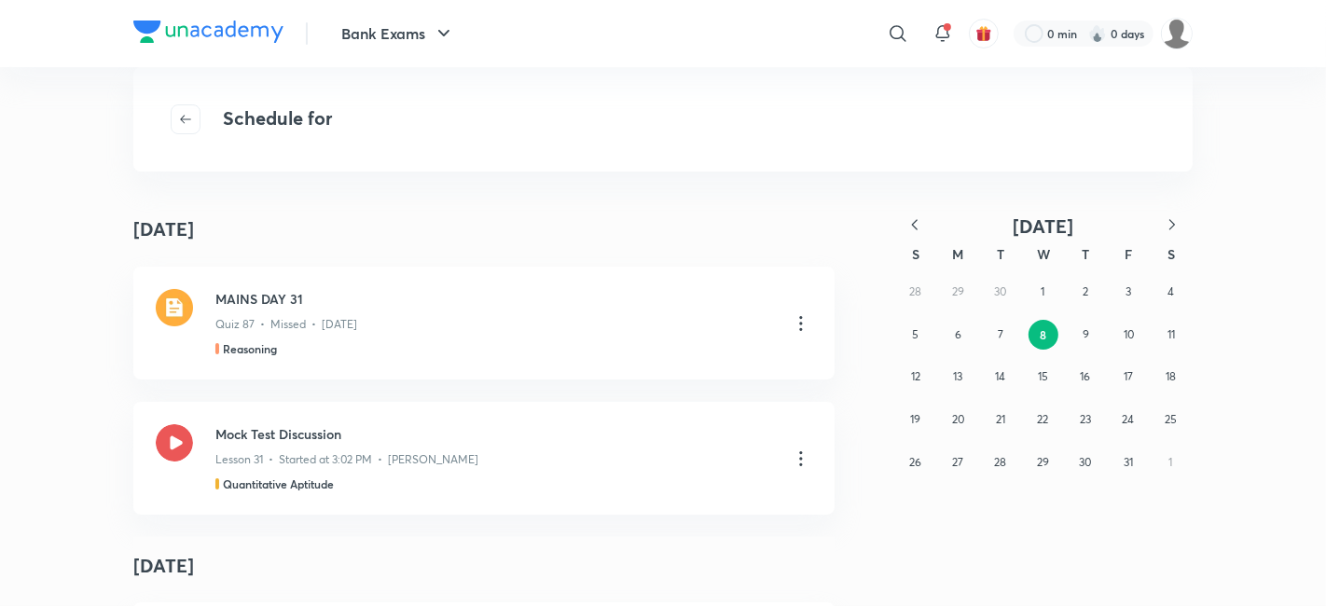
click at [919, 238] on div "S" at bounding box center [915, 254] width 43 height 33
click at [916, 226] on icon "button" at bounding box center [914, 224] width 19 height 19
click at [1023, 390] on div "29 30 1 2 3 4 5 6 7 8 9 10 11 12 13 14 15 16 17 18 19 20 21 22 23 24 25 26 27 2…" at bounding box center [1043, 376] width 298 height 213
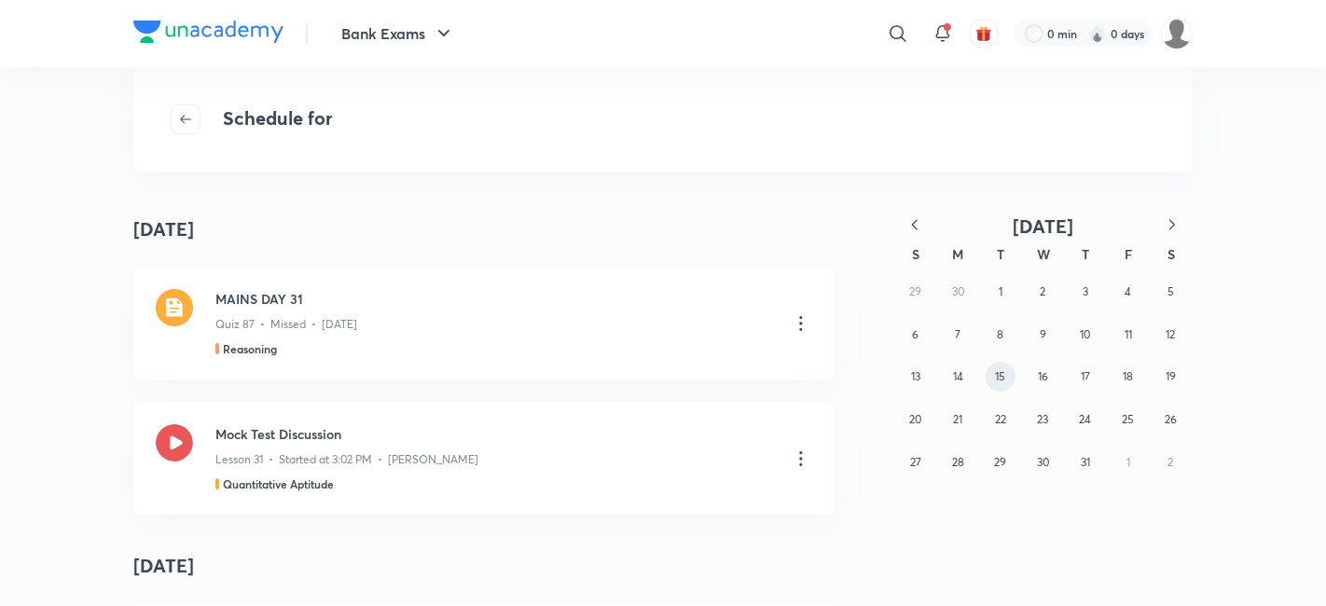
click at [999, 382] on abbr "15" at bounding box center [1000, 376] width 10 height 14
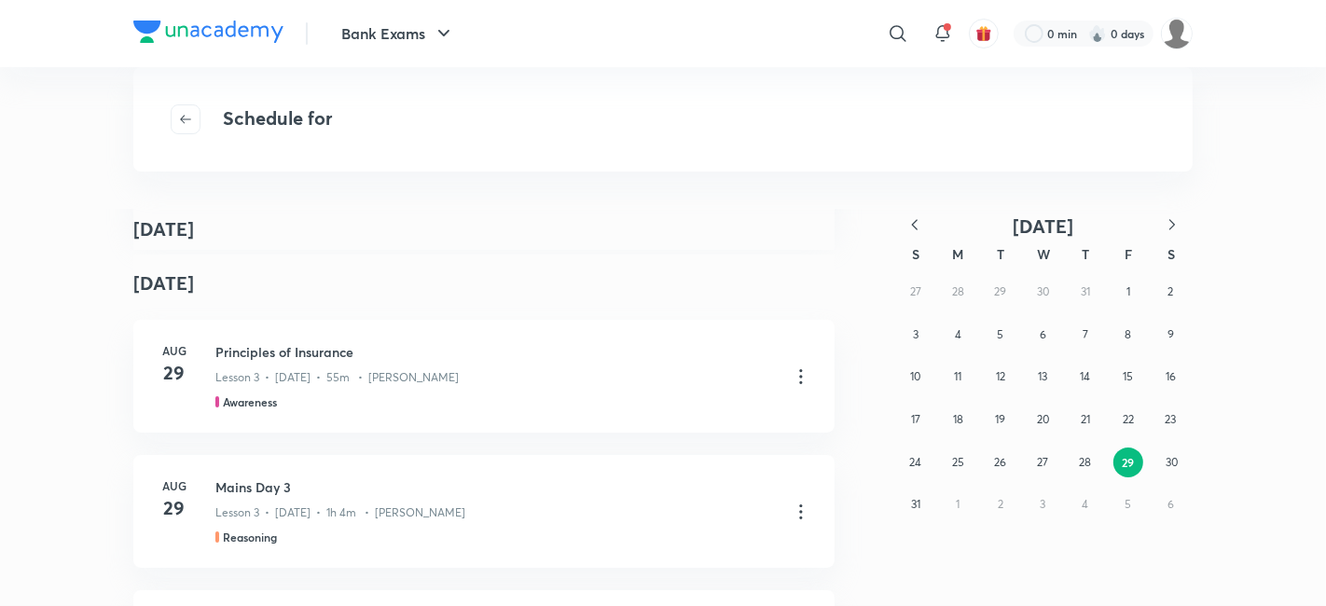
scroll to position [1657, 0]
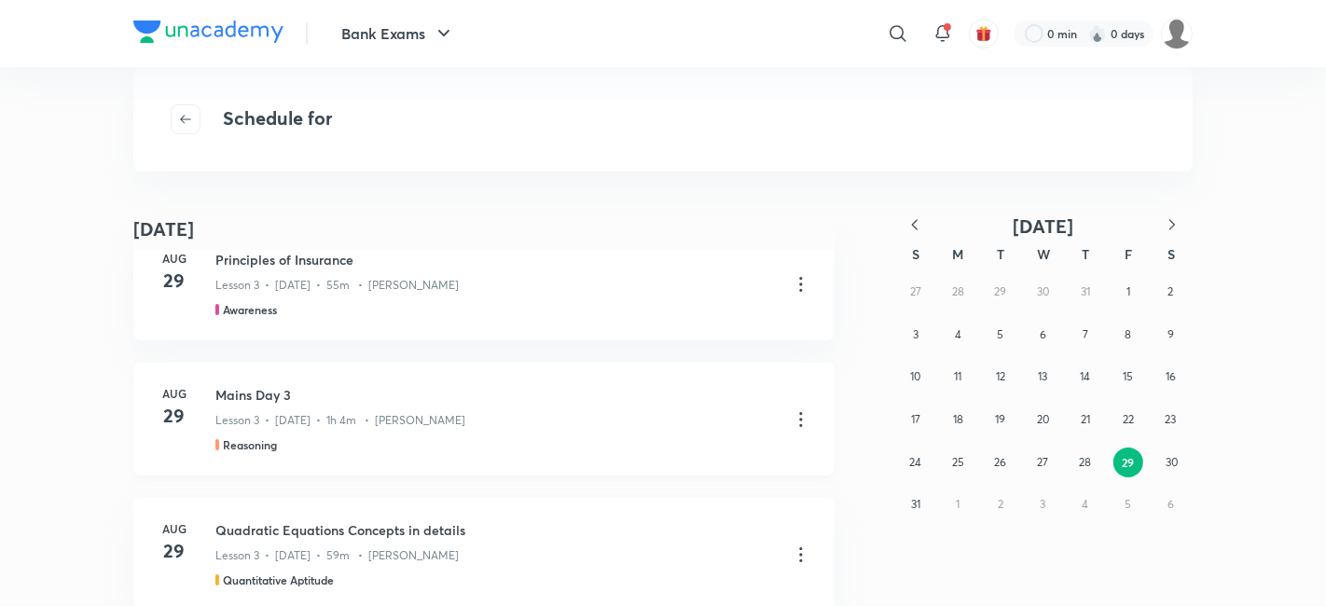
click at [197, 371] on div "Aug 29 Mains Day 3 Lesson 3 • Aug 29 • 1h 4m • Puneet Kumar Sharma Reasoning" at bounding box center [483, 419] width 701 height 113
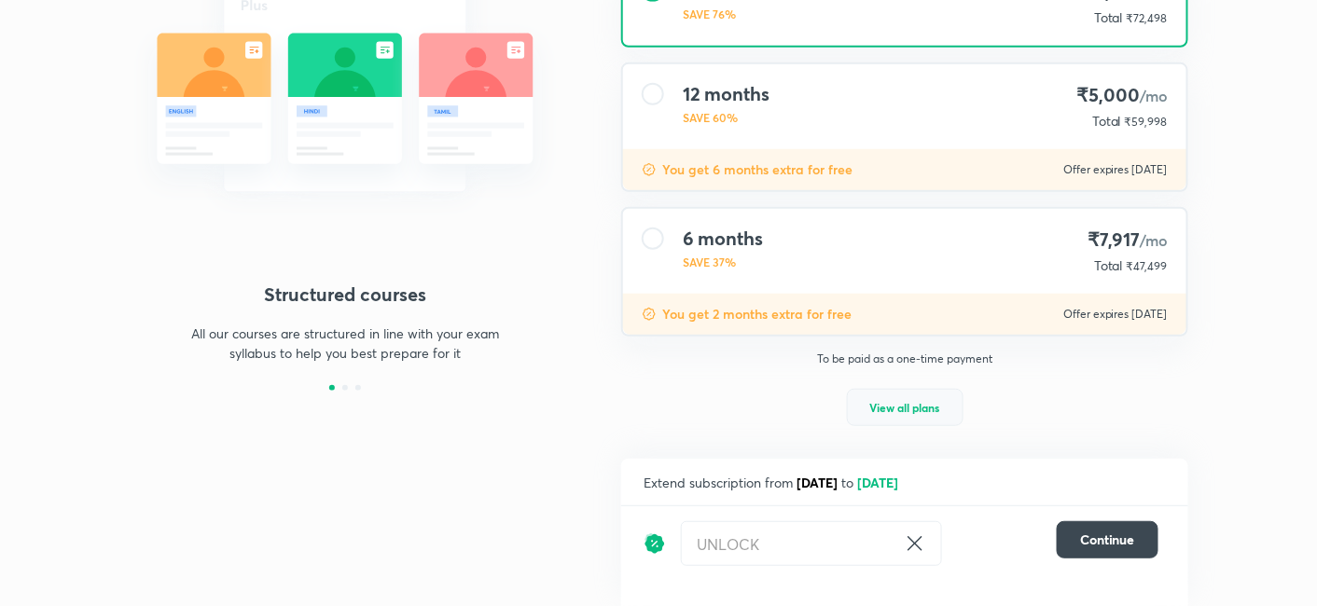
click at [891, 398] on span "View all plans" at bounding box center [905, 407] width 70 height 19
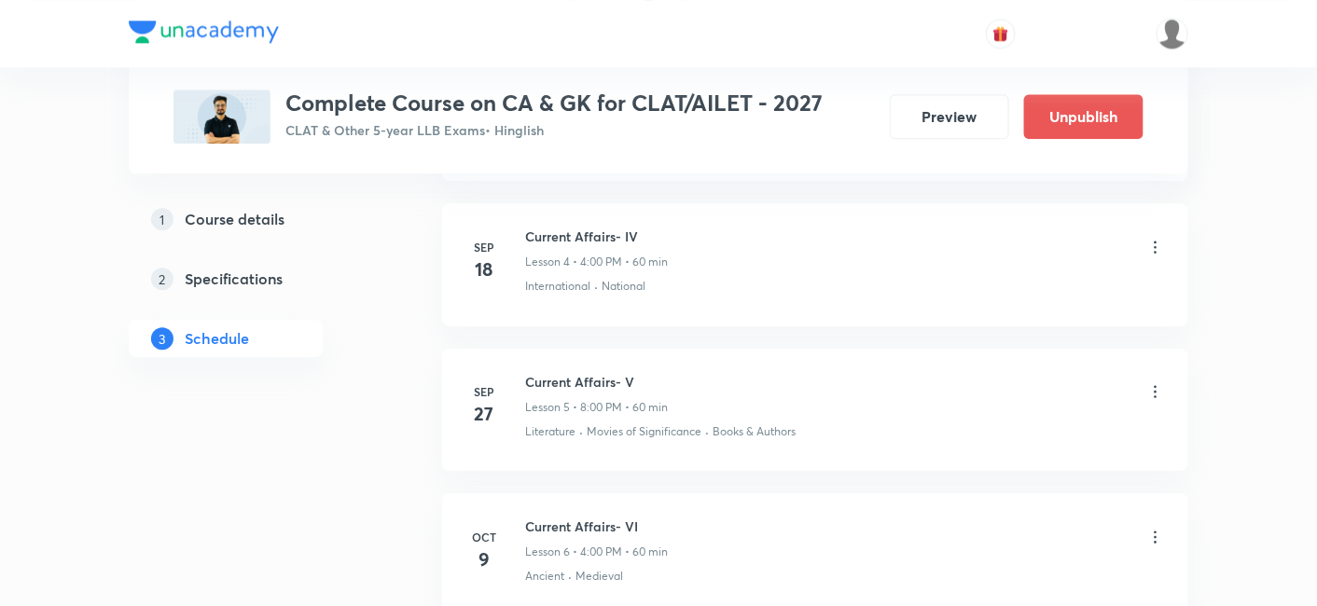
scroll to position [1450, 0]
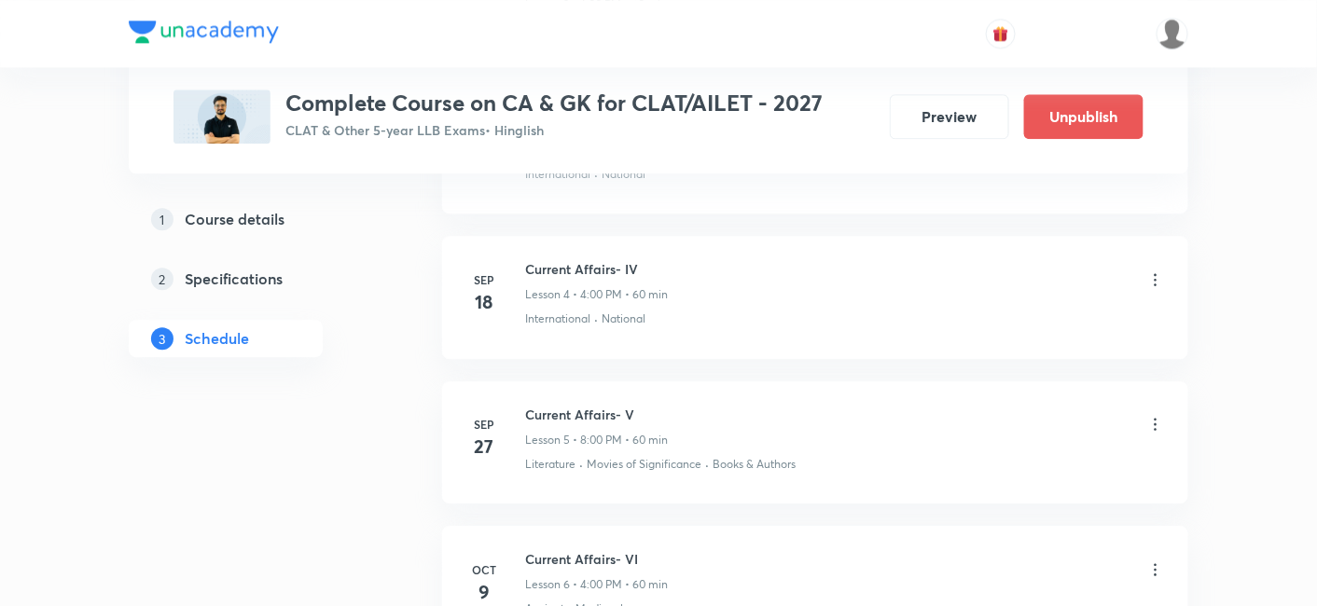
click at [572, 411] on h6 "Current Affairs- V" at bounding box center [596, 415] width 143 height 20
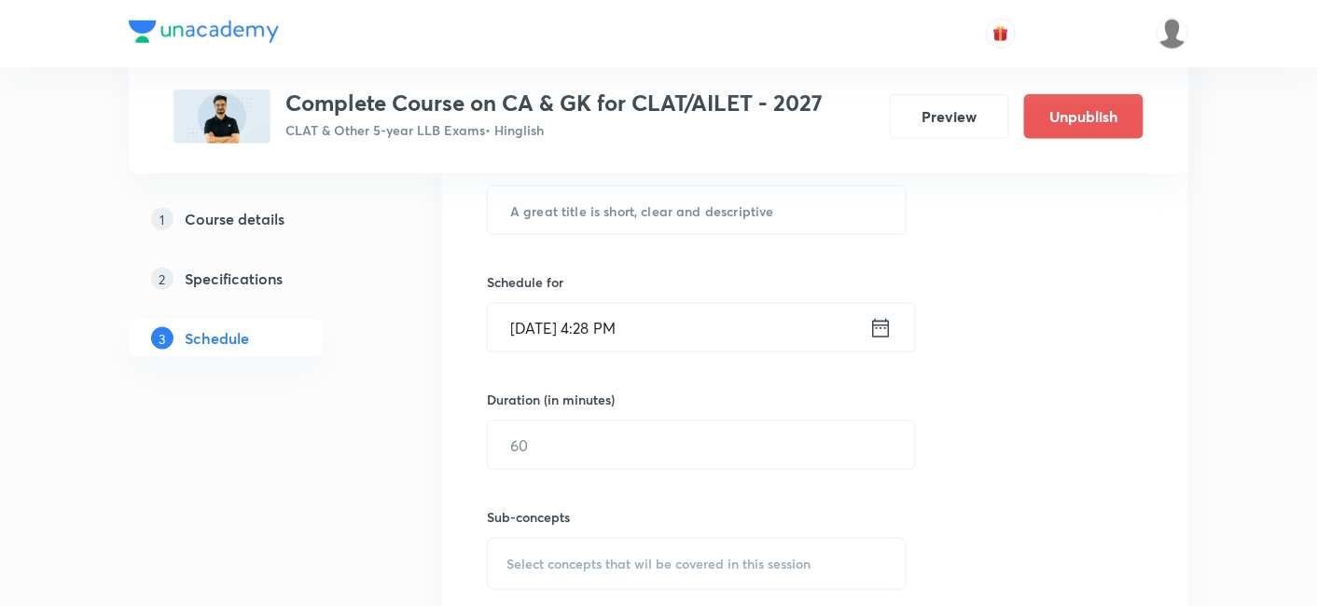
scroll to position [311, 0]
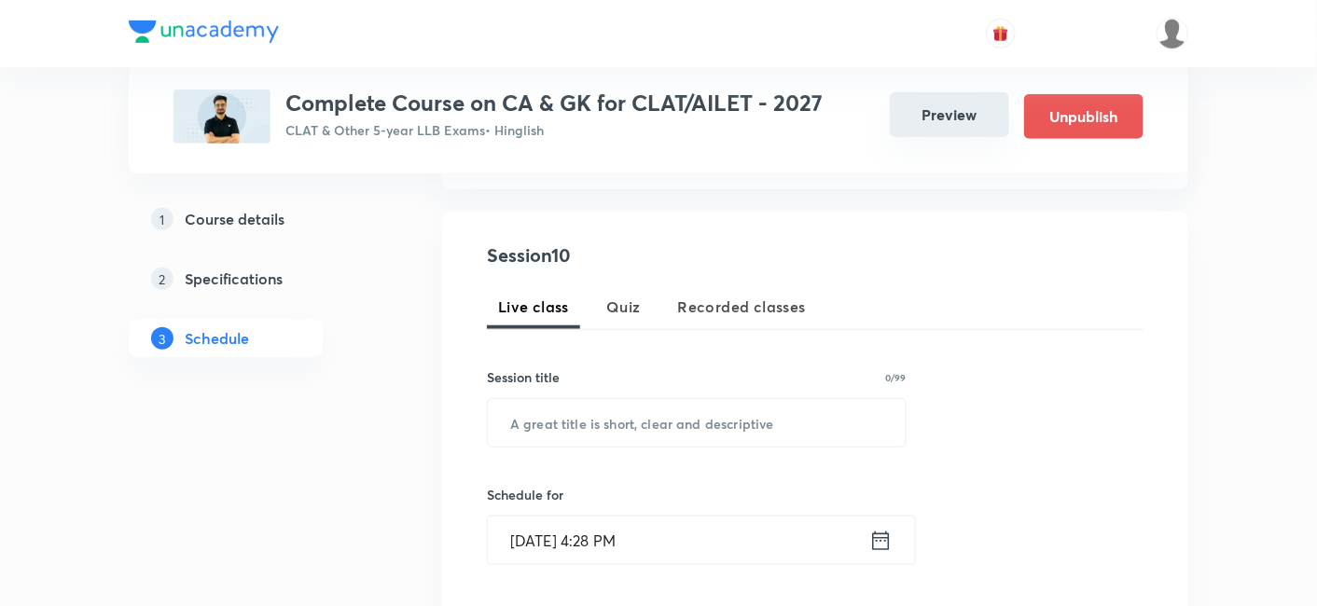
click at [928, 110] on button "Preview" at bounding box center [949, 114] width 119 height 45
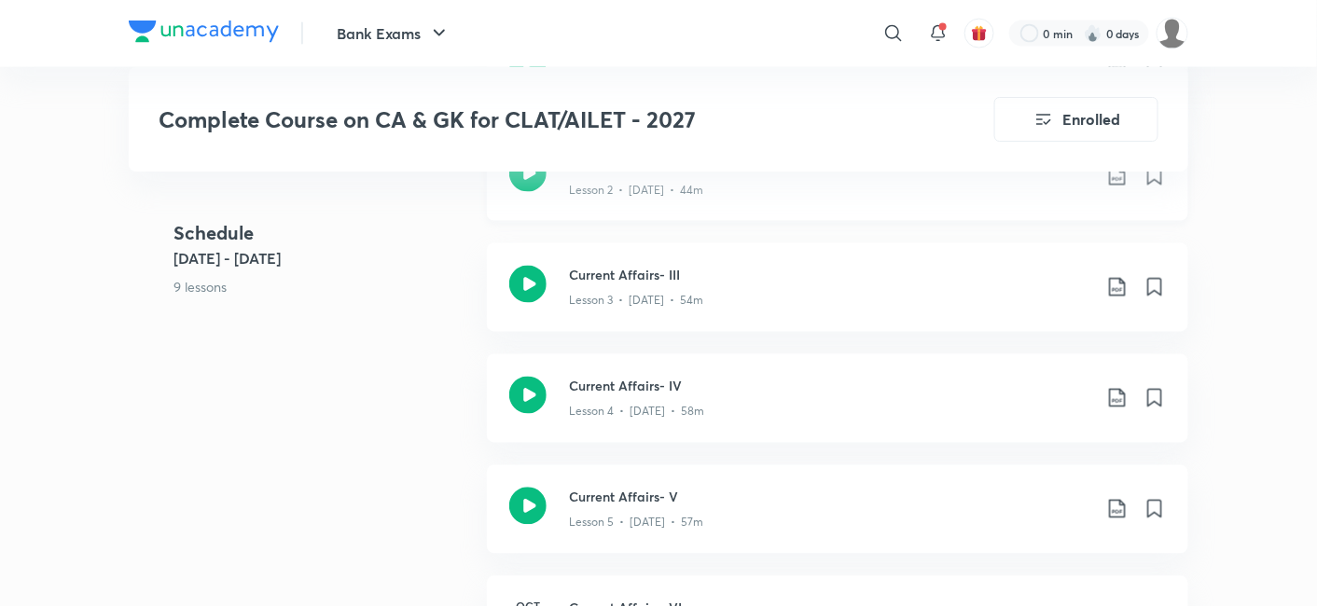
scroll to position [706, 0]
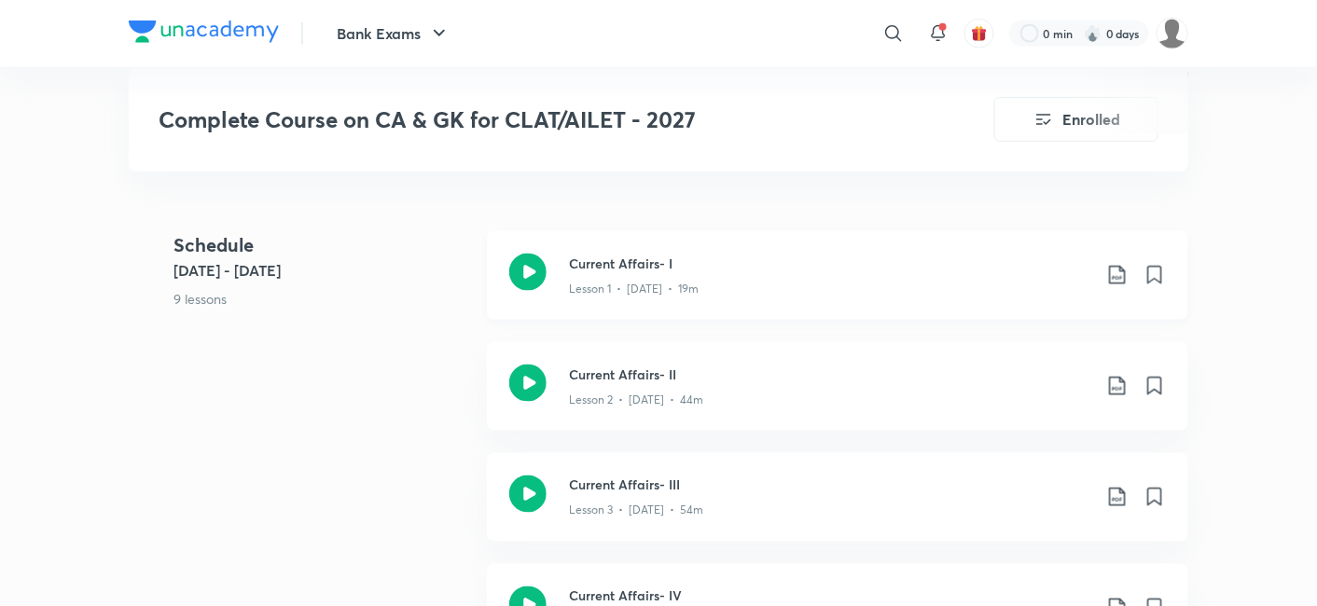
click at [617, 254] on h3 "Current Affairs- I" at bounding box center [830, 264] width 522 height 20
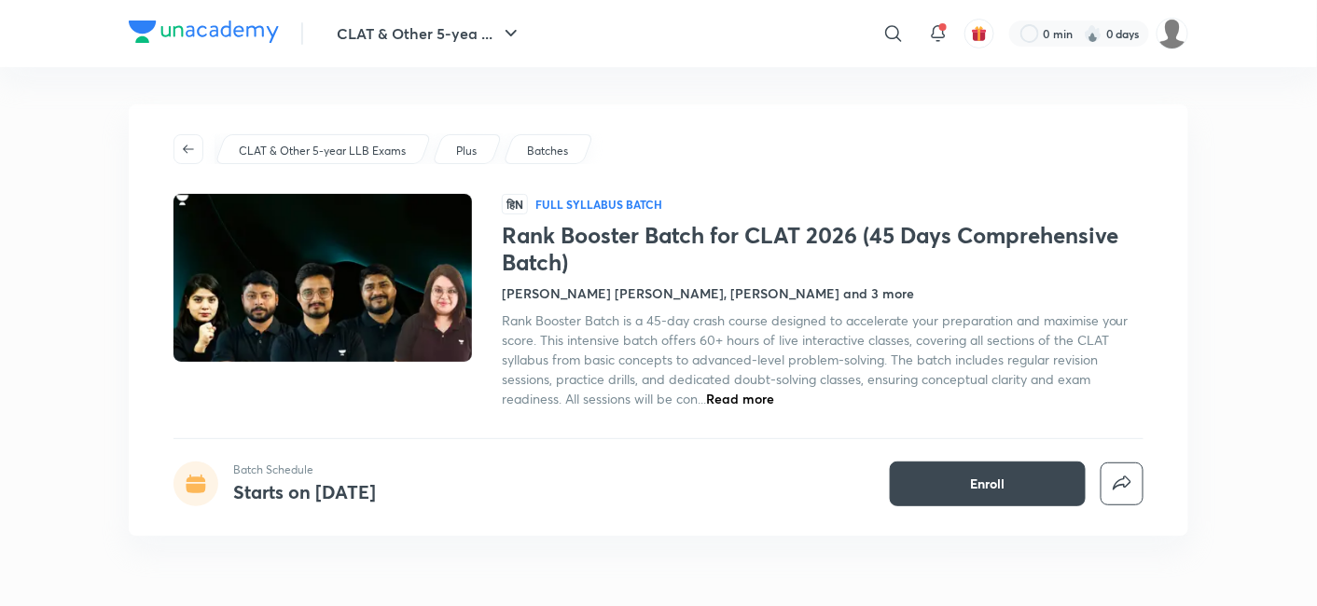
click at [468, 462] on div "Batch Schedule Starts on Oct 13 Enroll" at bounding box center [658, 484] width 970 height 45
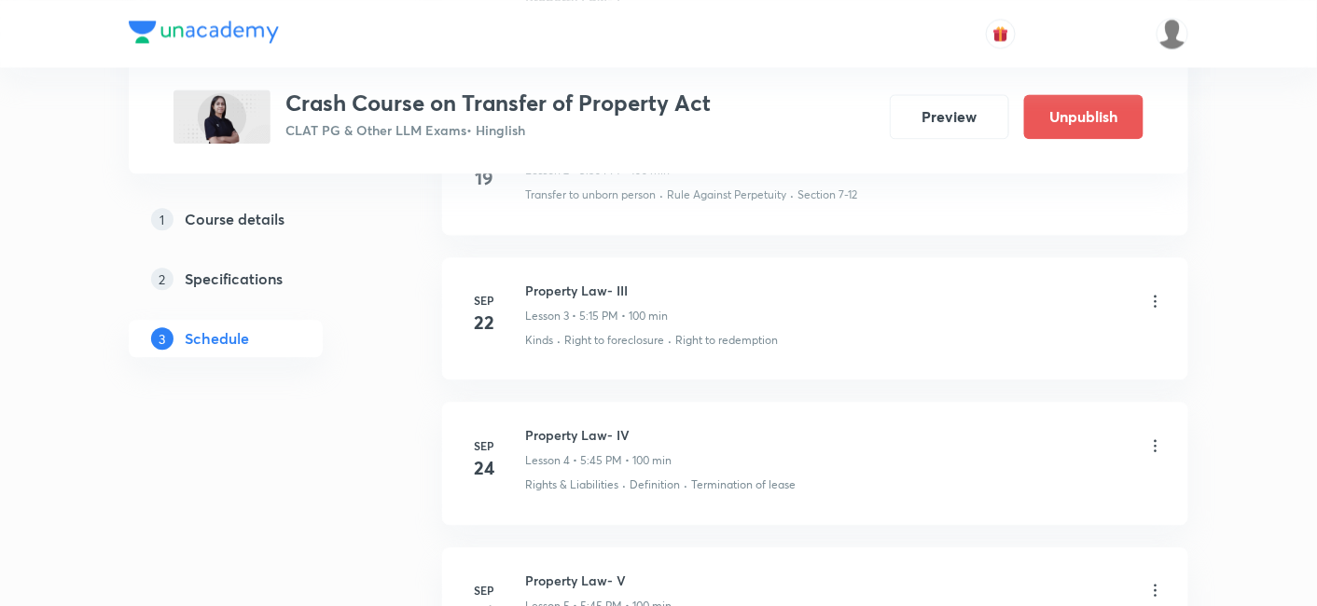
scroll to position [1181, 0]
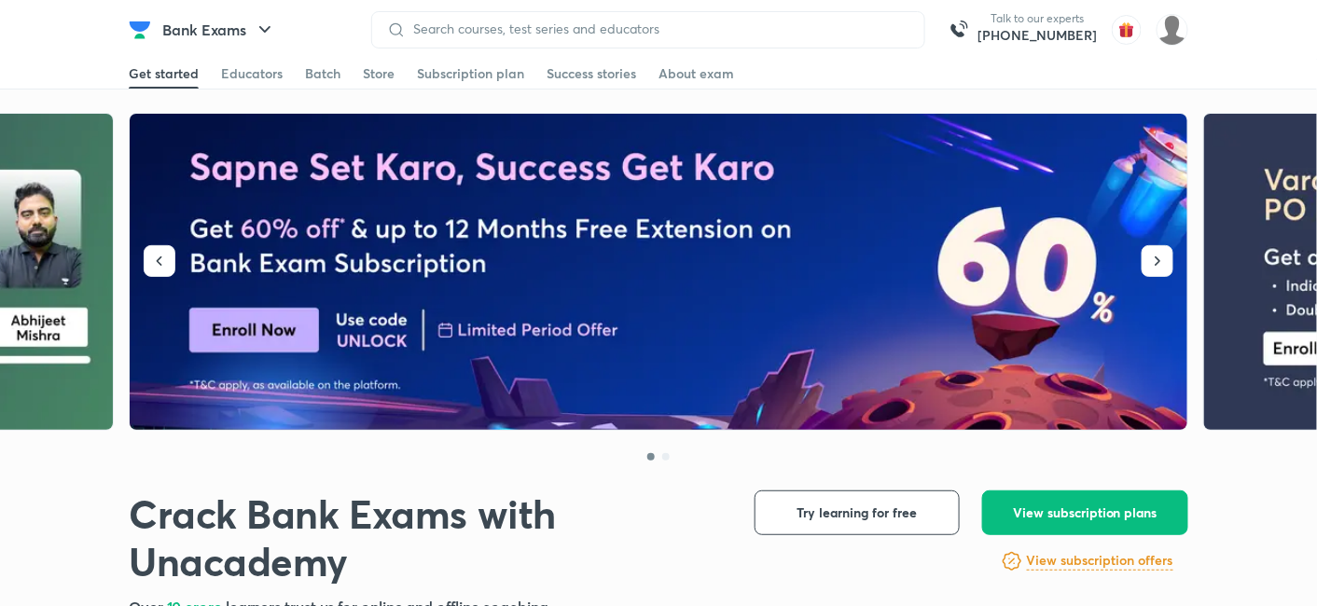
click at [328, 76] on div "Batch" at bounding box center [322, 73] width 35 height 19
click at [248, 30] on button "Bank Exams" at bounding box center [219, 29] width 136 height 37
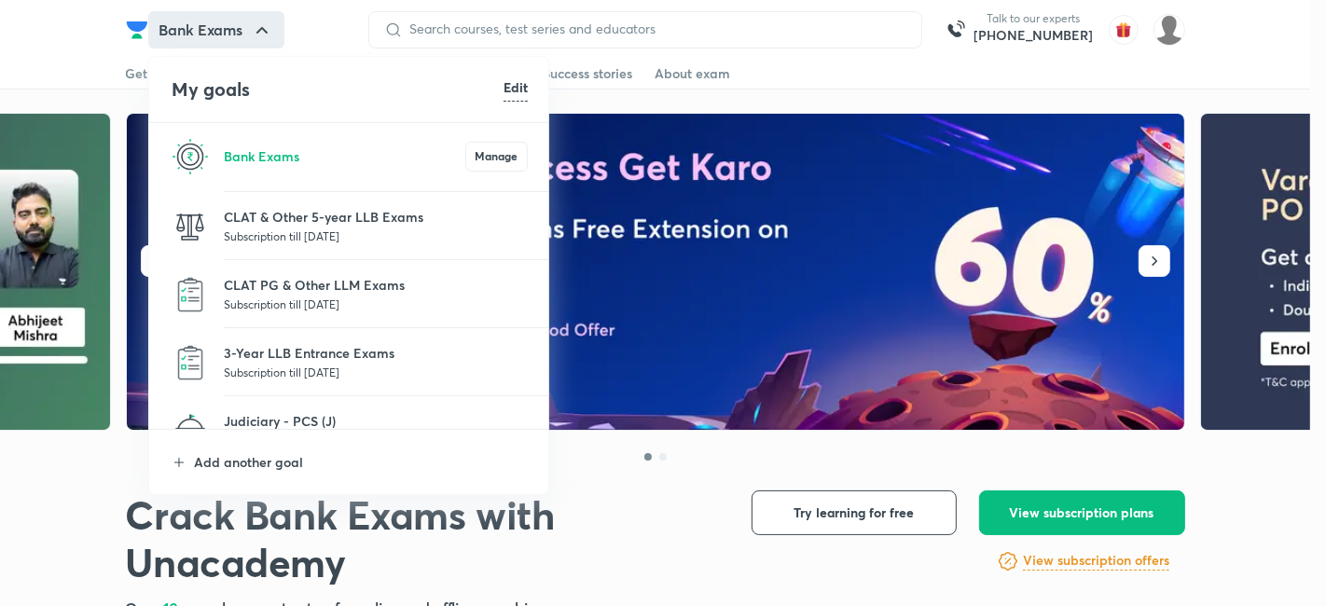
click at [311, 408] on li "Judiciary - PCS (J) Subscription till 24 Jul 2026" at bounding box center [349, 430] width 401 height 68
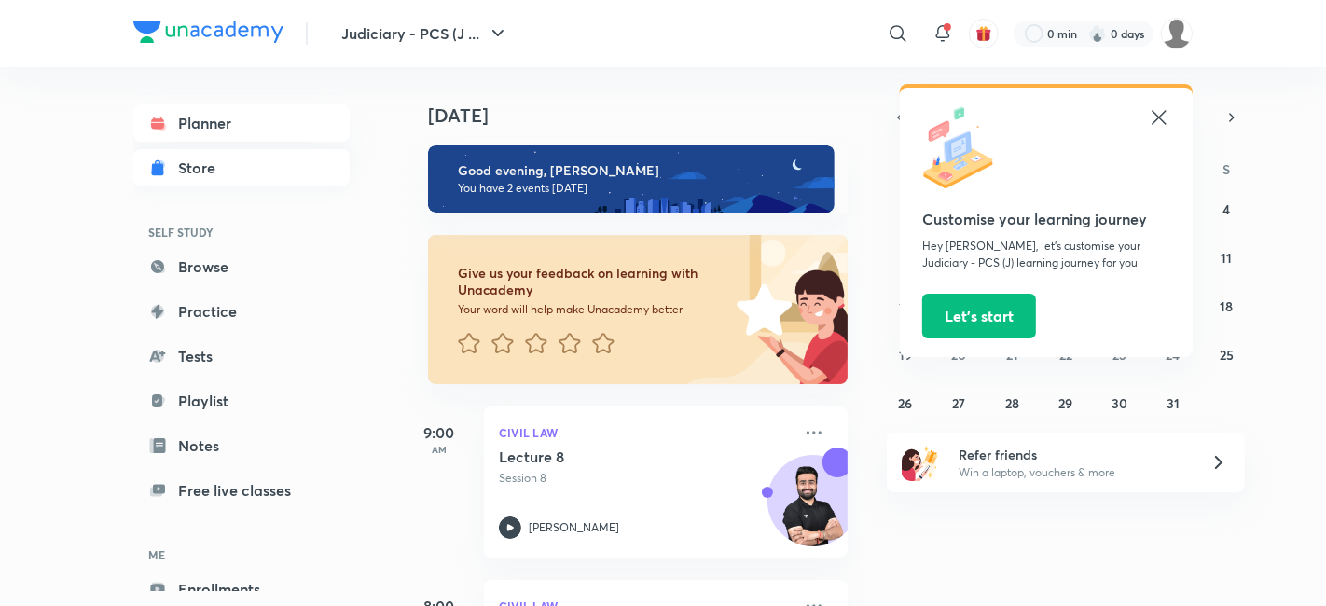
click at [226, 153] on link "Store" at bounding box center [241, 167] width 216 height 37
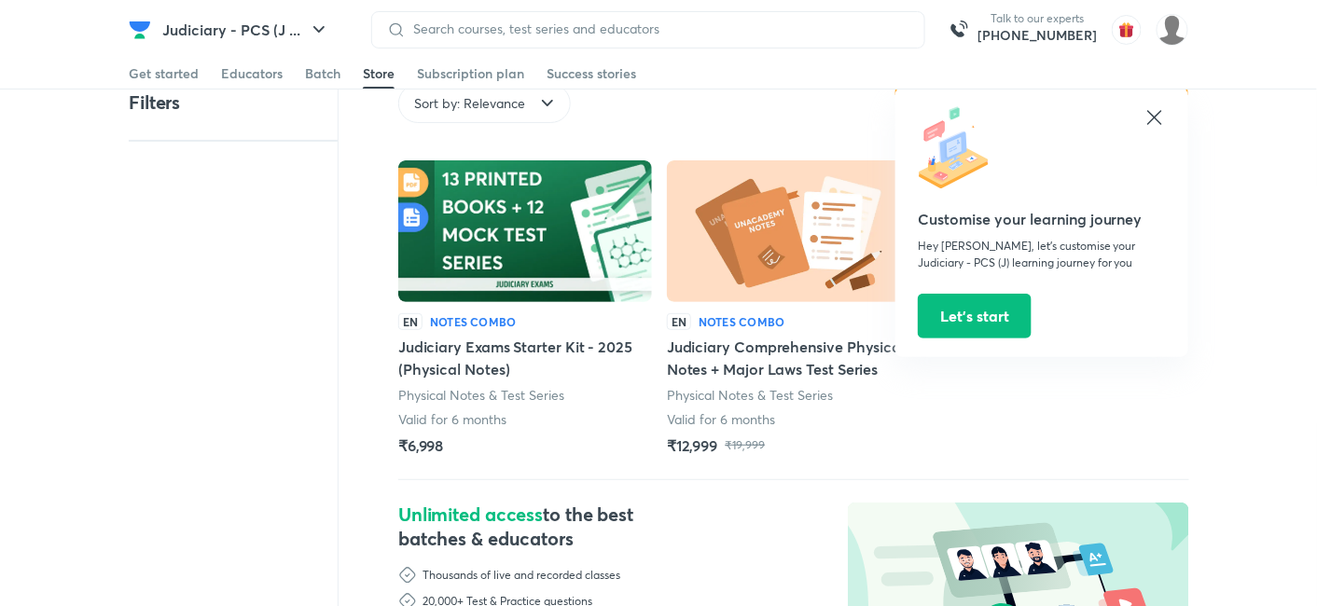
scroll to position [125, 0]
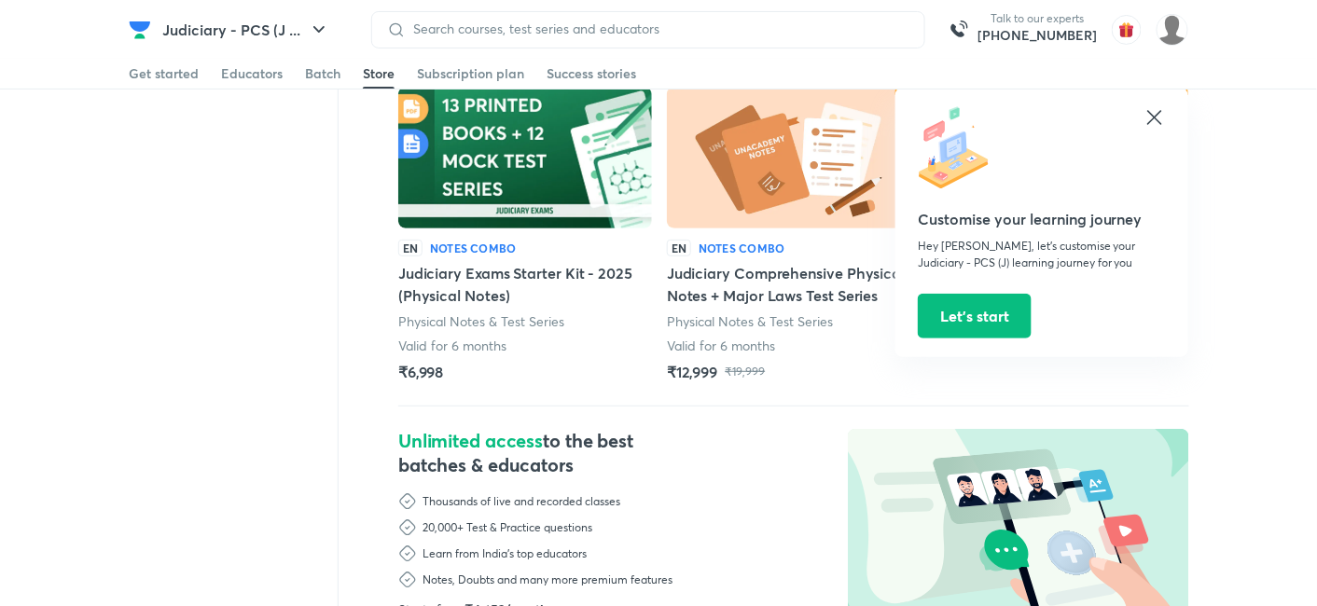
click at [1150, 125] on icon at bounding box center [1154, 117] width 22 height 22
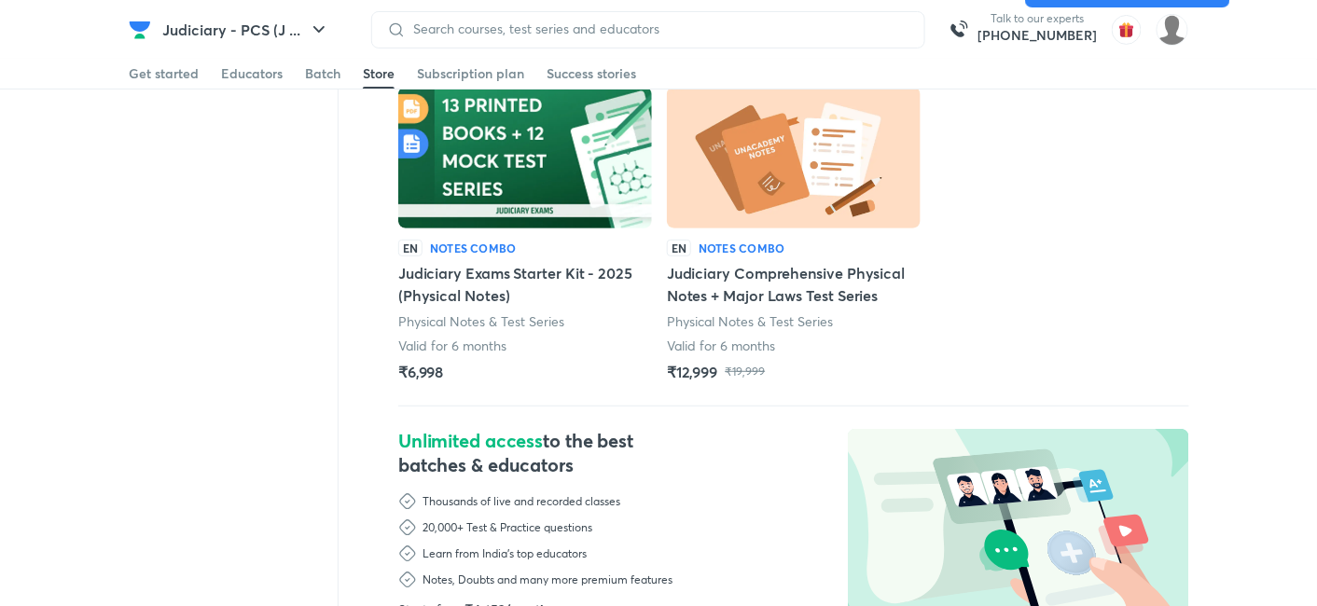
scroll to position [0, 0]
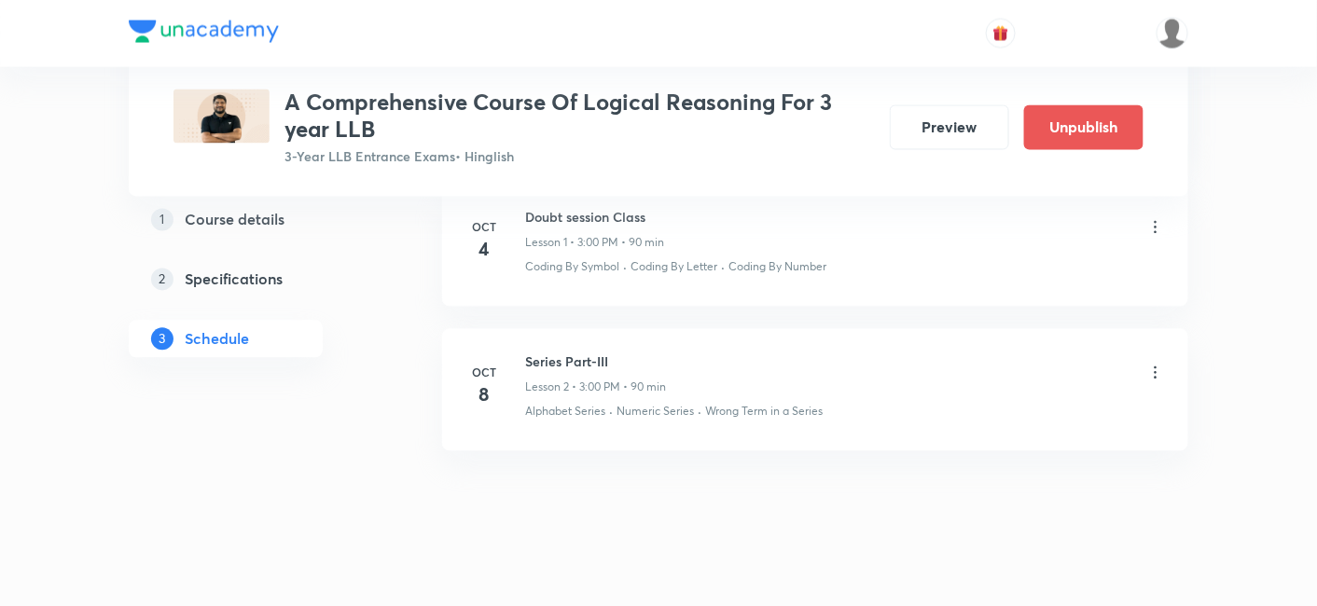
scroll to position [1107, 0]
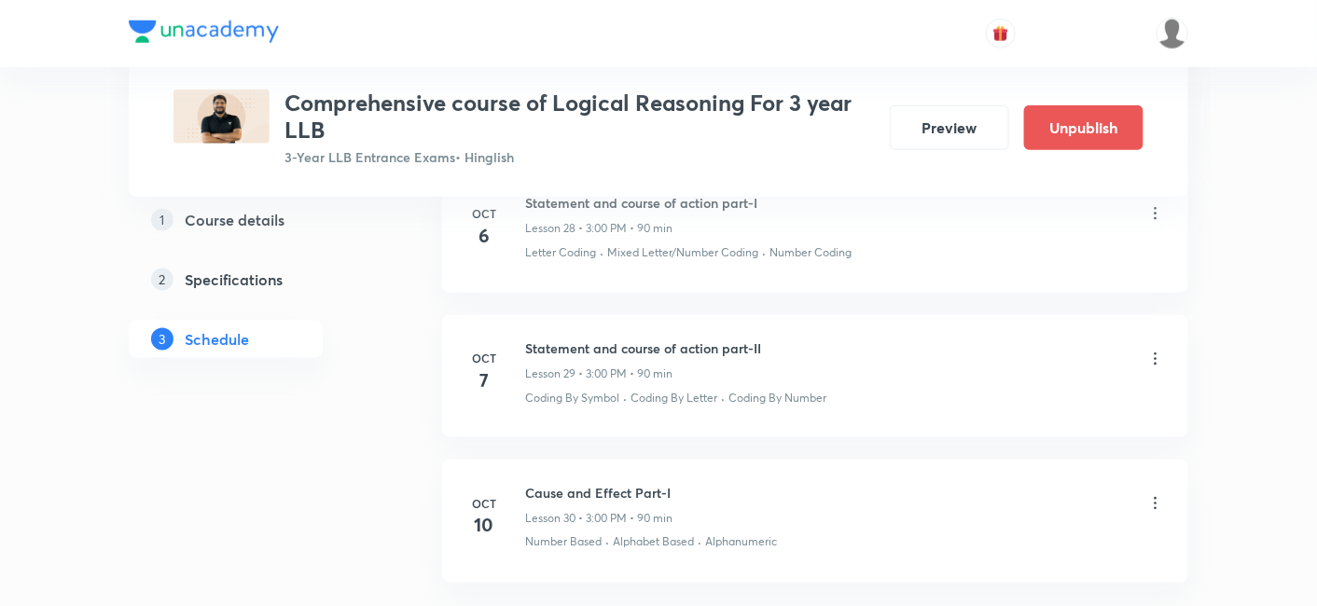
scroll to position [5027, 0]
